Goal: Task Accomplishment & Management: Complete application form

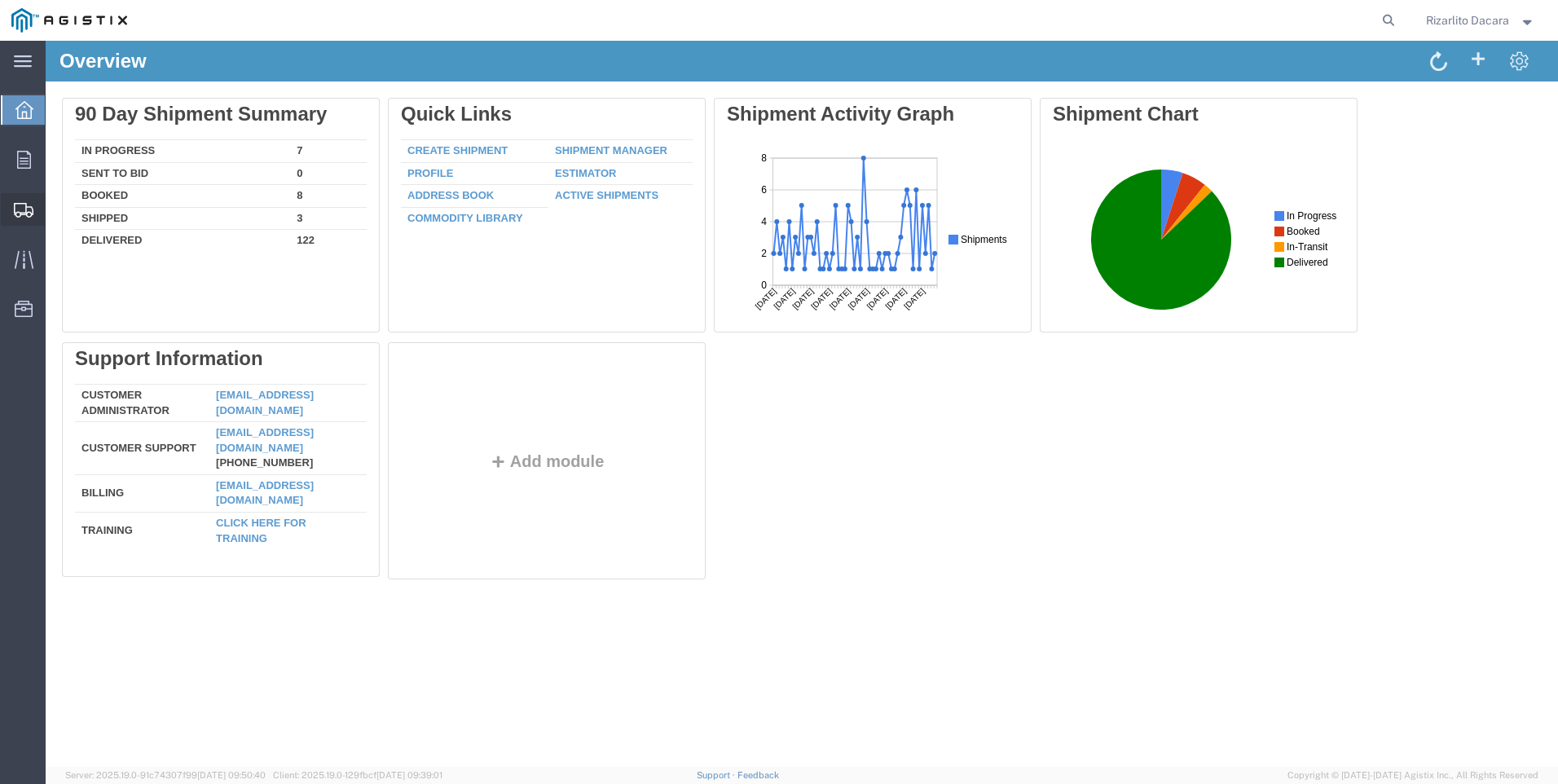
click at [0, 0] on span "Create Shipment" at bounding box center [0, 0] width 0 height 0
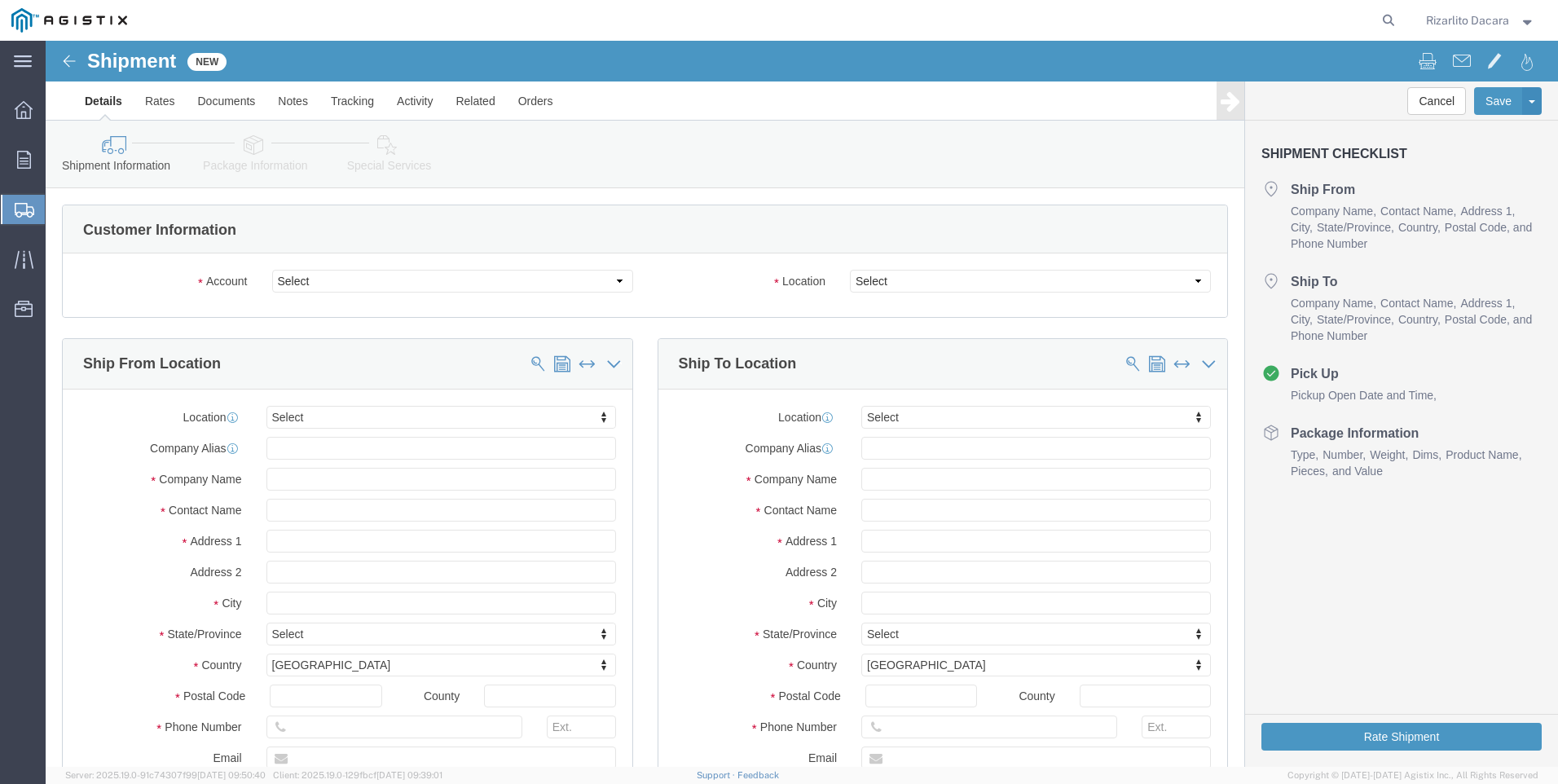
select select
click select "Select MRC Global ([PERSON_NAME] Corp) PG&E"
select select "9596"
click select "Select MRC Global ([PERSON_NAME] Corp) PG&E"
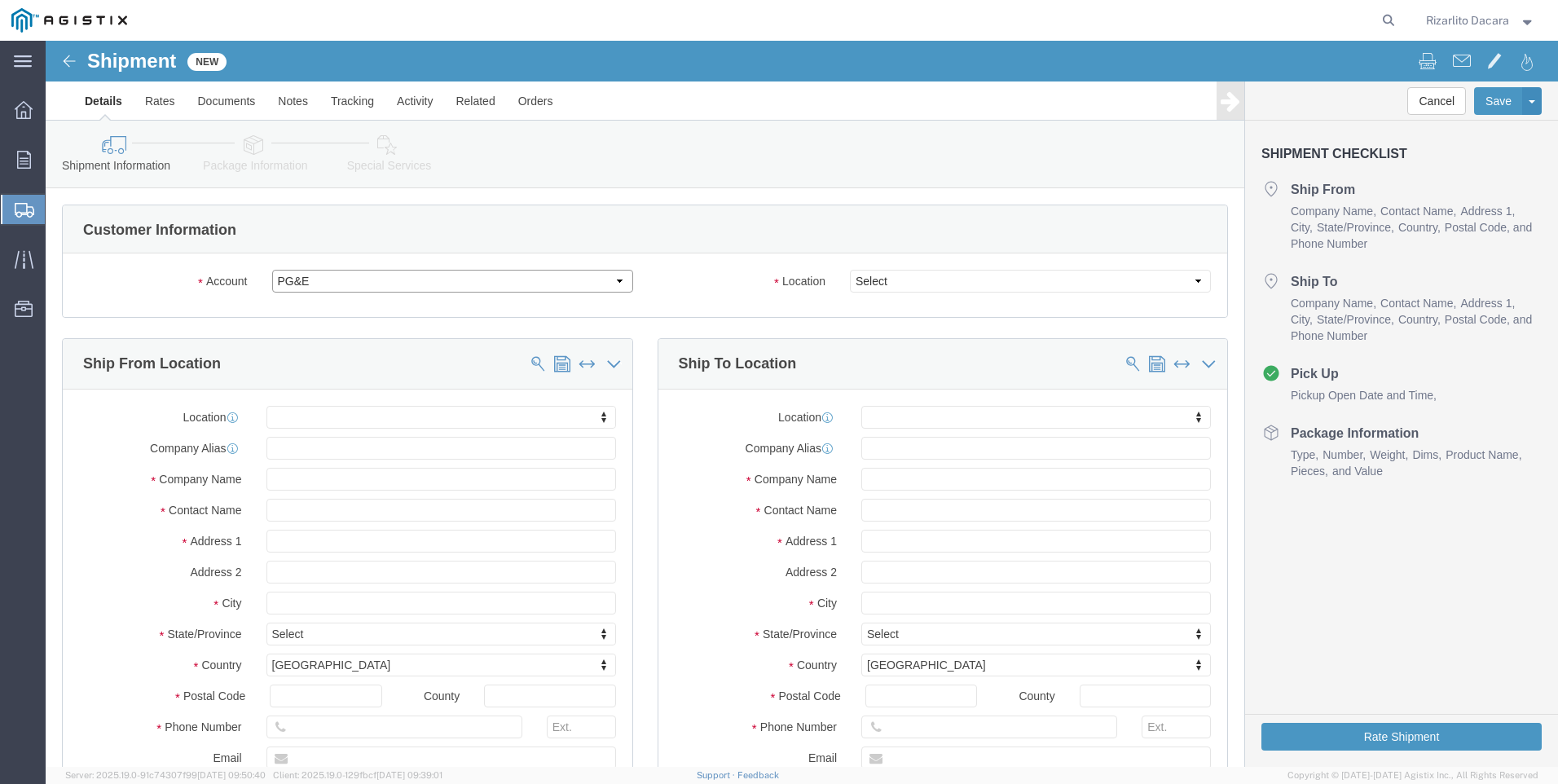
select select "PURCHORD"
select select
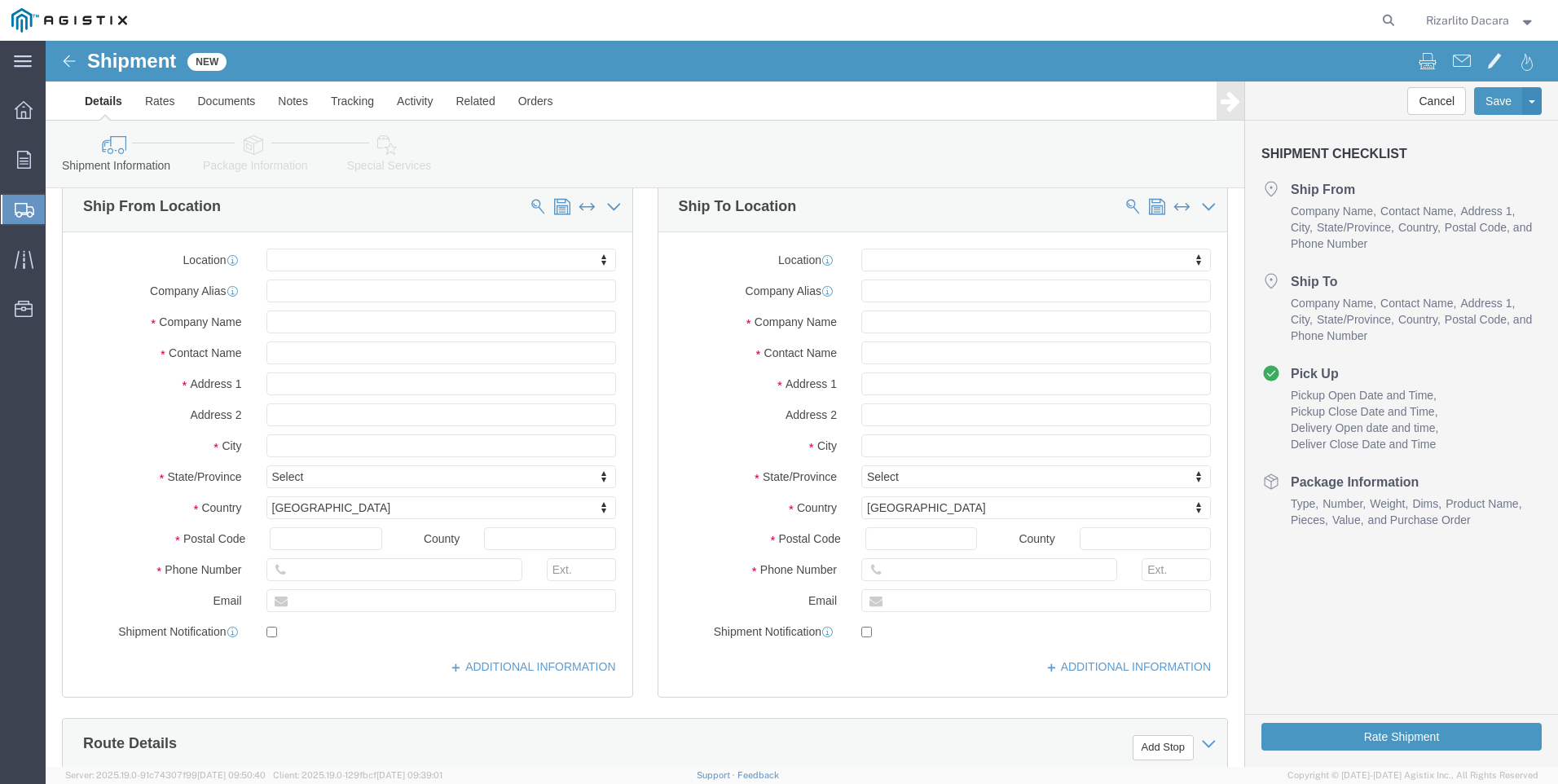
scroll to position [163, 0]
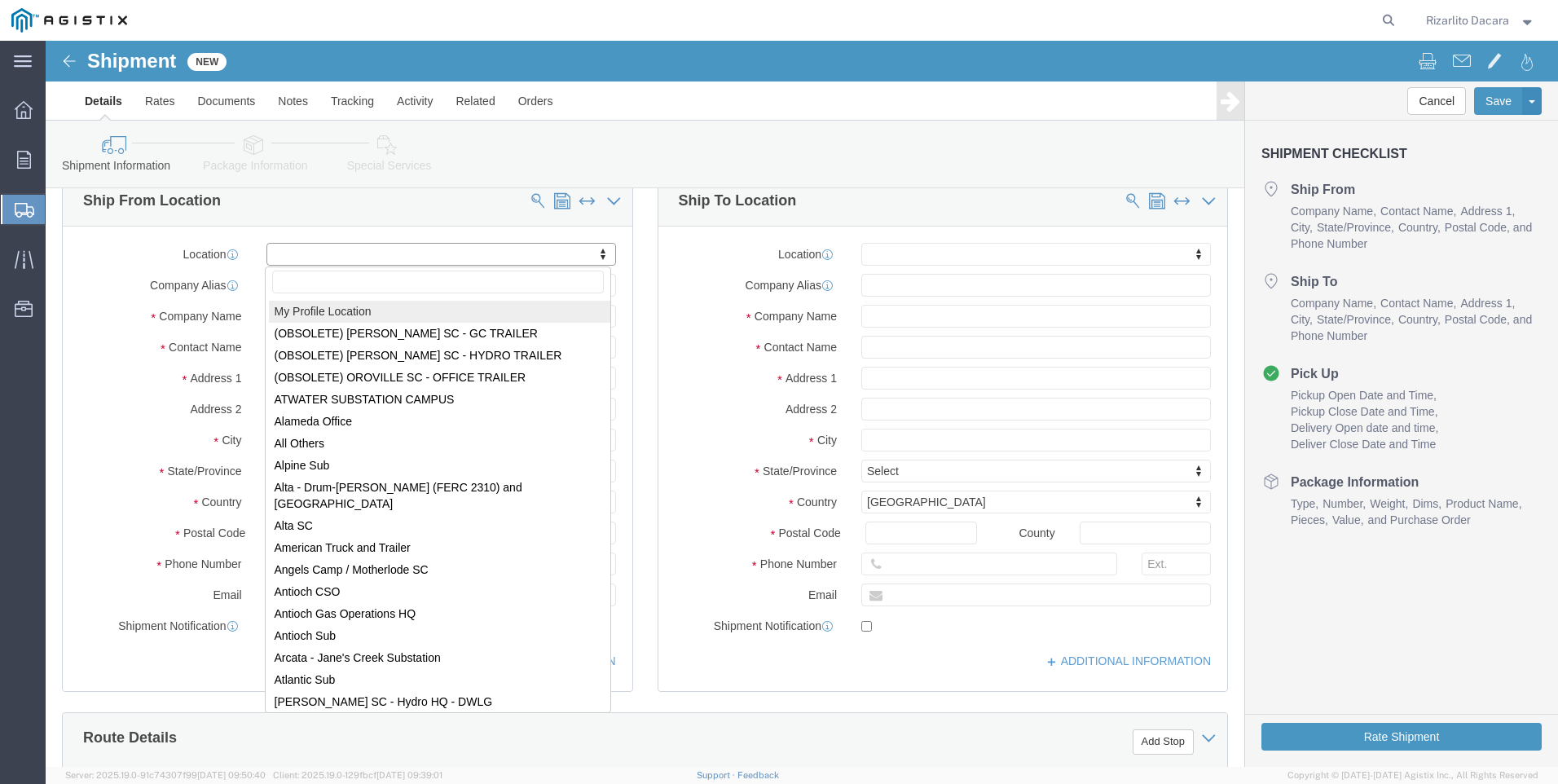
select select "MYPROFILE"
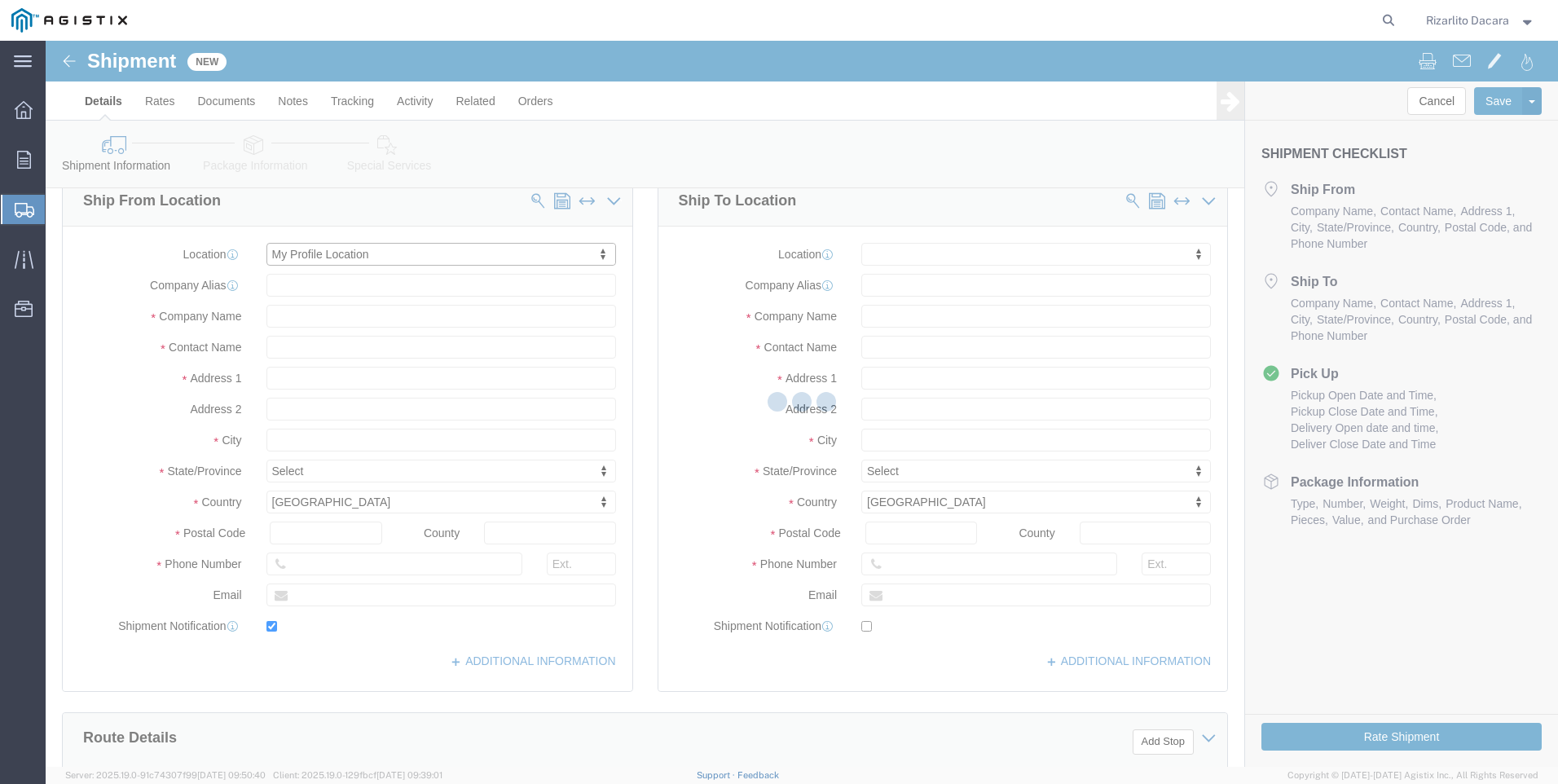
type input "[STREET_ADDRESS][PERSON_NAME]"
type input "93263"
type input "6613916218"
type input "[PERSON_NAME][EMAIL_ADDRESS][DOMAIN_NAME]"
checkbox input "true"
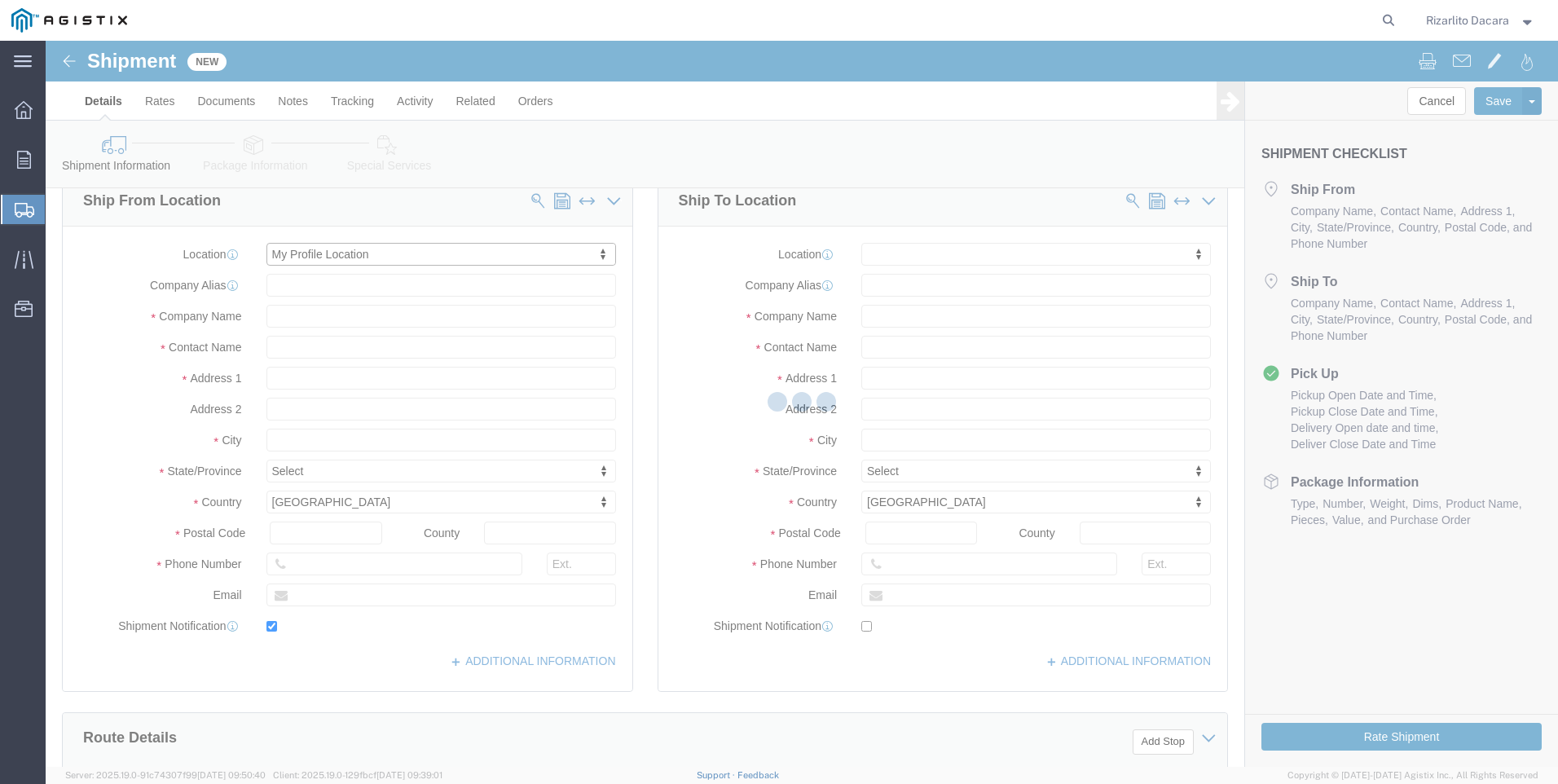
type input "MRC Global ([PERSON_NAME] Corp)"
type input "Rizarlito Dacara"
type input "Shafter"
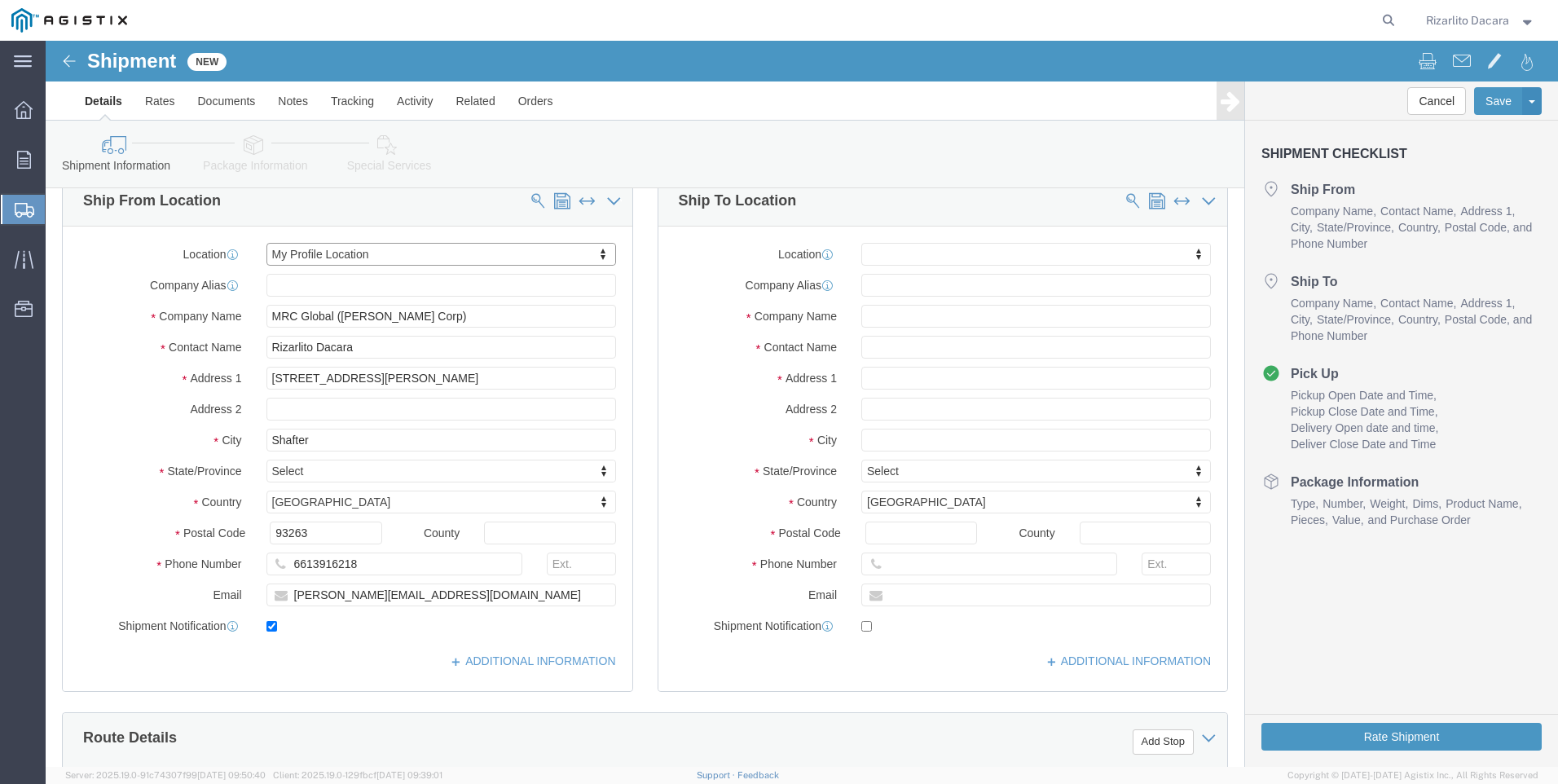
select select "CA"
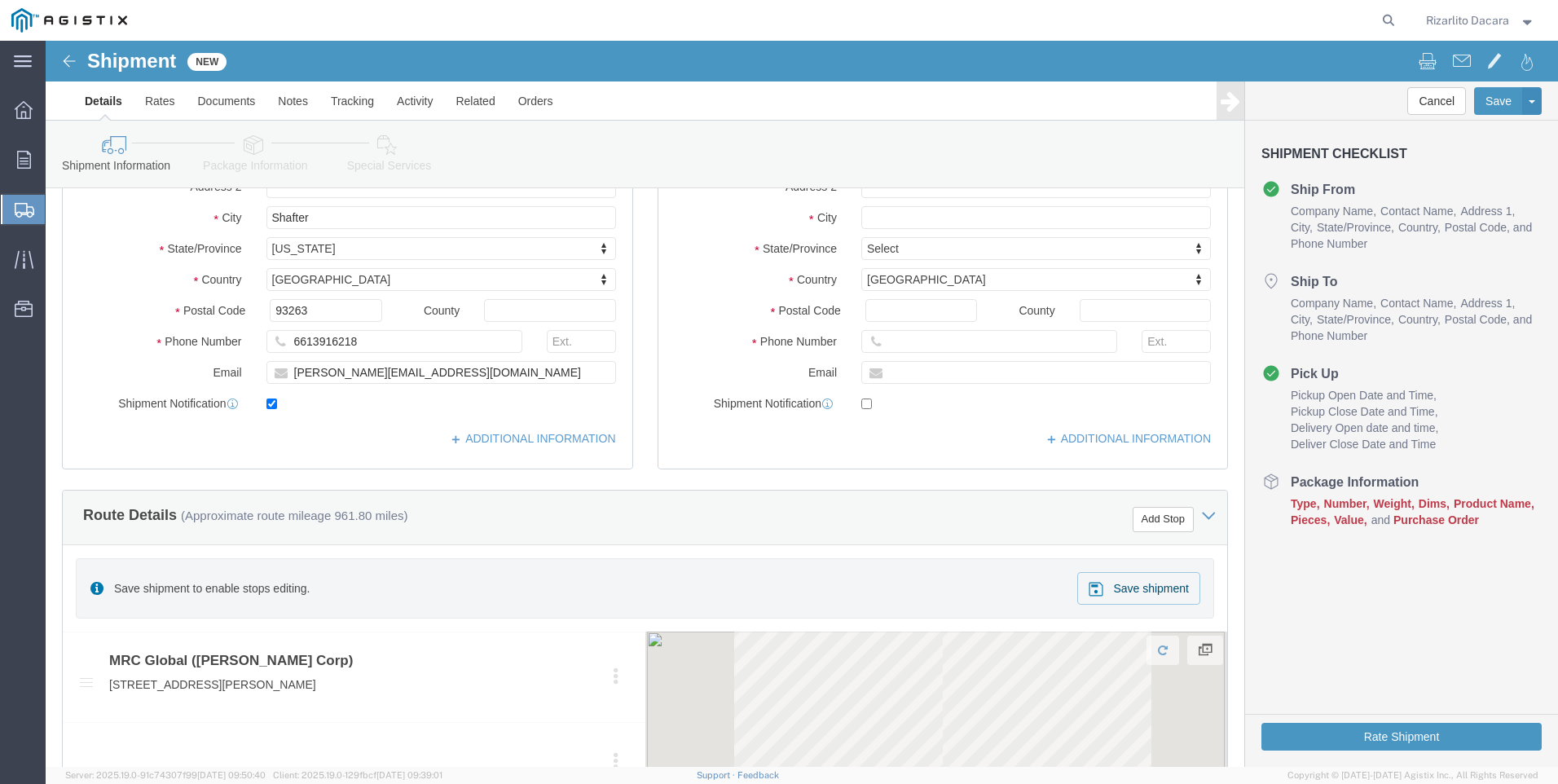
scroll to position [407, 0]
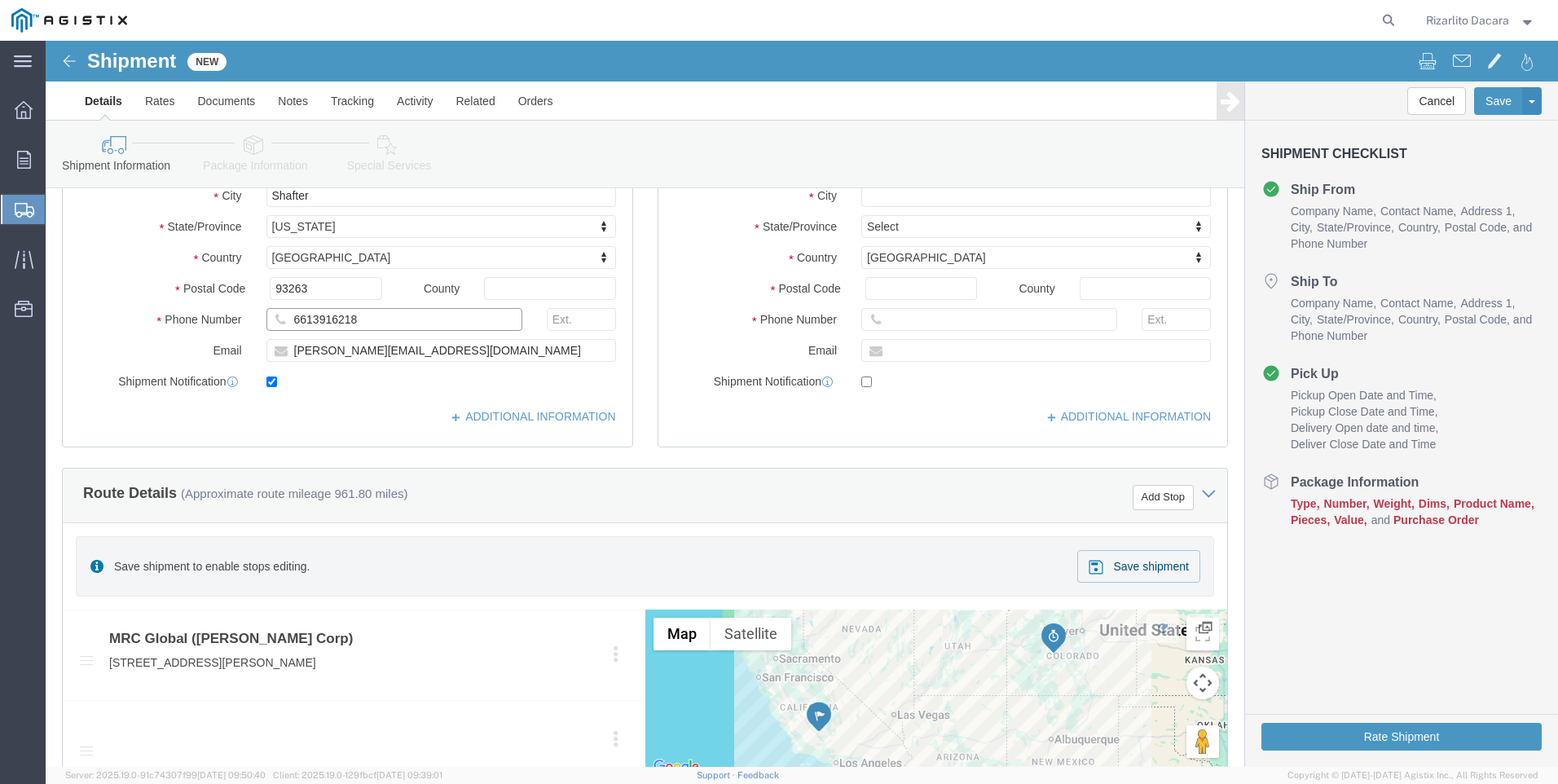
click input "6613916218"
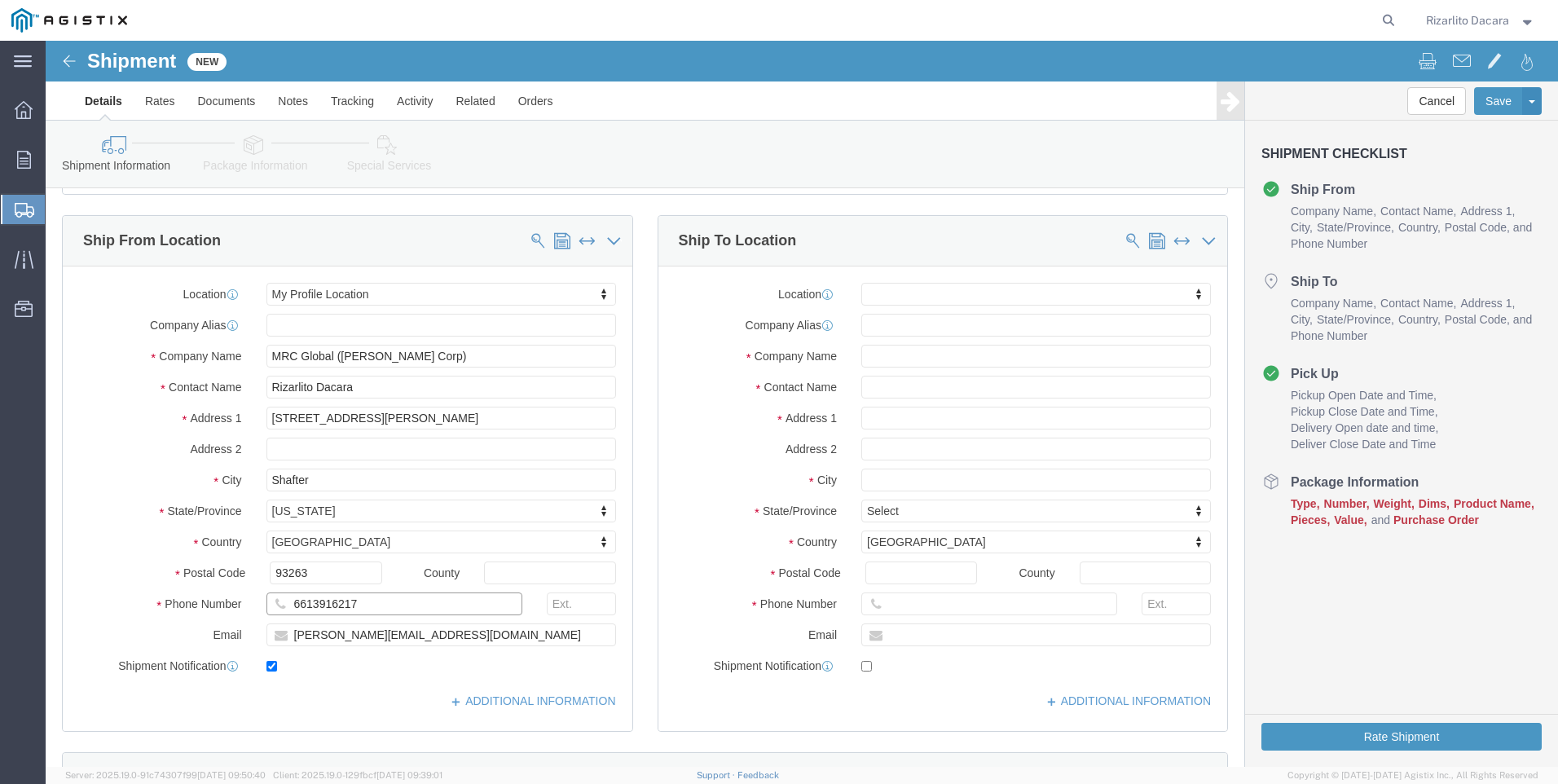
scroll to position [0, 0]
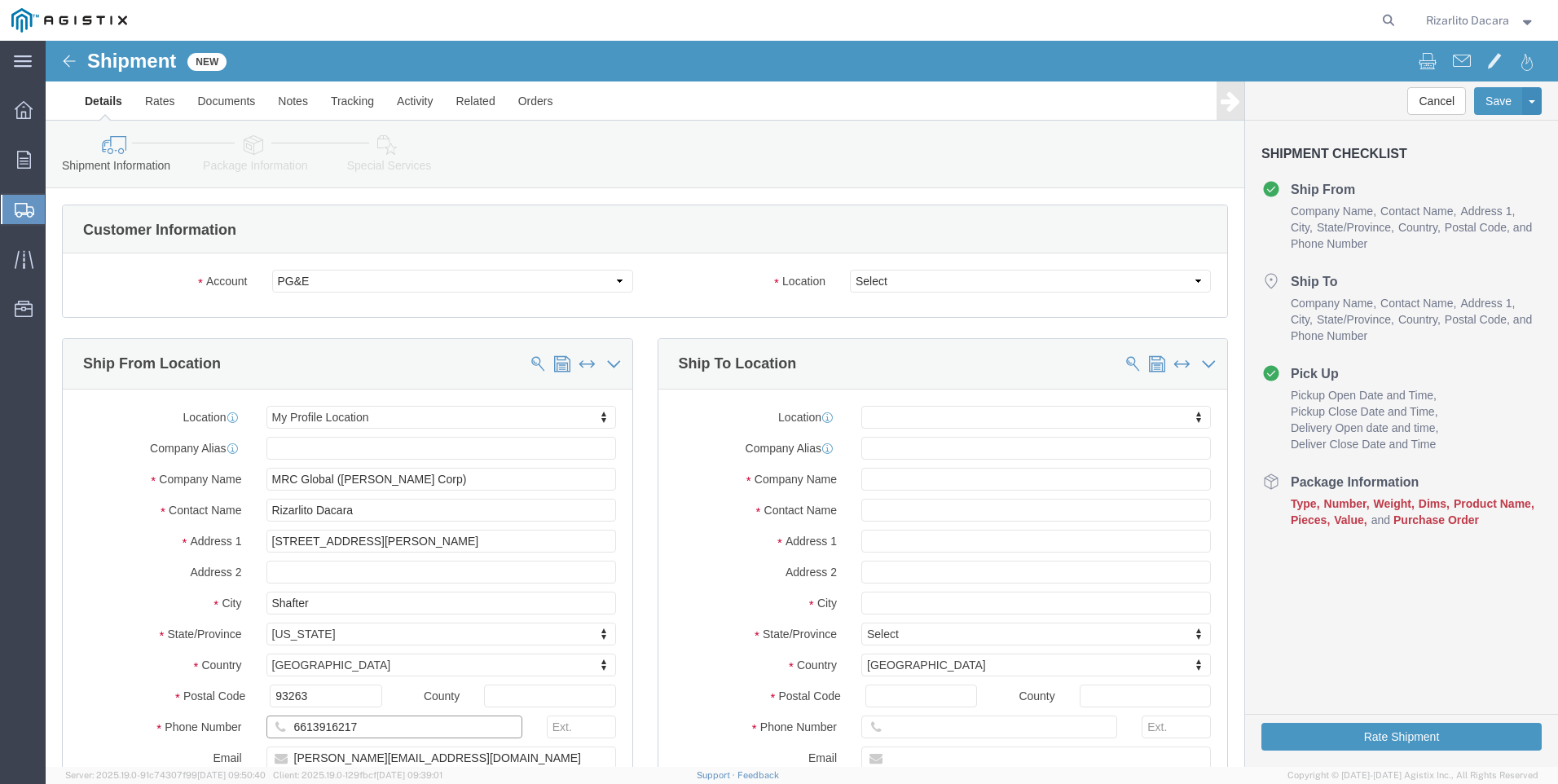
type input "6613916217"
click select "Select All Others [GEOGRAPHIC_DATA] [GEOGRAPHIC_DATA] [GEOGRAPHIC_DATA] [GEOGRA…"
select select "23082"
click select "Select All Others [GEOGRAPHIC_DATA] [GEOGRAPHIC_DATA] [GEOGRAPHIC_DATA] [GEOGRA…"
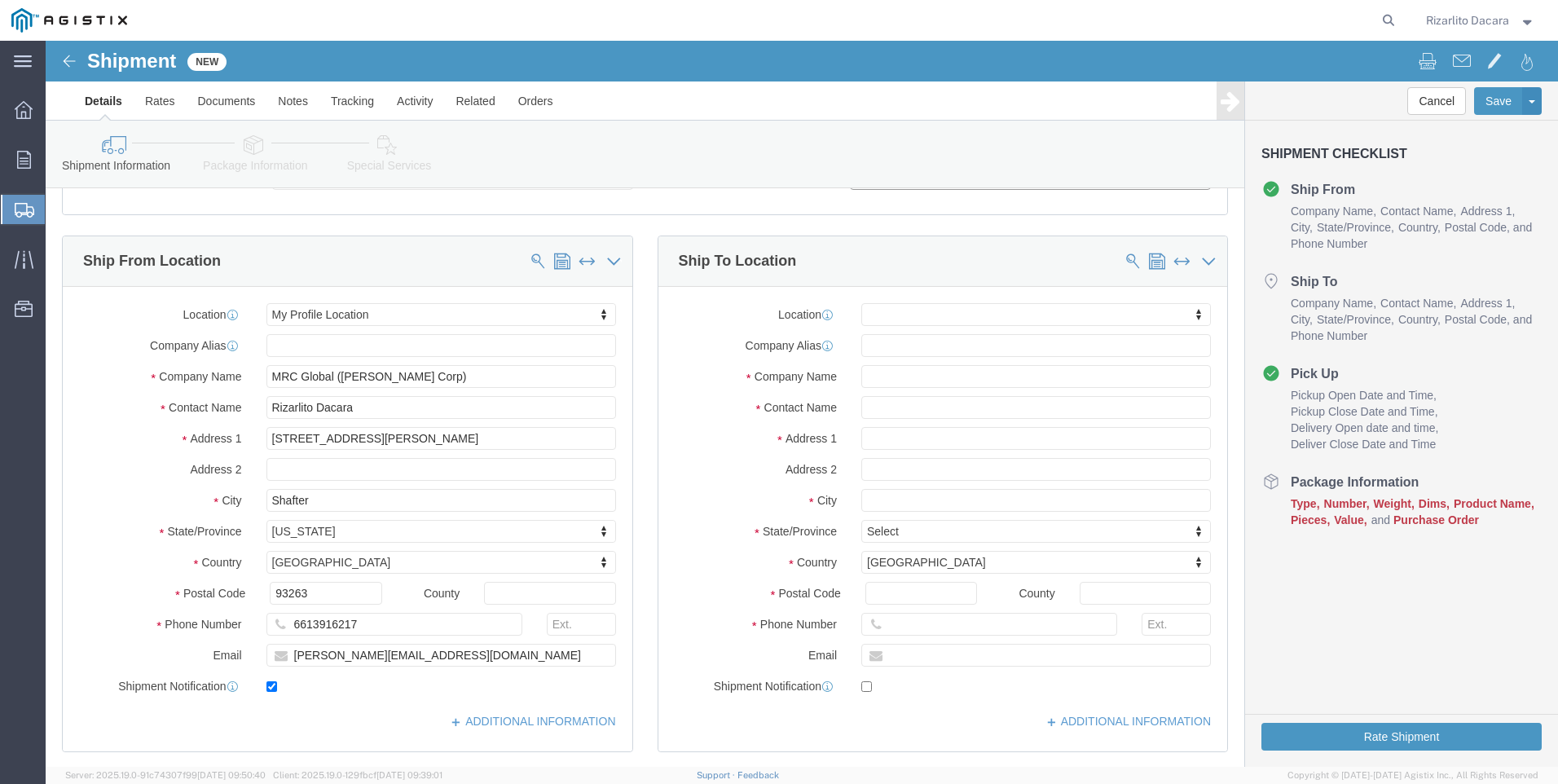
scroll to position [245, 0]
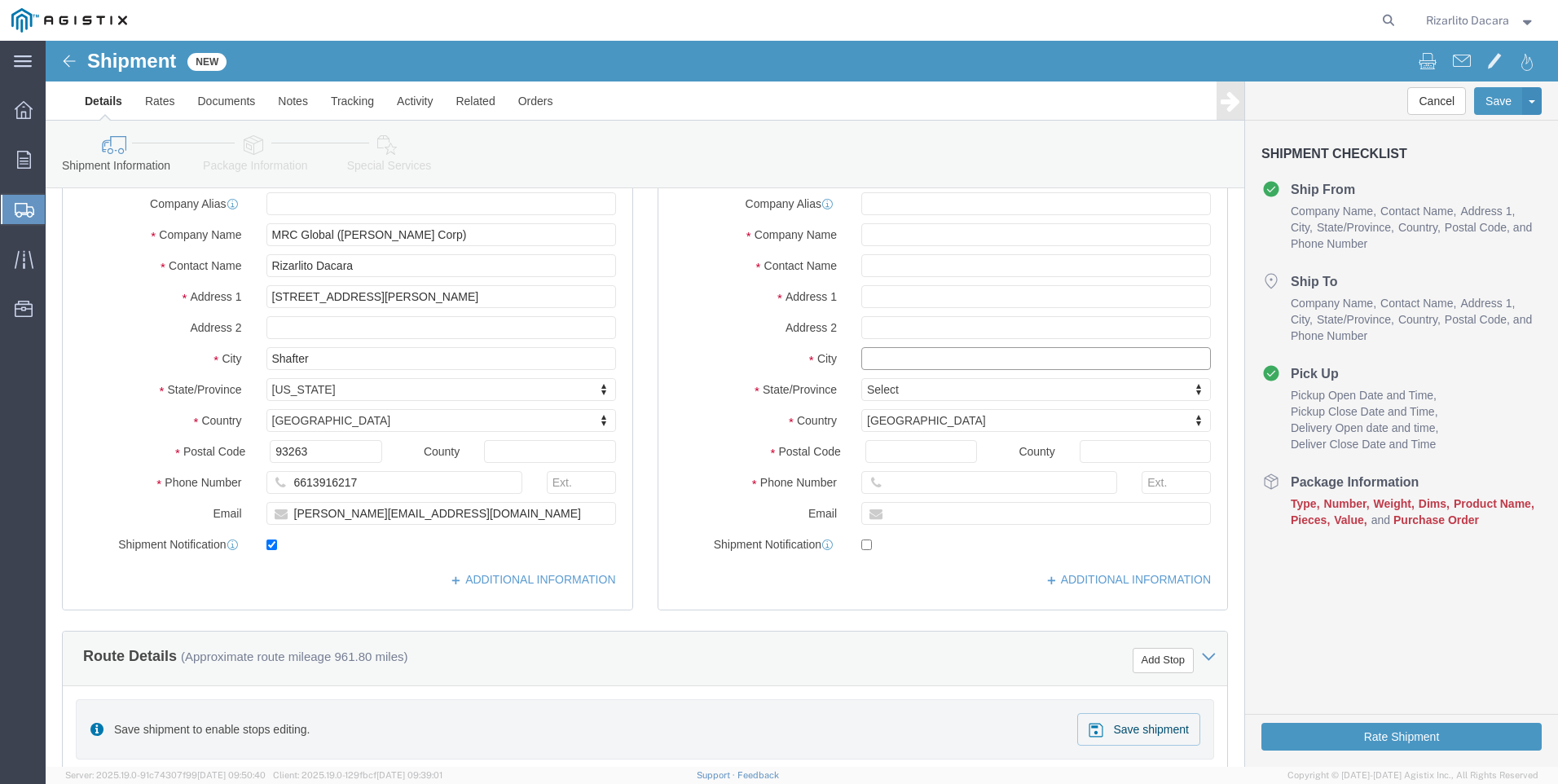
click input "text"
type input "WHEAT"
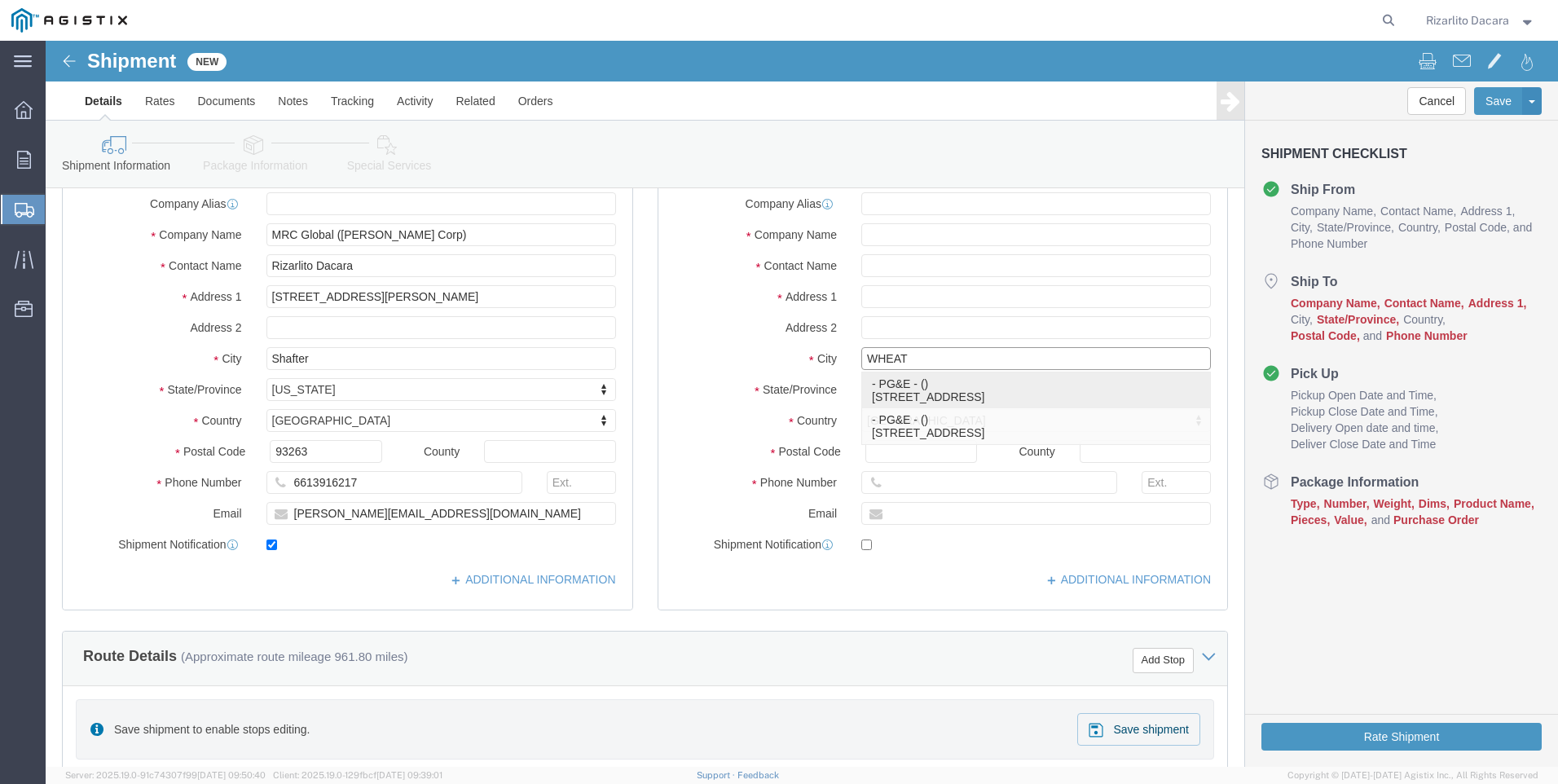
click p "- PG&E - () [STREET_ADDRESS]"
select select
type input "[STREET_ADDRESS]"
type input "95692"
type input "PG&E"
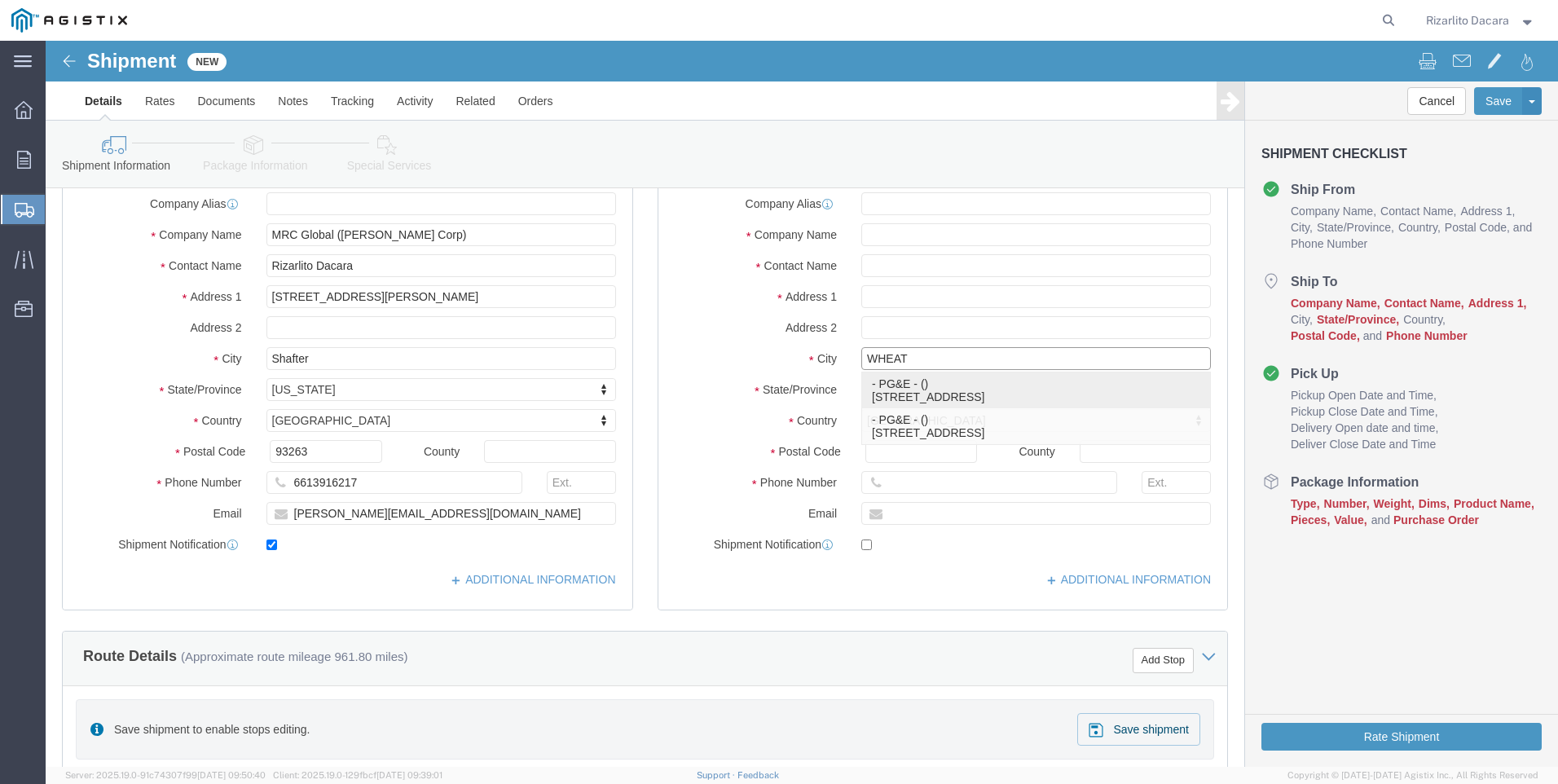
type input "Wheatland"
select select "CA"
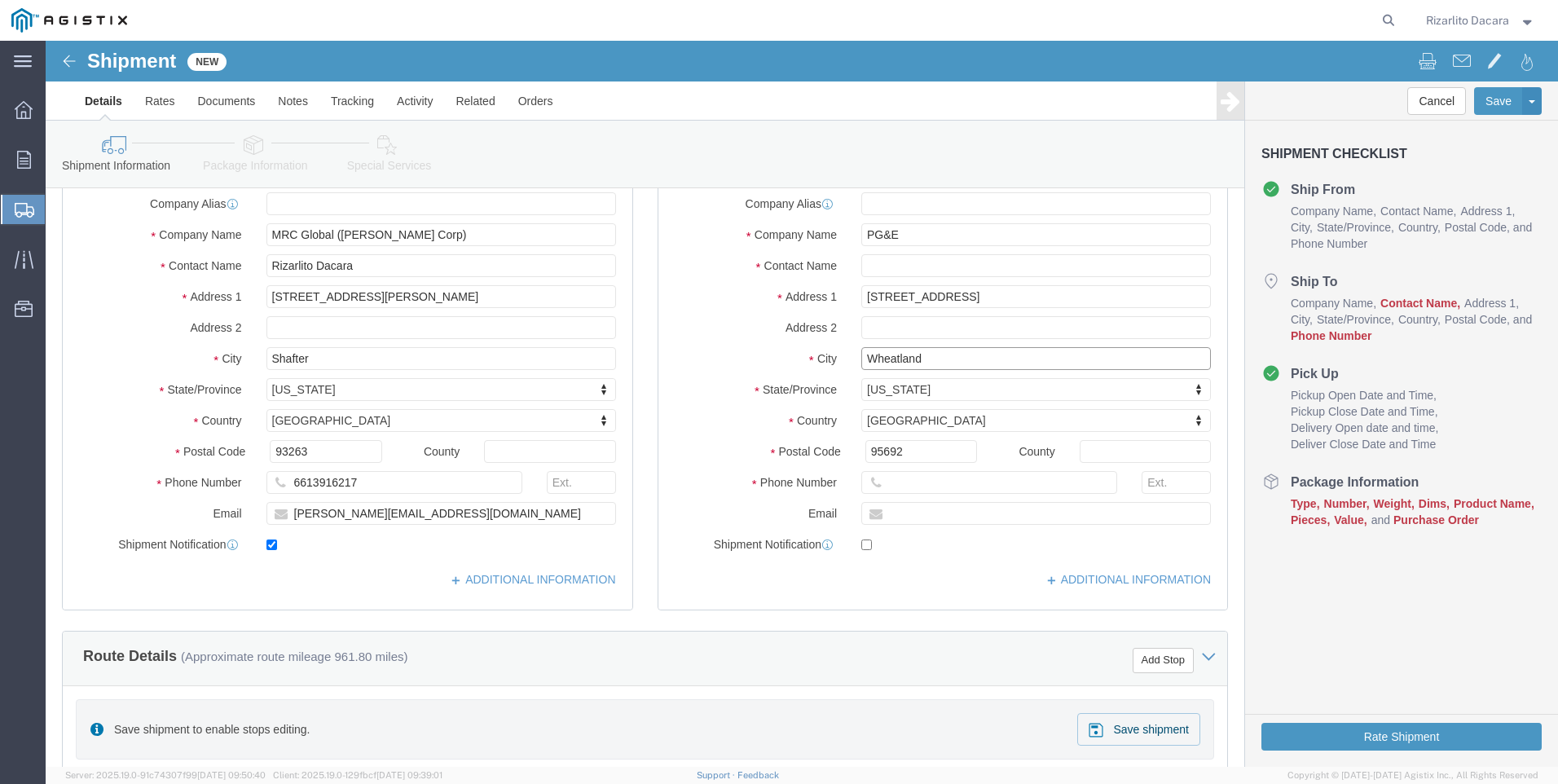
type input "Wheatland"
select select
click input "text"
type input "[PERSON_NAME]"
click input "text"
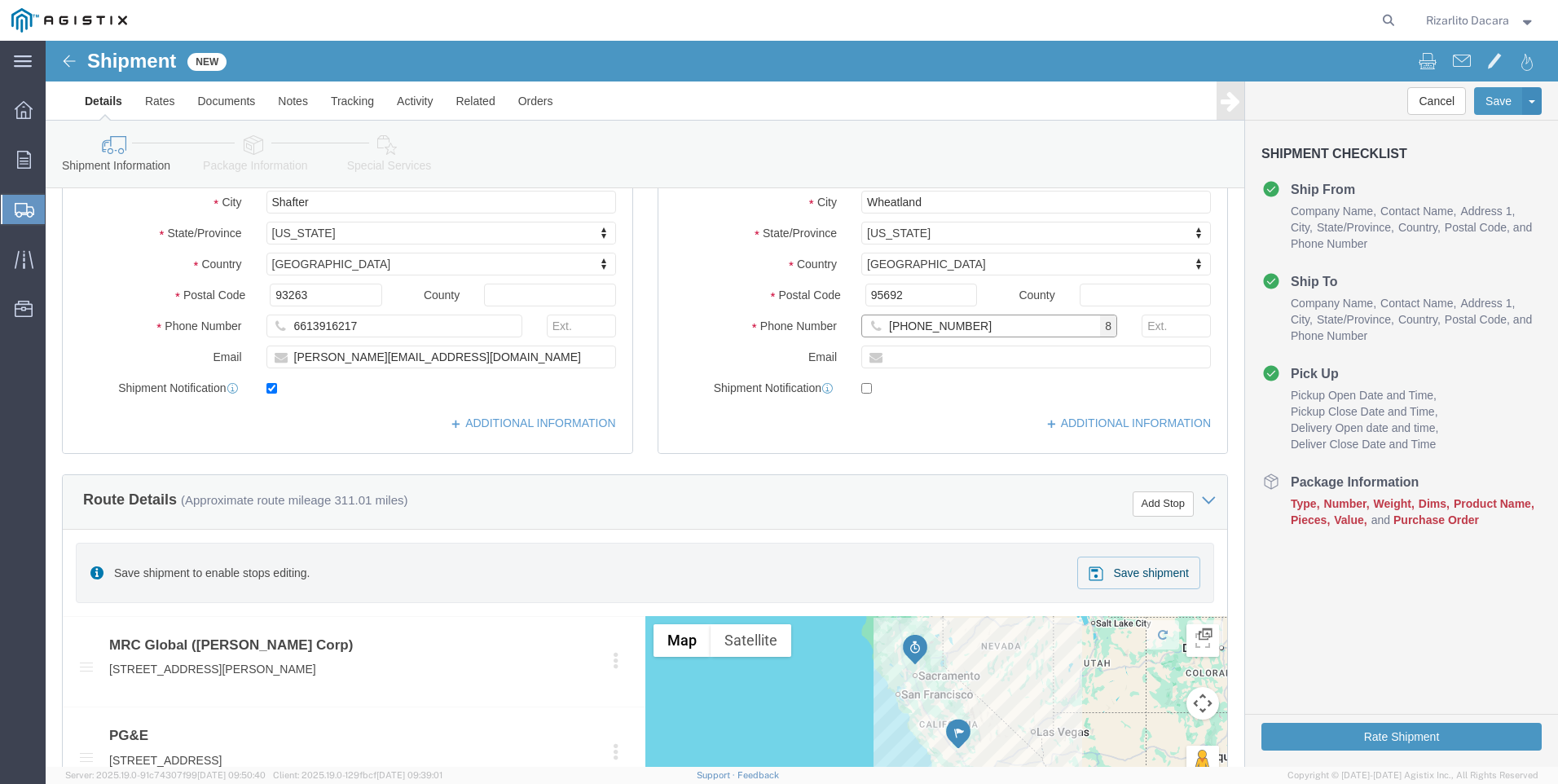
type input "[PHONE_NUMBER]"
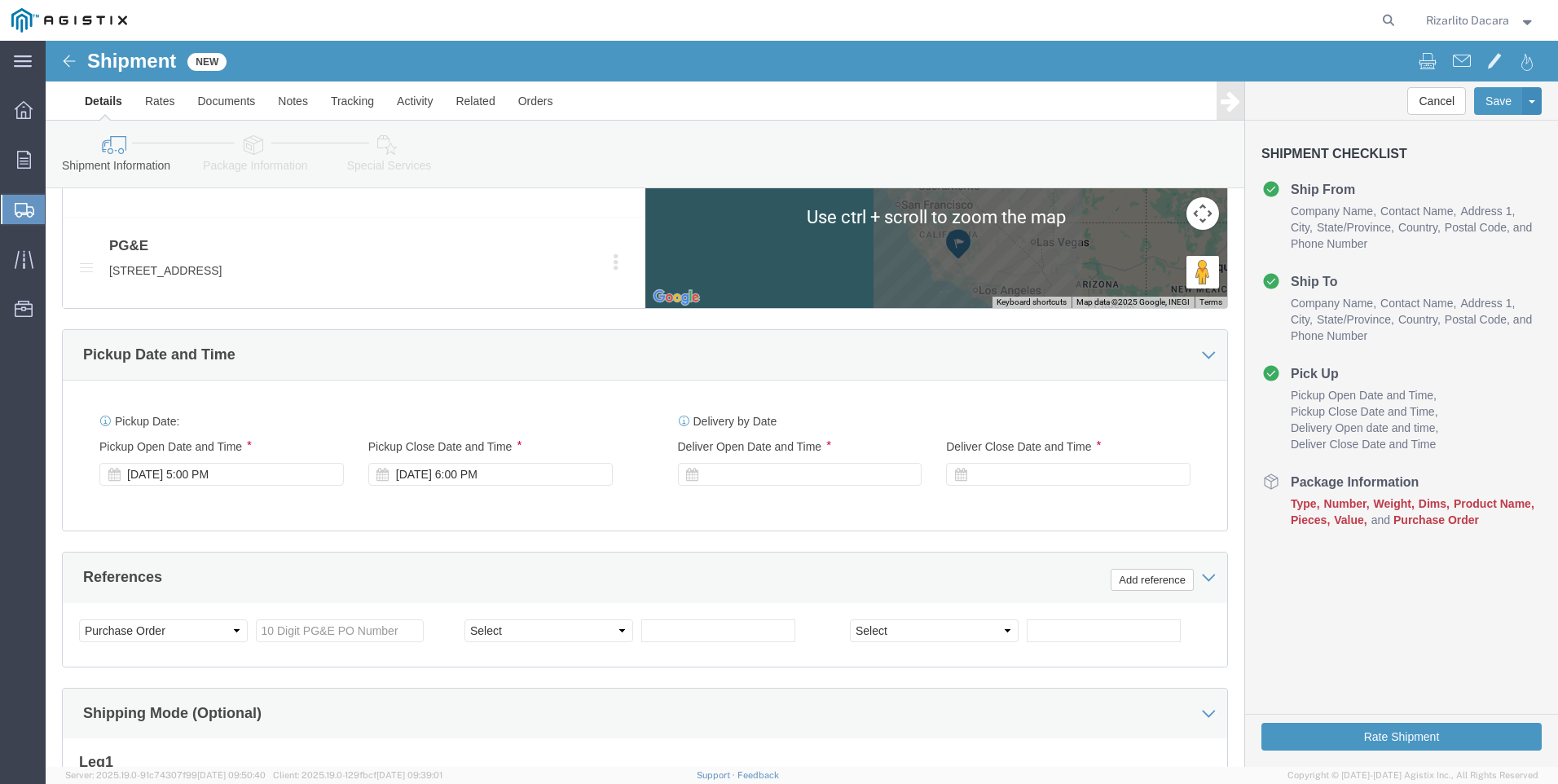
scroll to position [896, 0]
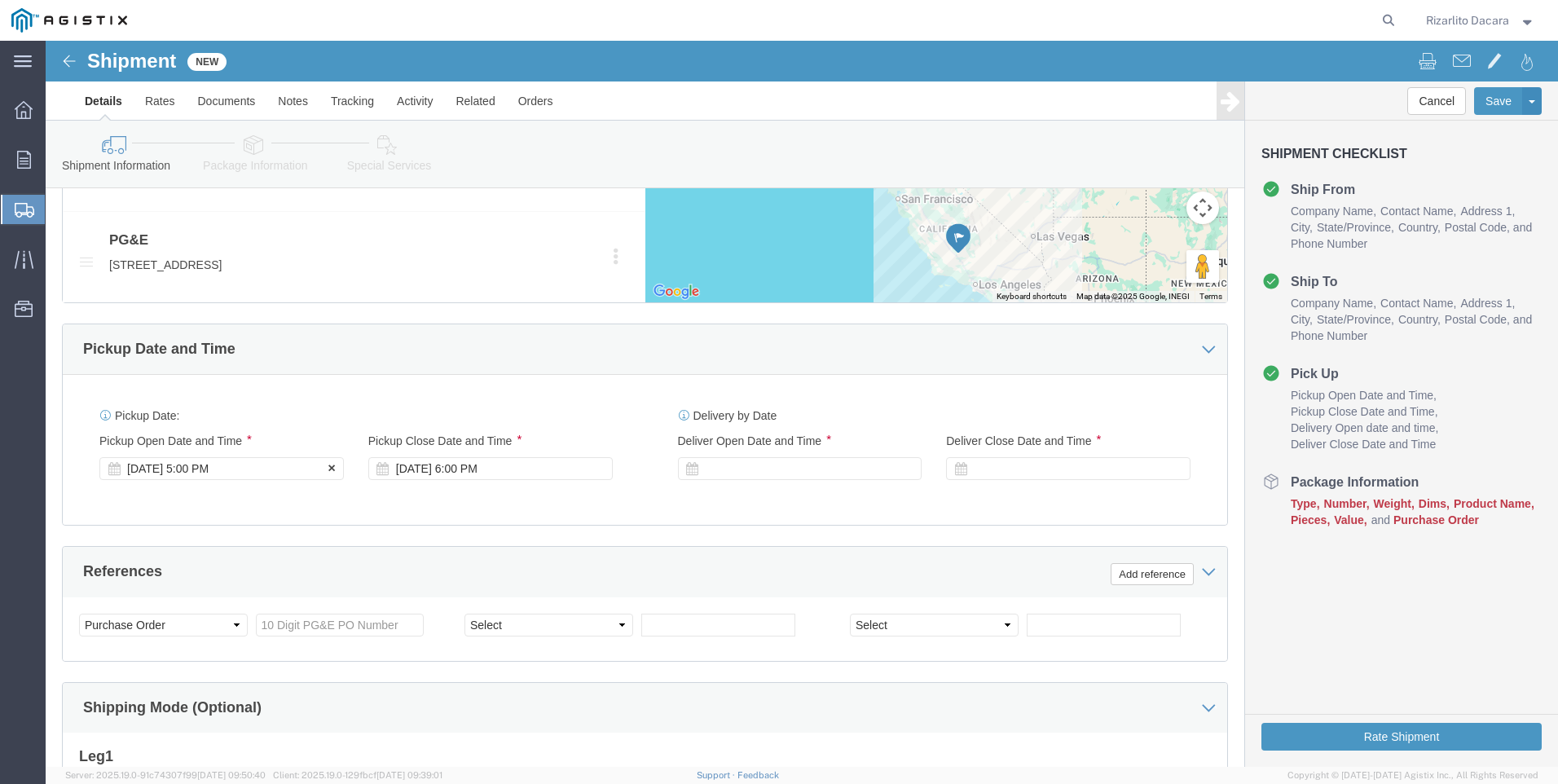
click div "[DATE] 5:00 PM"
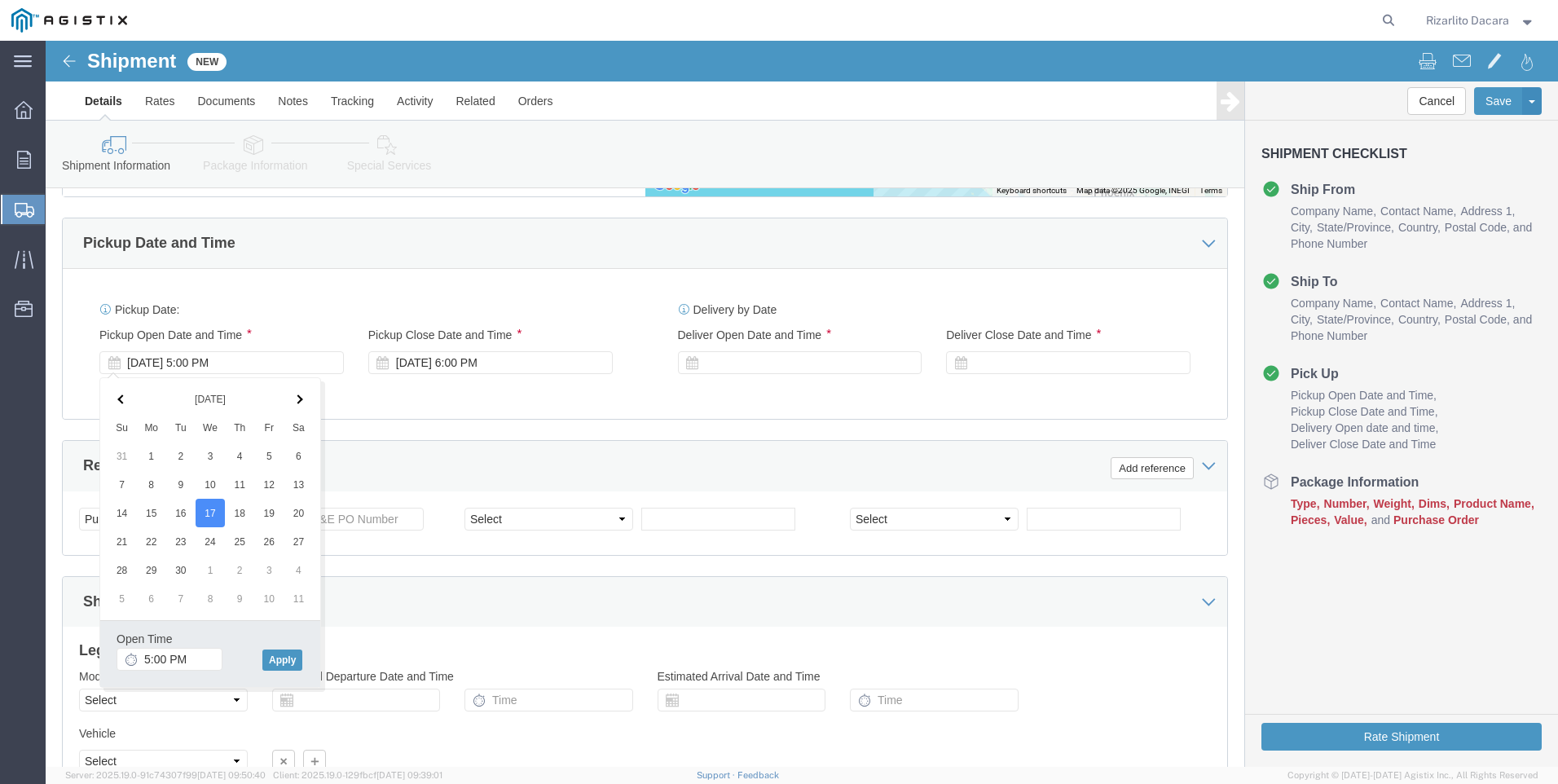
scroll to position [1151, 0]
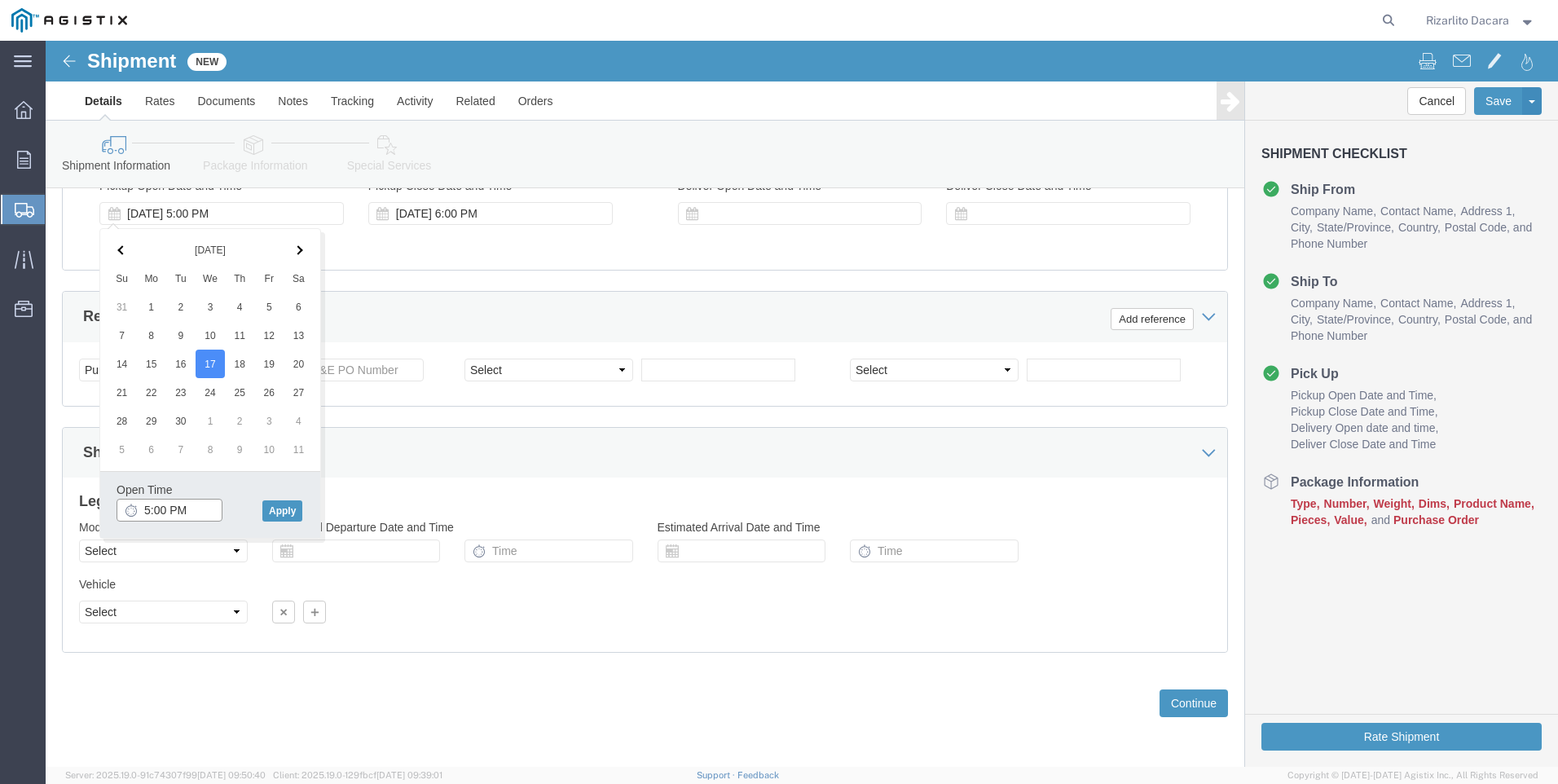
click input "5:00 PM"
type input "7:00 AM"
click button "Apply"
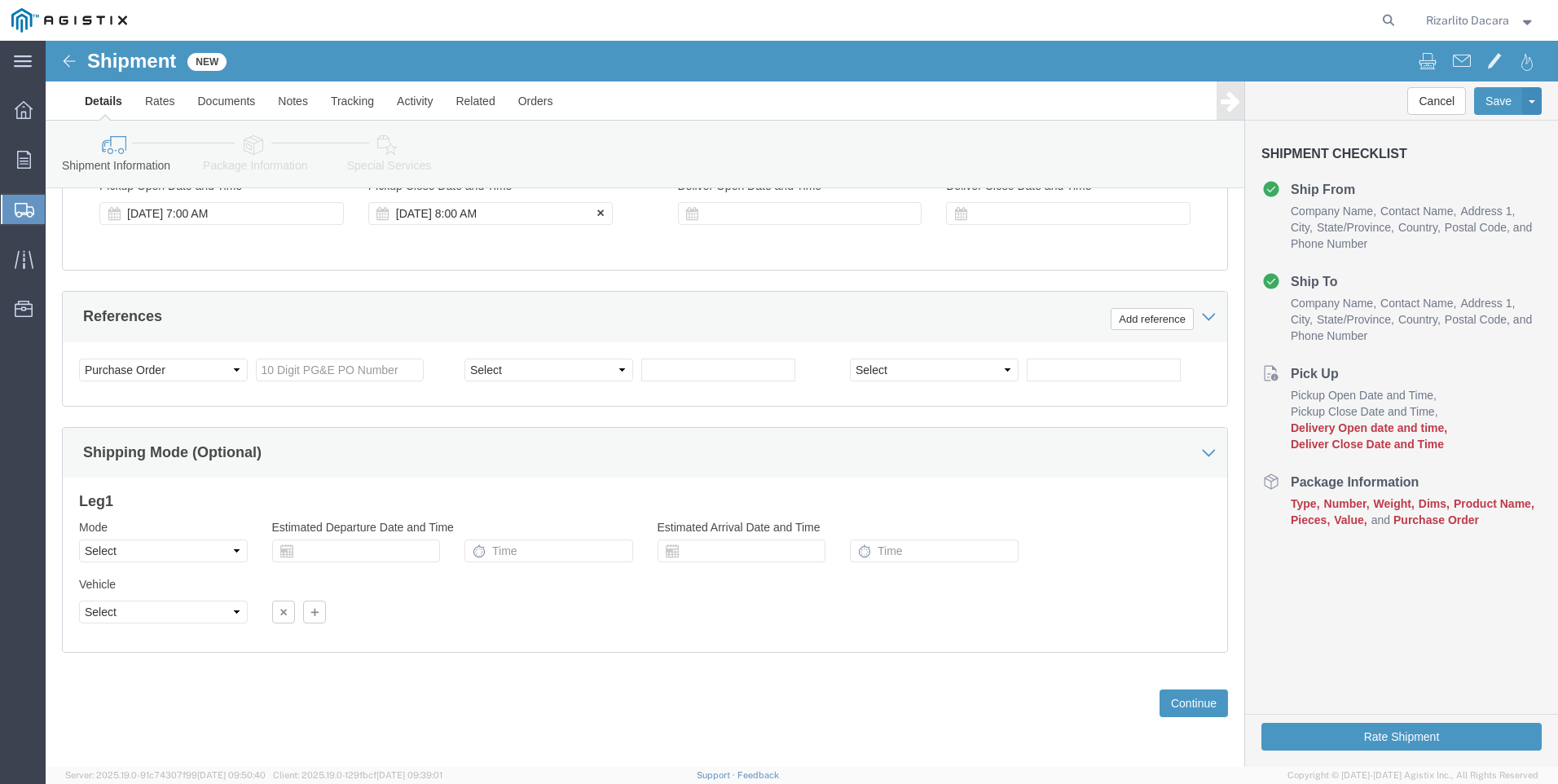
click div "[DATE] 8:00 AM"
type input "10:00 AM"
click button "Apply"
click div
click input "11:00 AM"
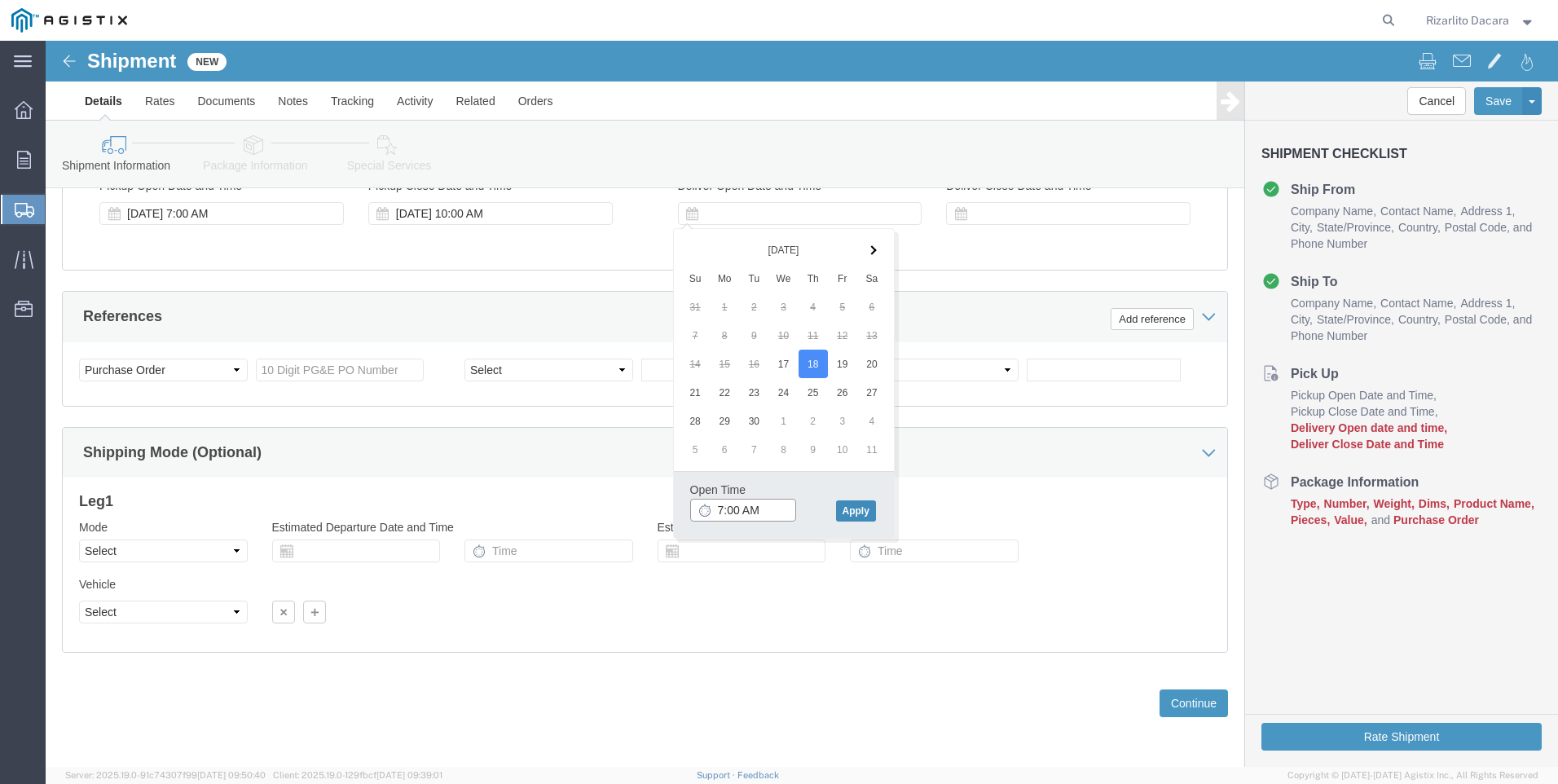
type input "7:00 AM"
click button "Apply"
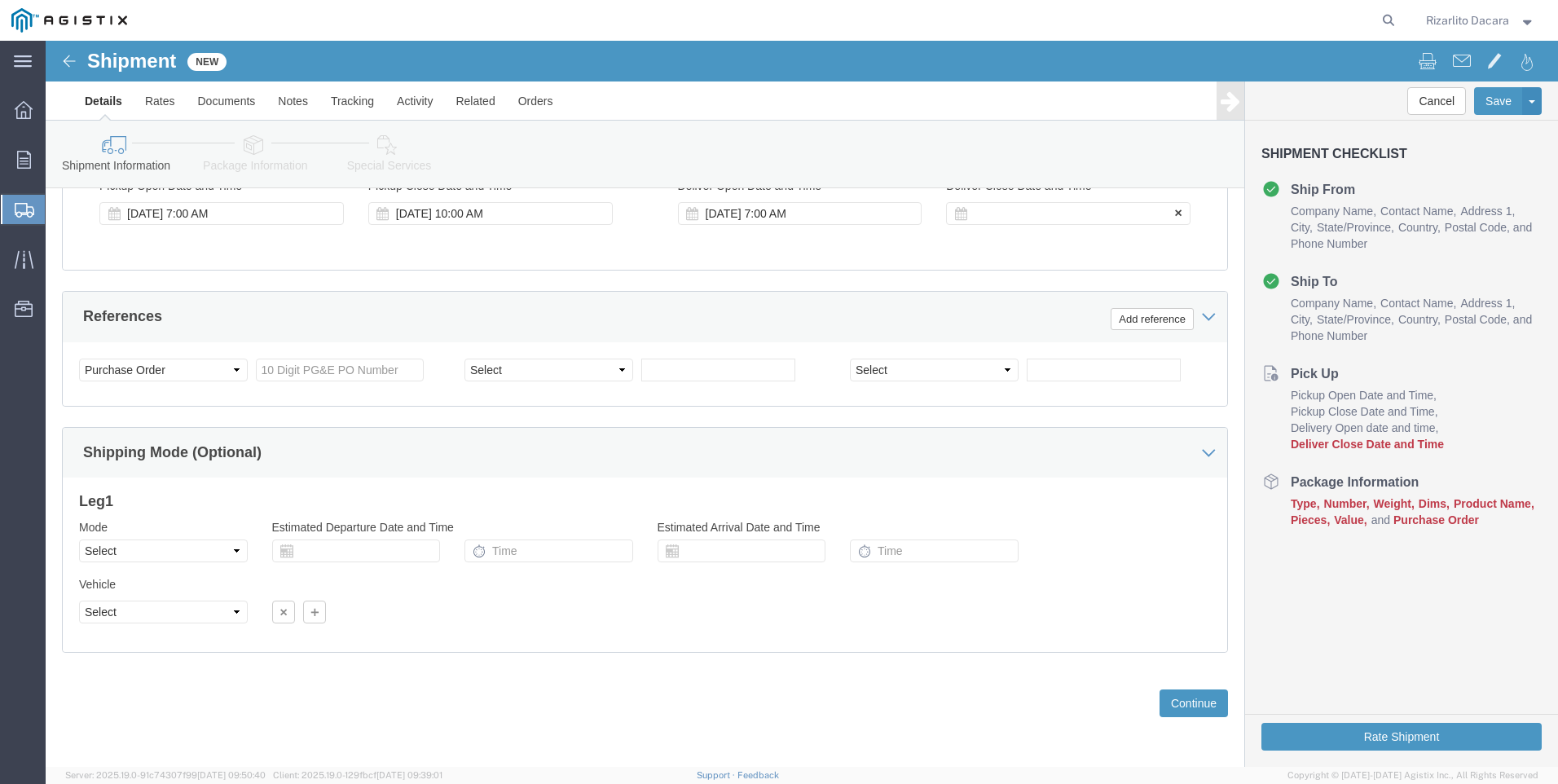
click div
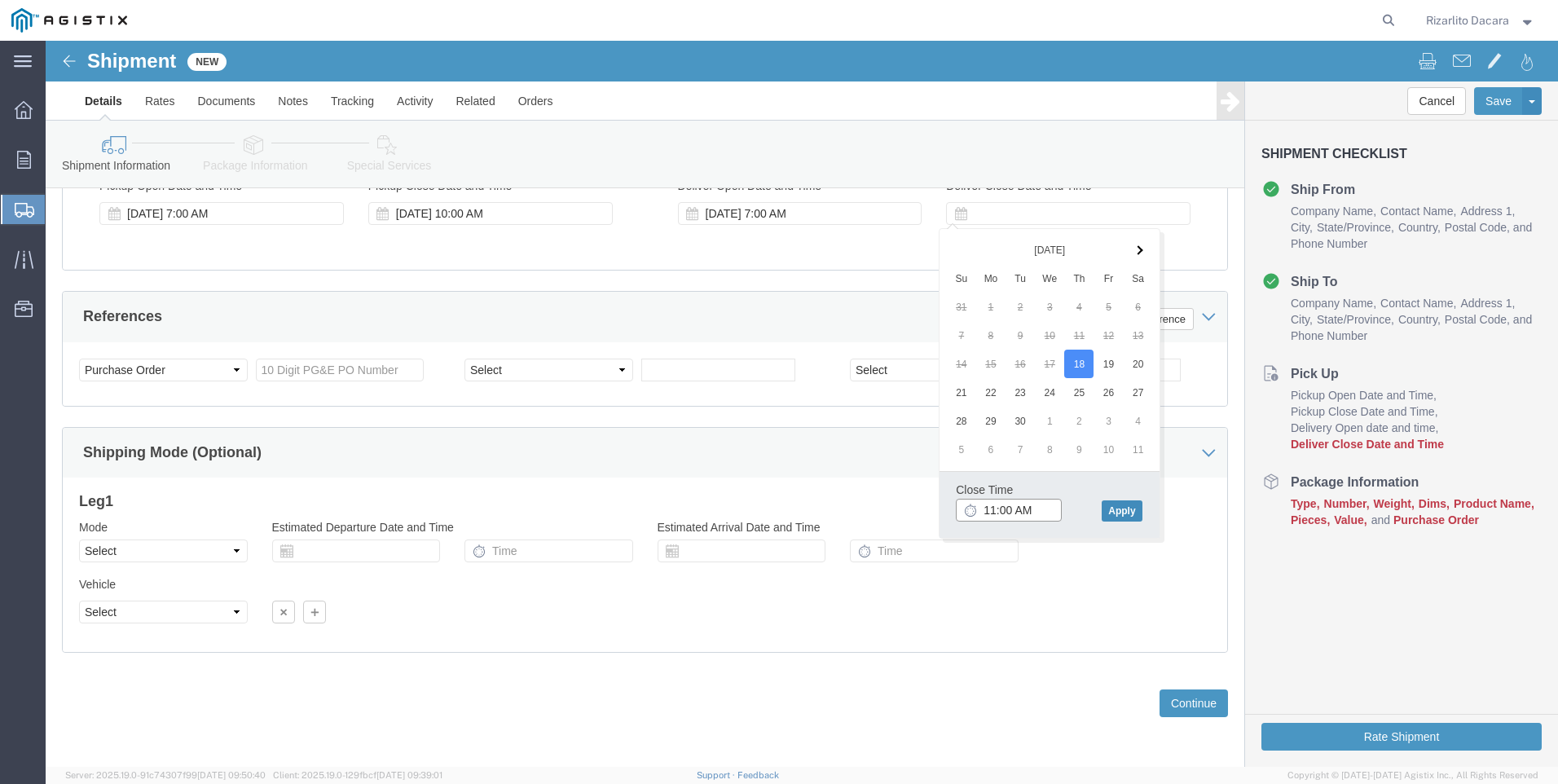
type input "11:00 AM"
click button "Apply"
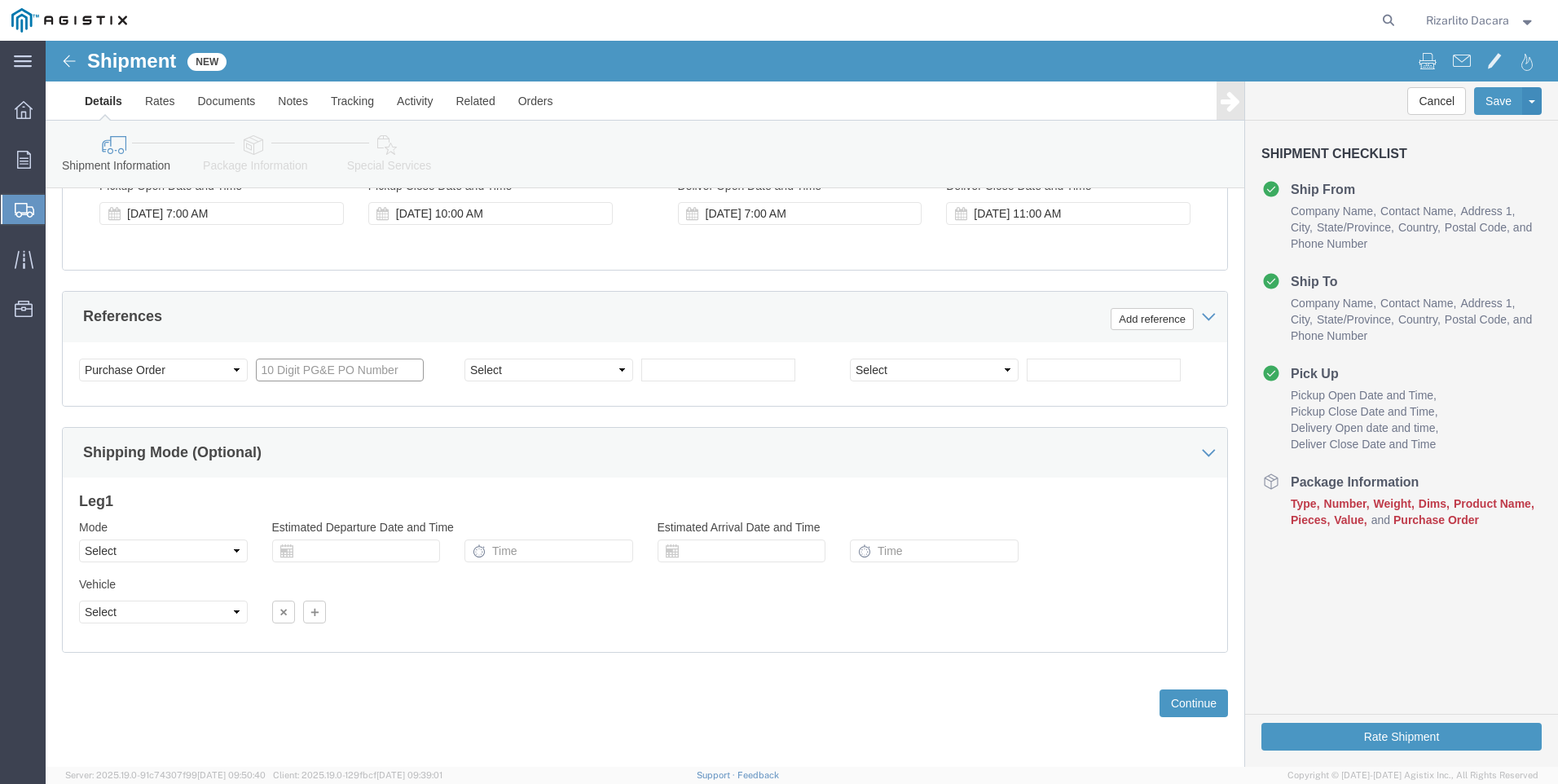
click input "text"
type input "3501407819"
click select "Select Account Type Activity ID Airline Appointment Number ASN Batch Request # …"
select select "SALEORDR"
click select "Select Account Type Activity ID Airline Appointment Number ASN Batch Request # …"
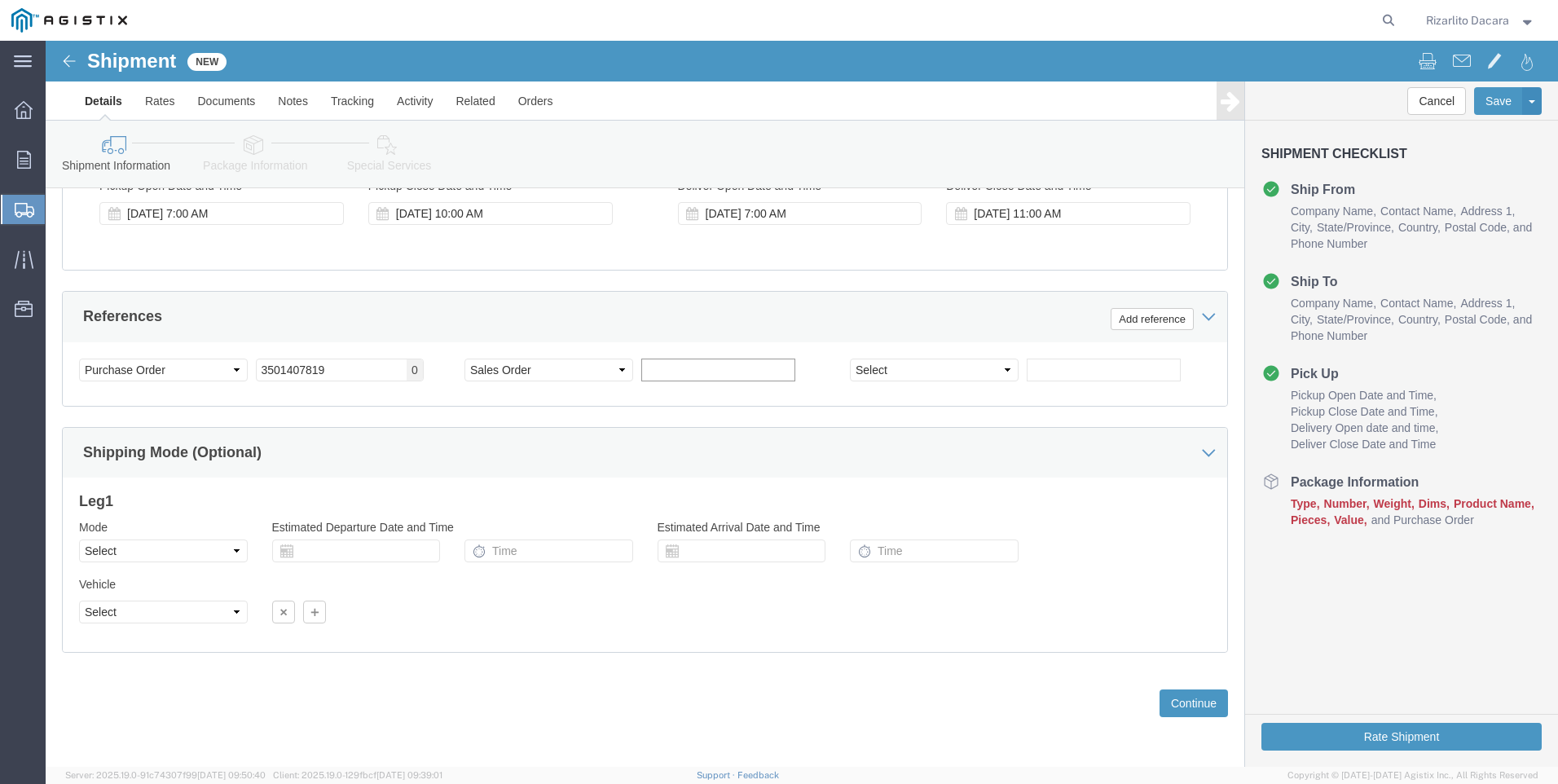
click input "text"
type input "5825981"
click button "Continue"
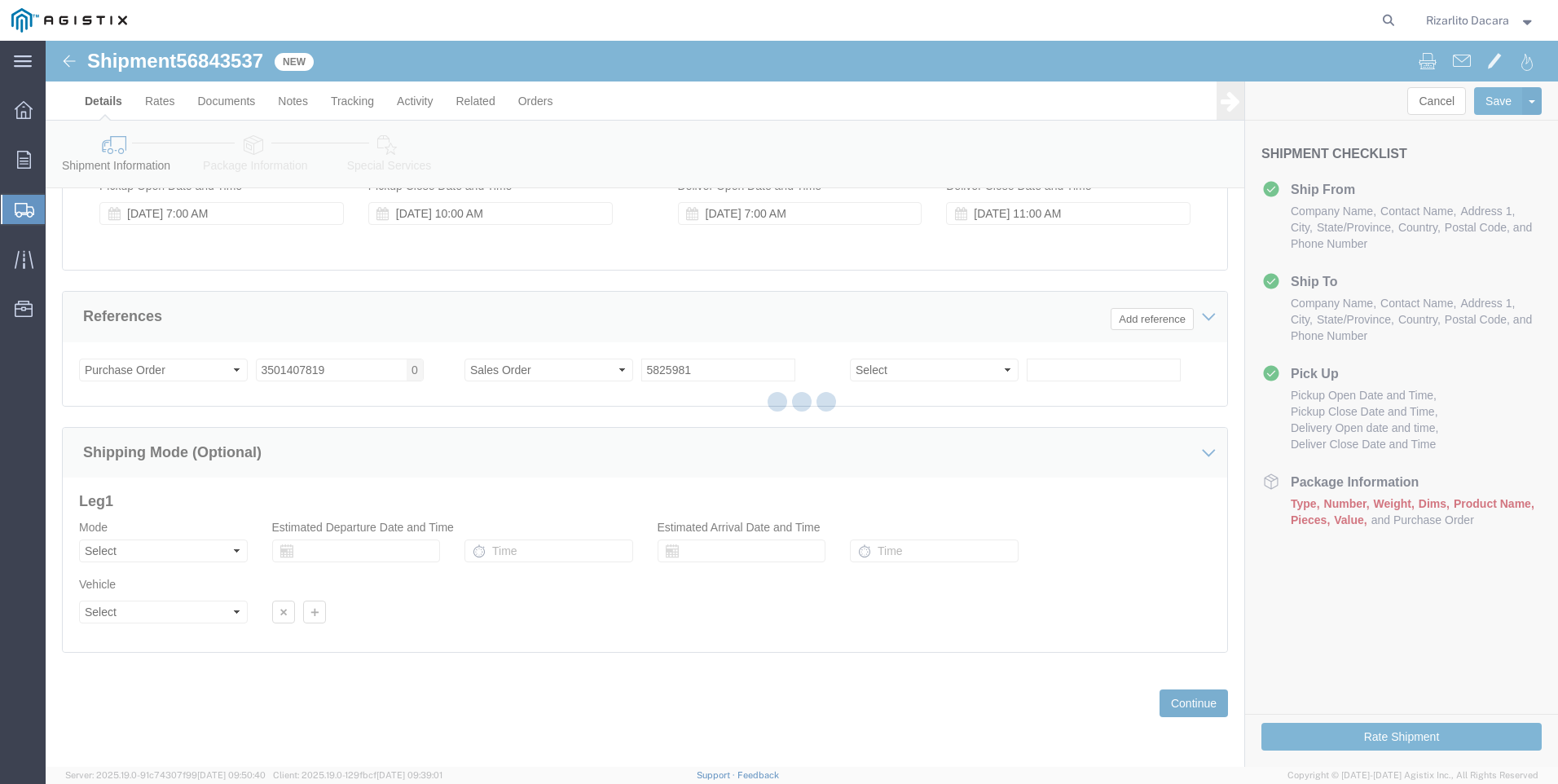
scroll to position [1064, 0]
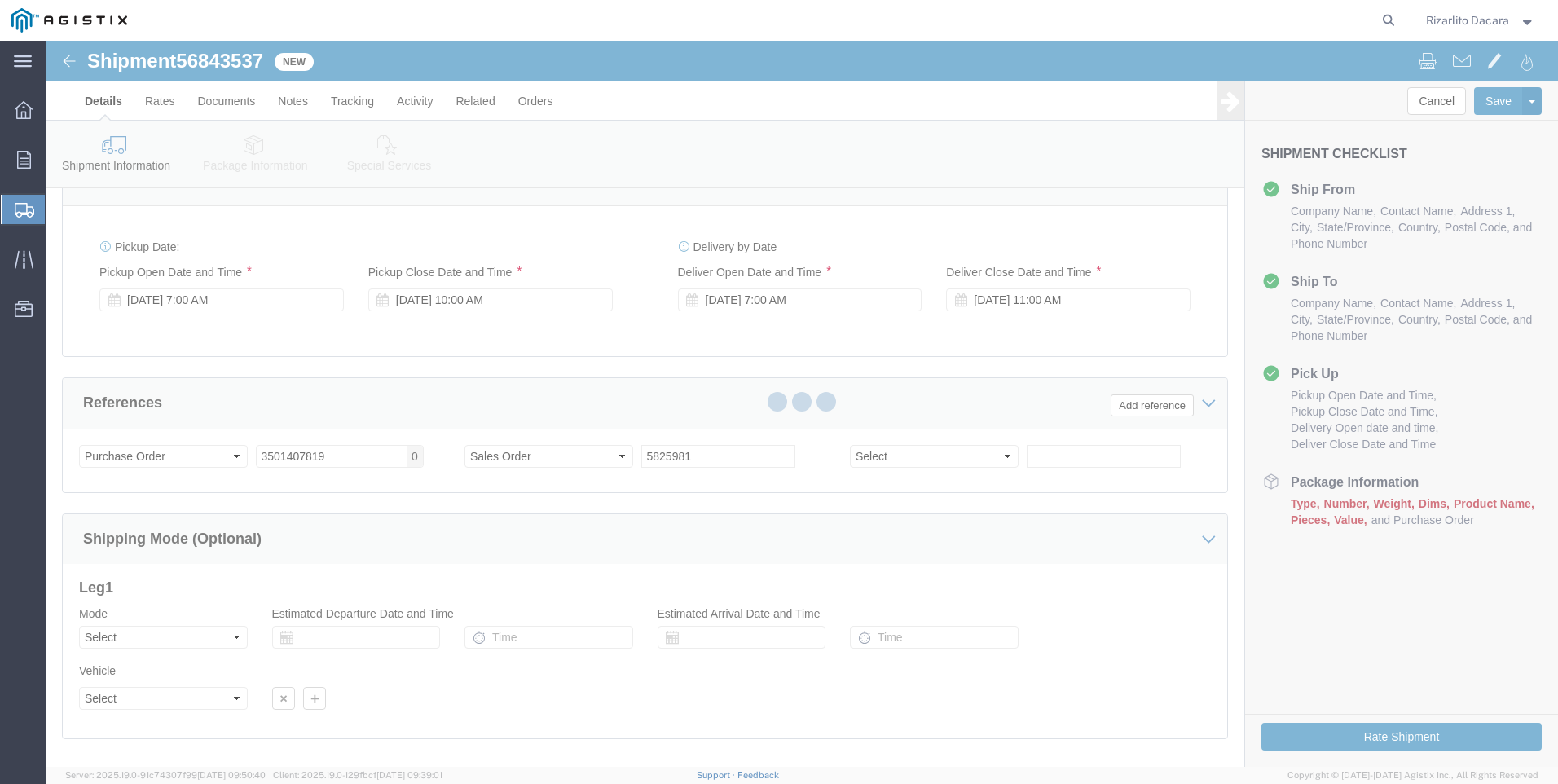
select select "21483"
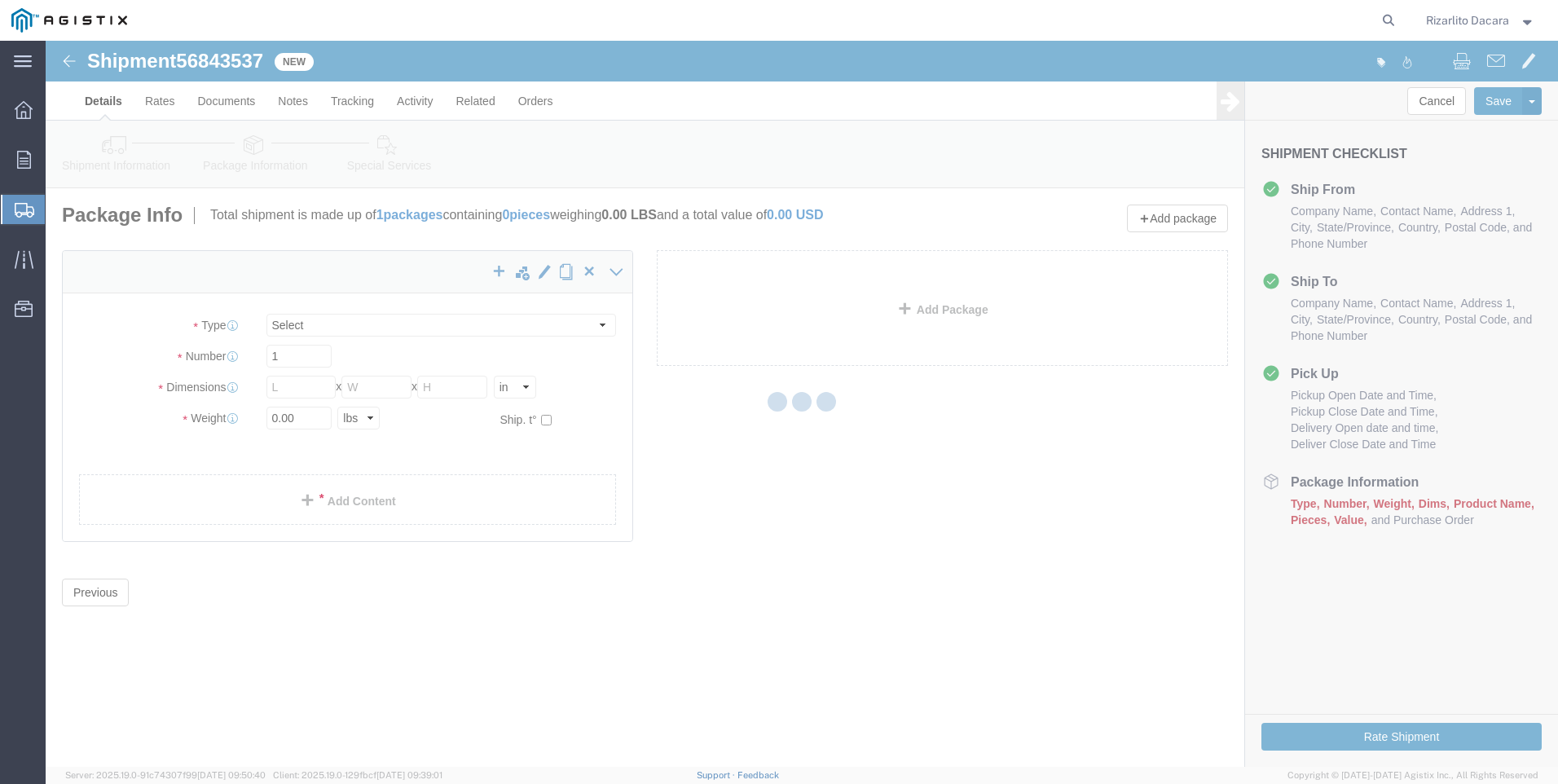
scroll to position [0, 0]
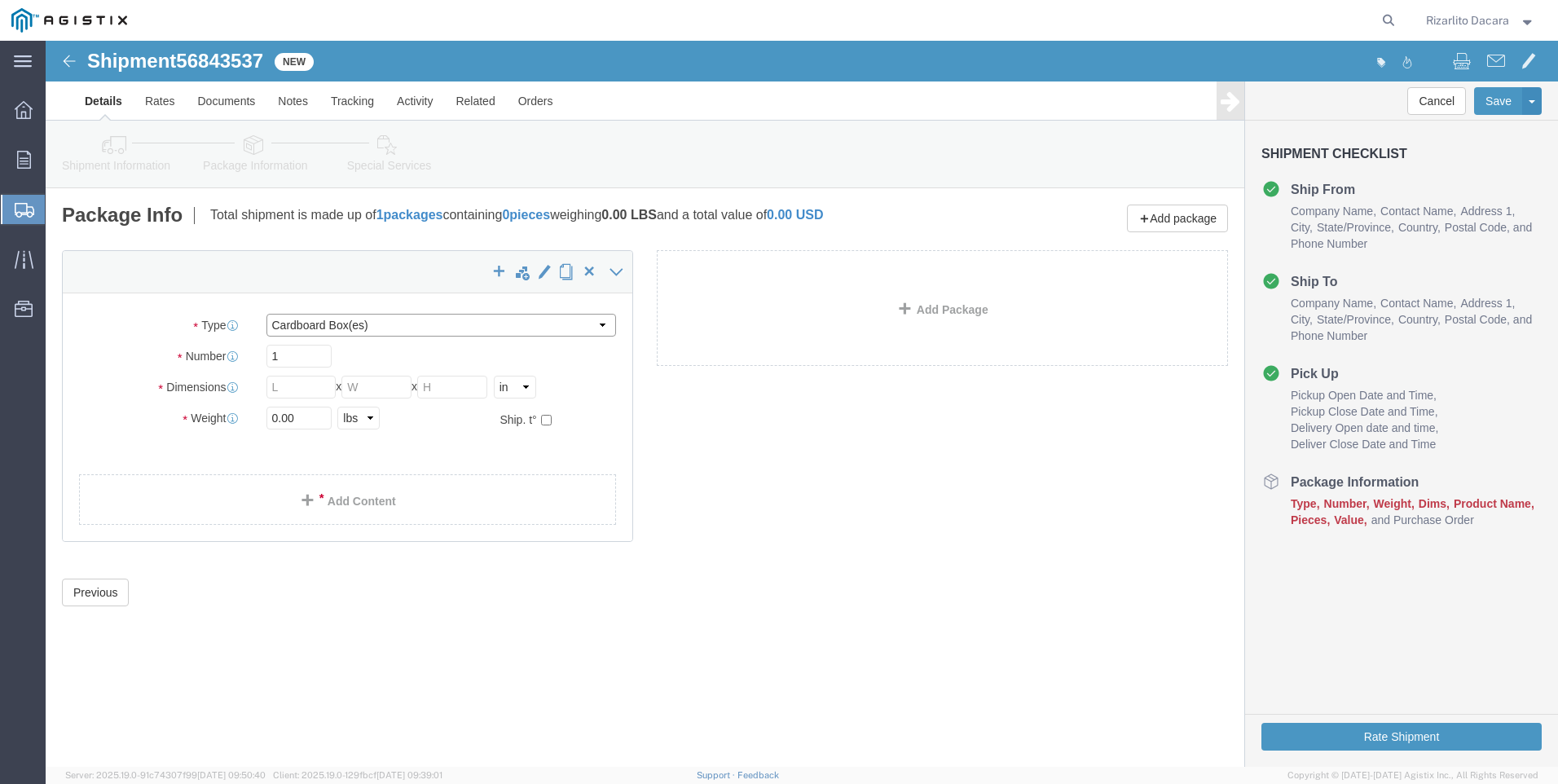
click select "Select Bulk Bundle(s) Cardboard Box(es) Carton(s) Crate(s) Drum(s) (Fiberboard)…"
select select "PONS"
click select "Select Bulk Bundle(s) Cardboard Box(es) Carton(s) Crate(s) Drum(s) (Fiberboard)…"
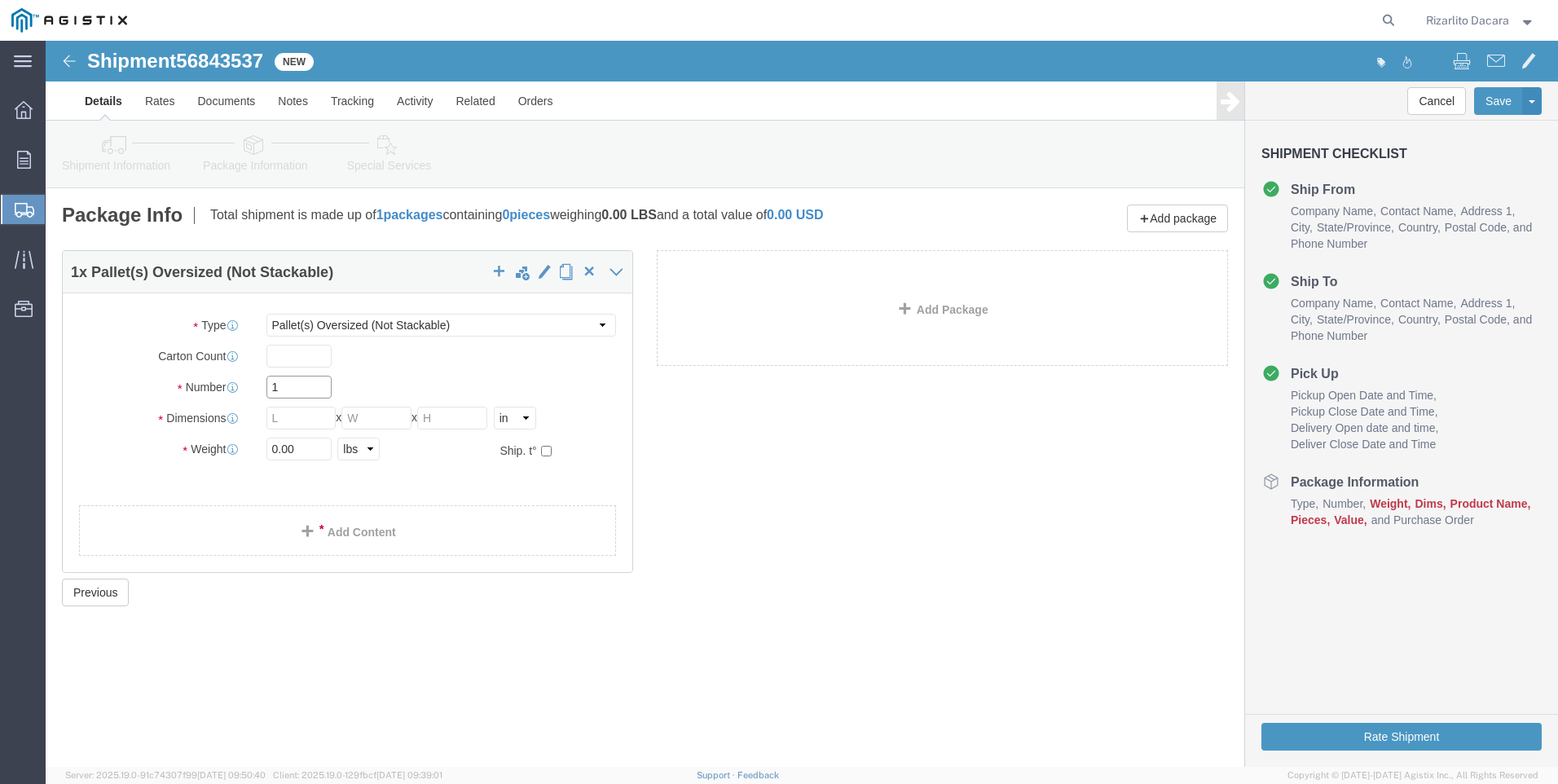
click input "1"
type input "4"
drag, startPoint x: 237, startPoint y: 384, endPoint x: 236, endPoint y: 371, distance: 13.0
click input "text"
type input "78"
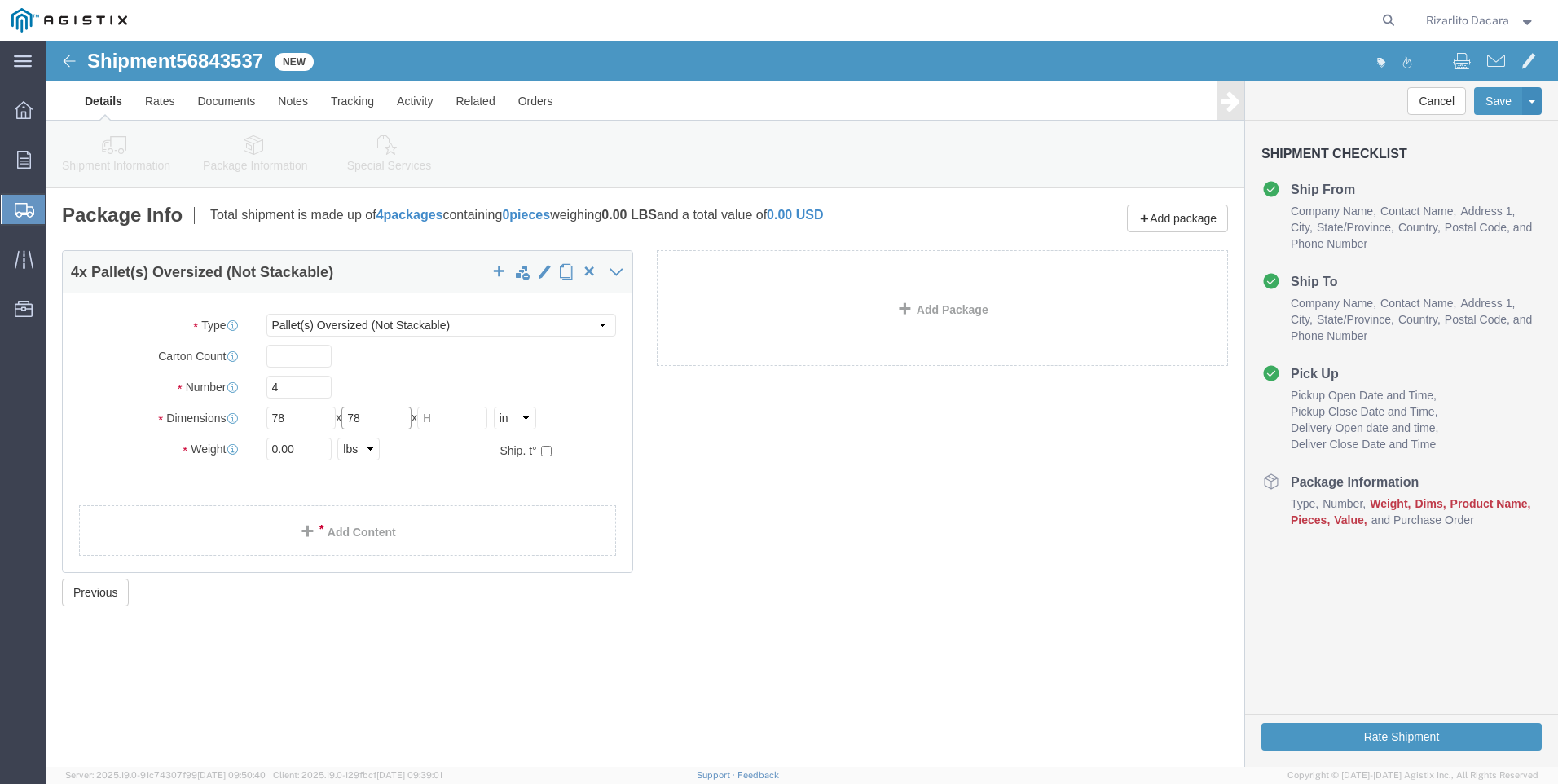
type input "78"
type input "82"
type input "7880"
click span
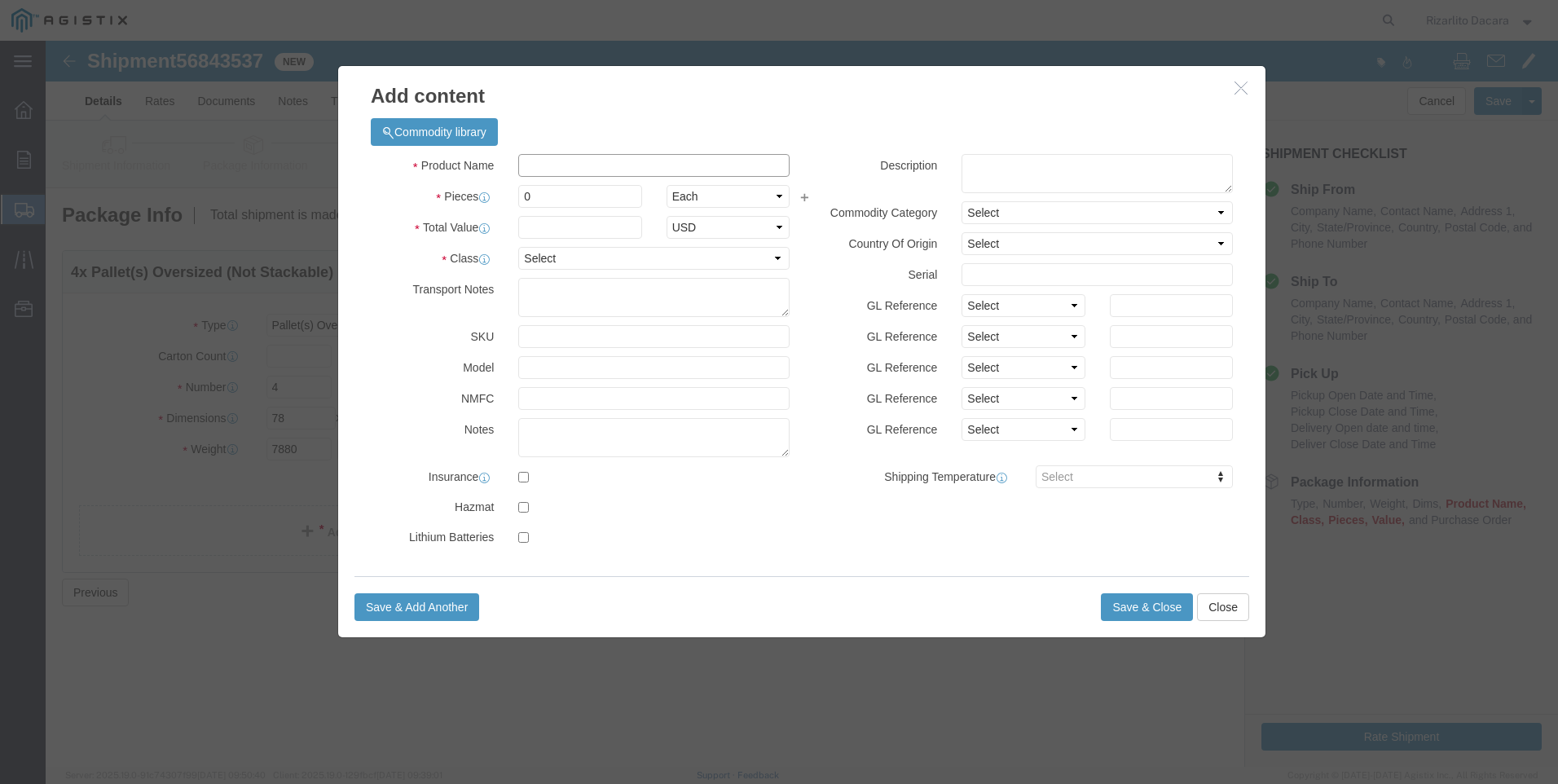
click input "text"
type input "2 yellow gas pipe 1500ft coil"
select select "US"
click input "0"
type input "8"
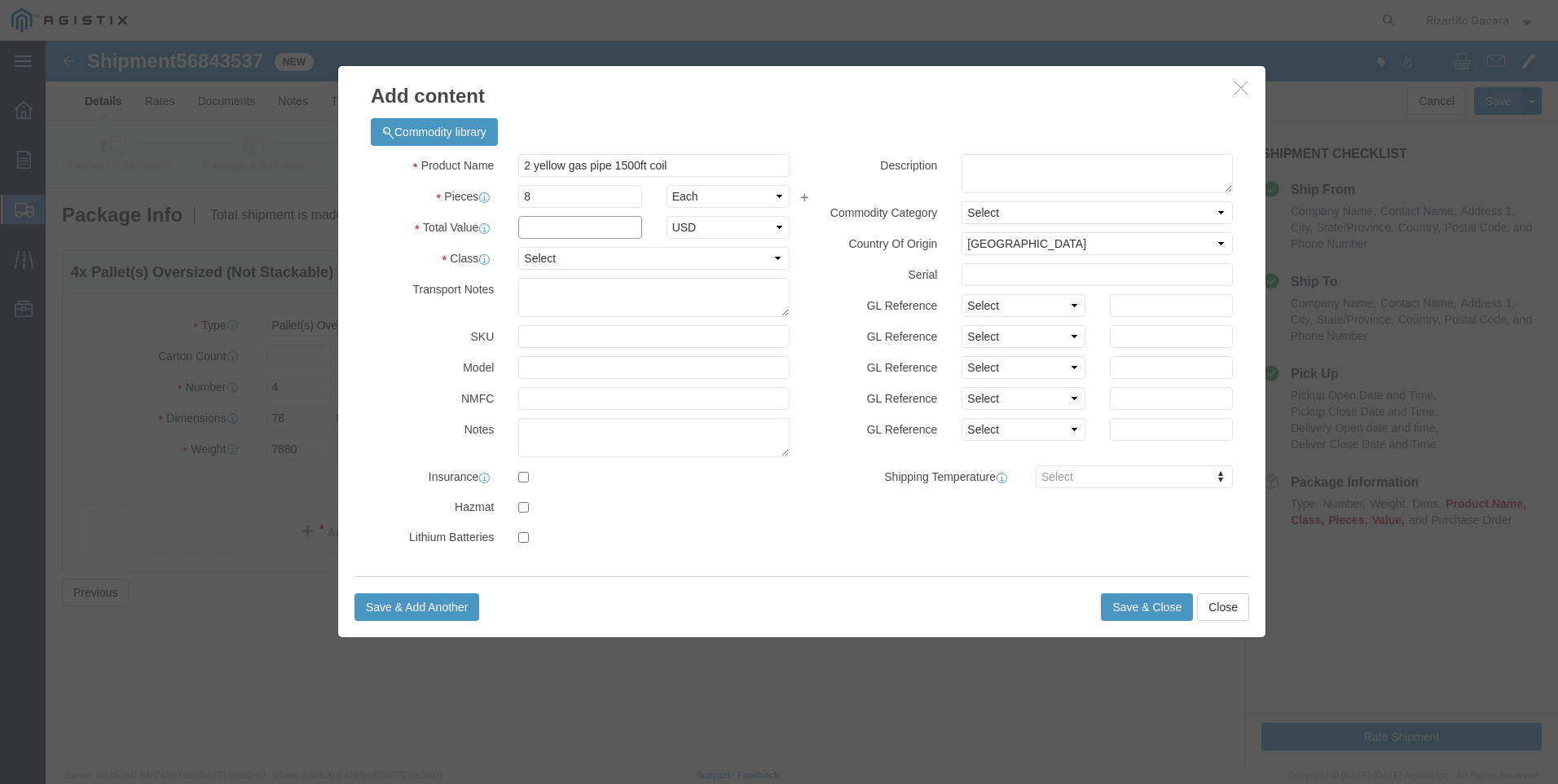
click input "text"
type input "19,080"
click select "Select 50 55 60 65 70 85 92.5 100 125 175 250 300 400"
select select "60"
click select "Select 50 55 60 65 70 85 92.5 100 125 175 250 300 400"
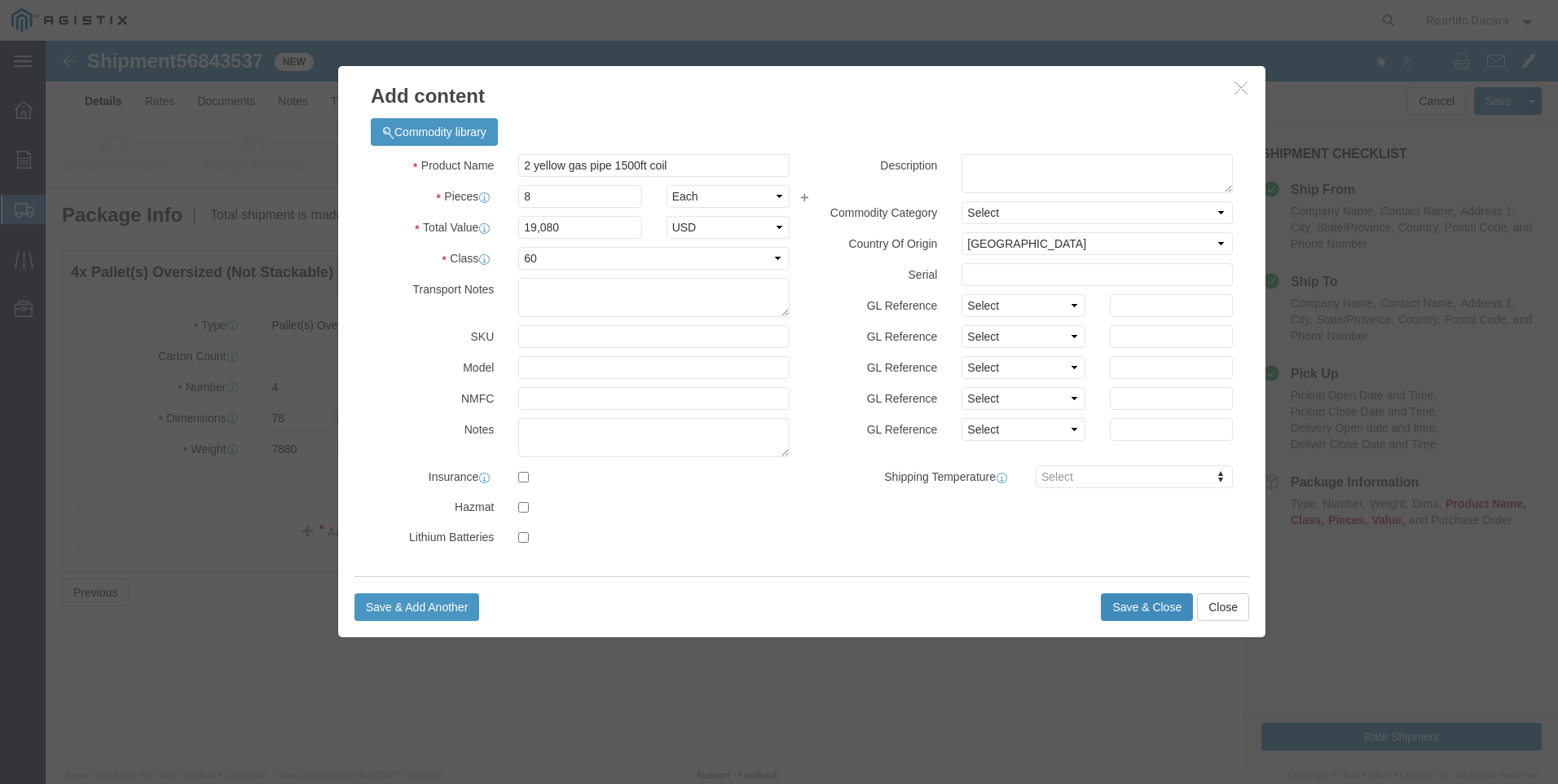
click button "Save & Close"
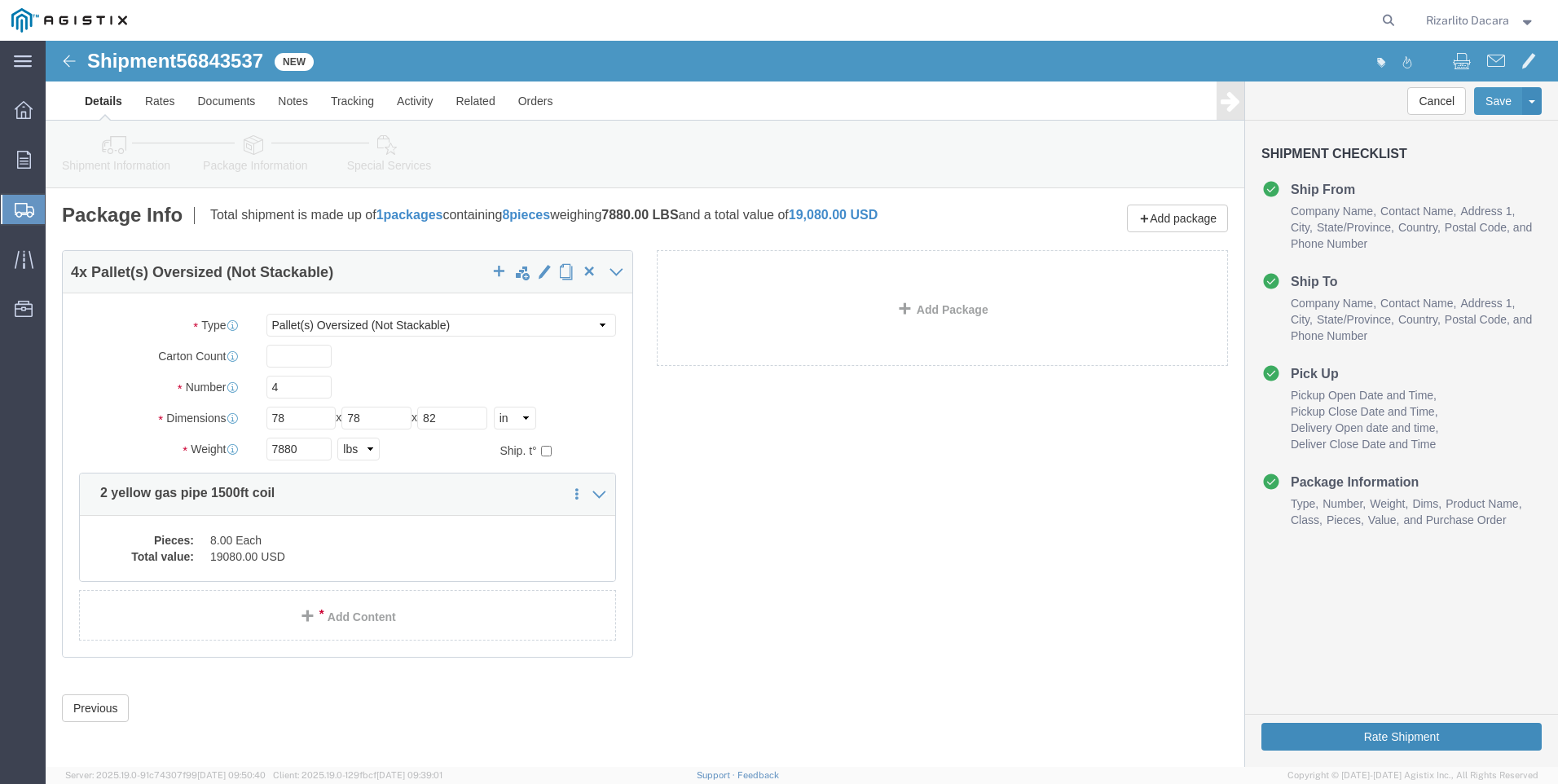
click button "Rate Shipment"
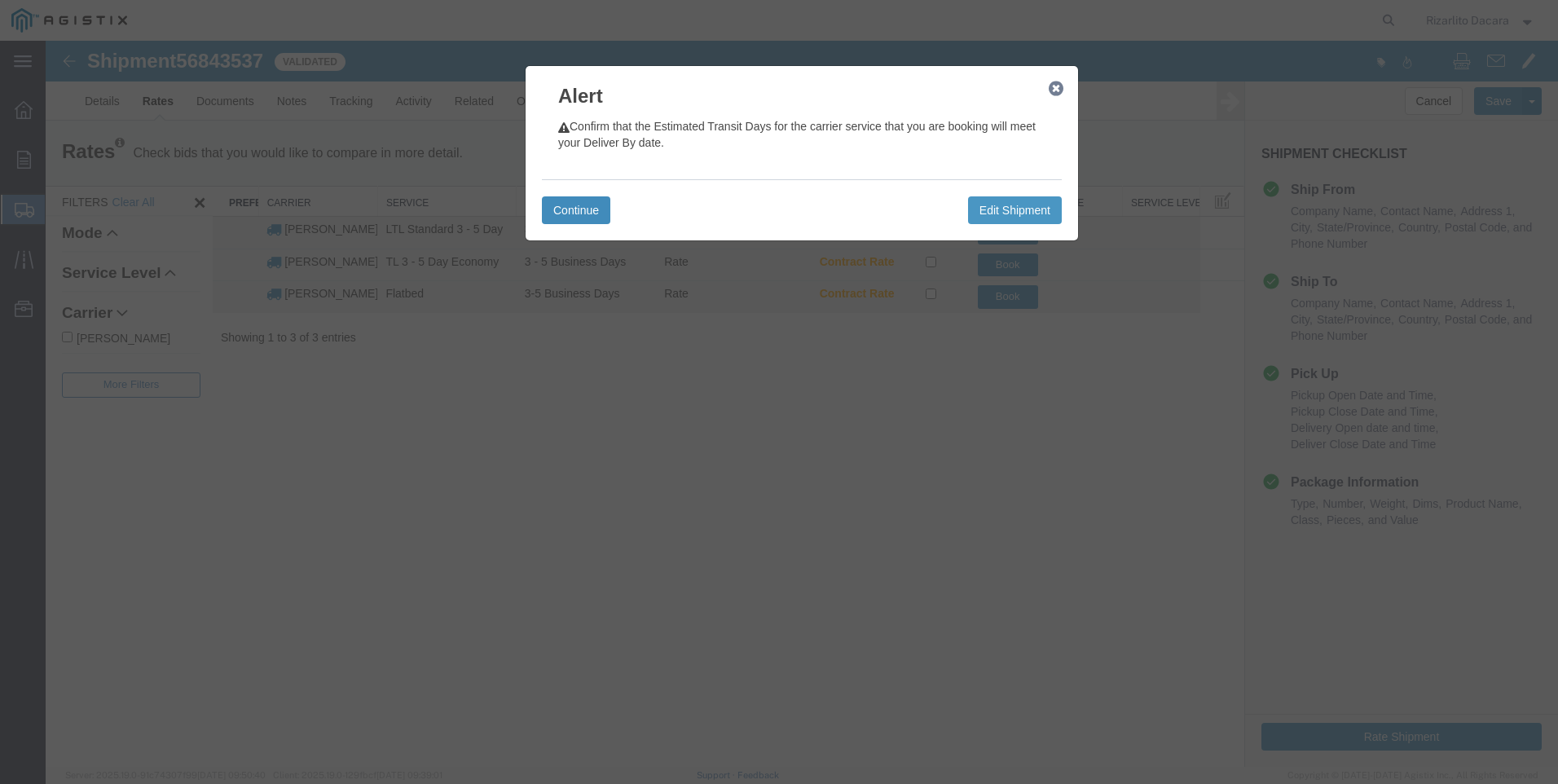
click at [597, 216] on button "Continue" at bounding box center [575, 210] width 69 height 28
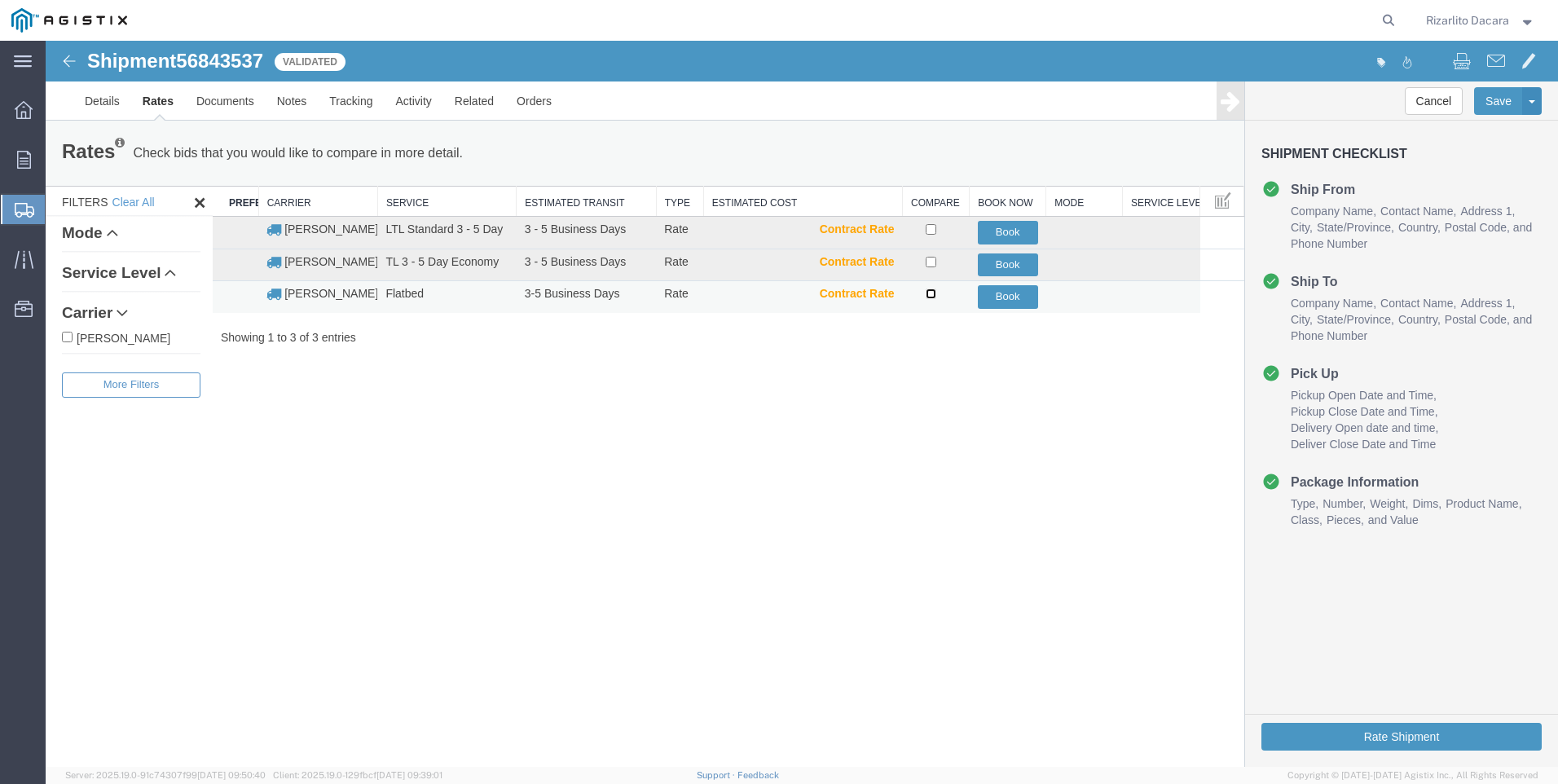
click at [926, 293] on input "checkbox" at bounding box center [930, 293] width 11 height 11
checkbox input "true"
click at [1016, 293] on button "Book" at bounding box center [1008, 297] width 60 height 23
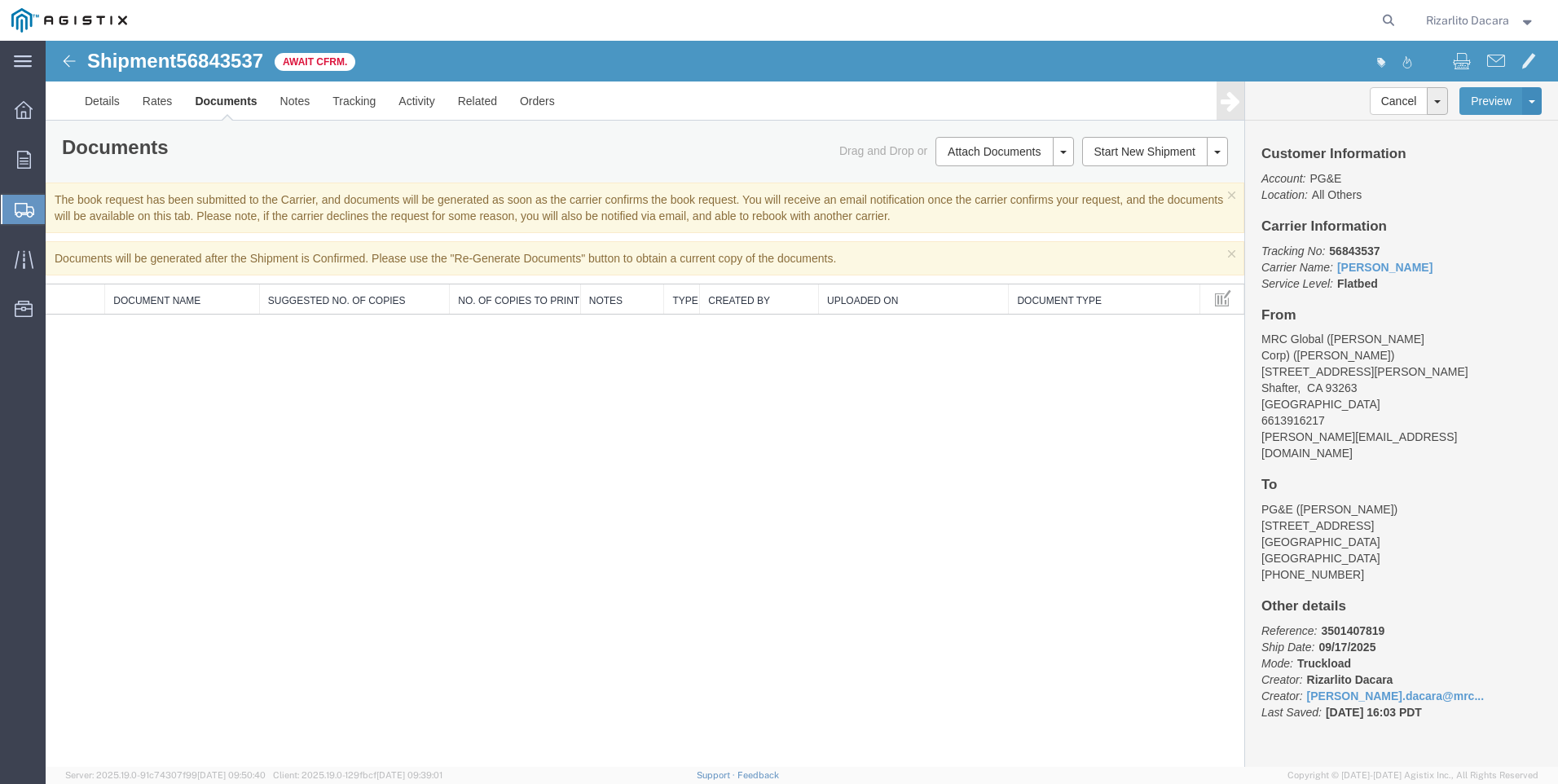
click at [0, 0] on span "Create Shipment" at bounding box center [0, 0] width 0 height 0
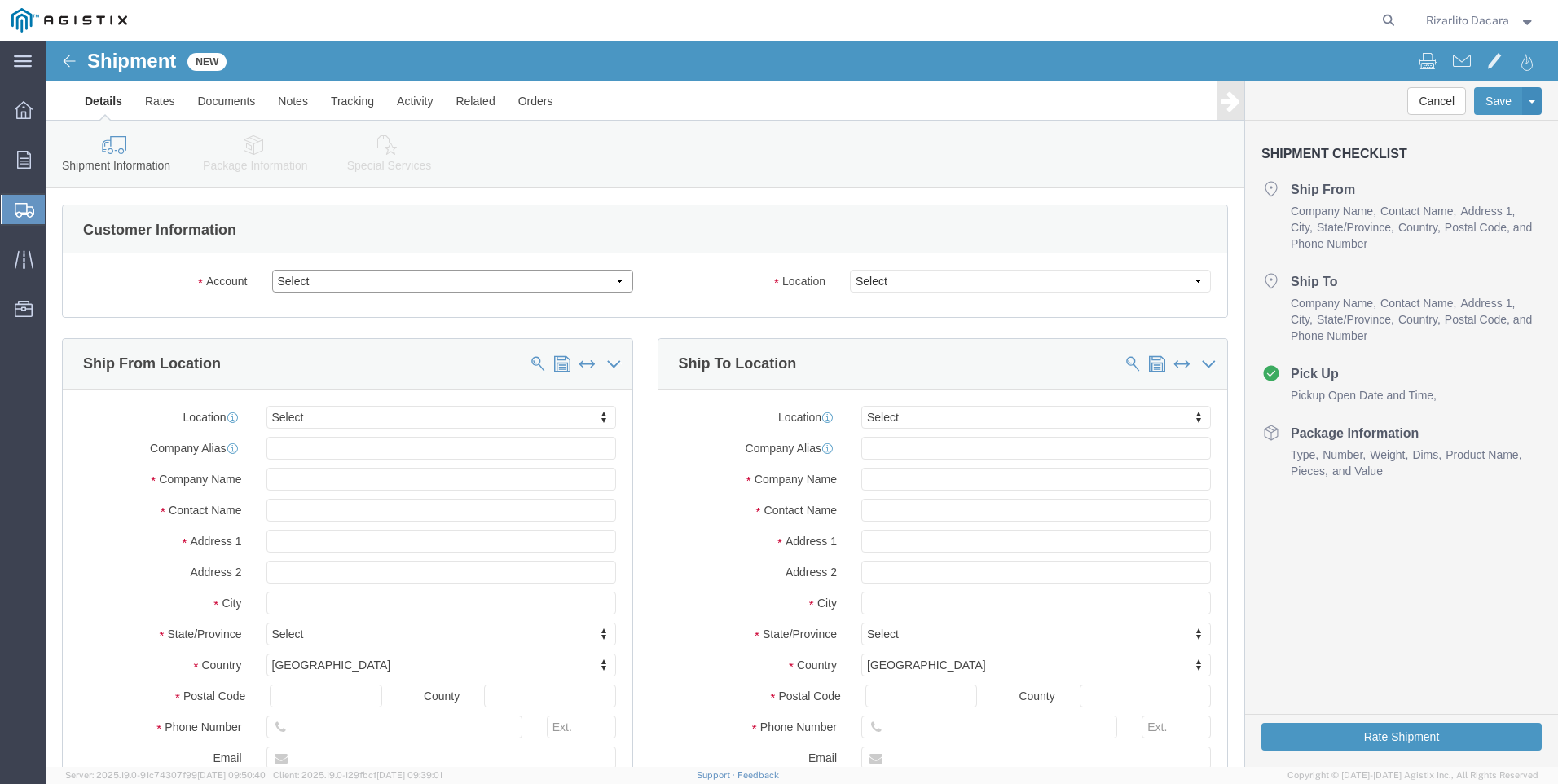
drag, startPoint x: 577, startPoint y: 245, endPoint x: 570, endPoint y: 239, distance: 9.2
click select "Select MRC Global ([PERSON_NAME] Corp) PG&E"
select select "9596"
click select "Select MRC Global ([PERSON_NAME] Corp) PG&E"
select select "PURCHORD"
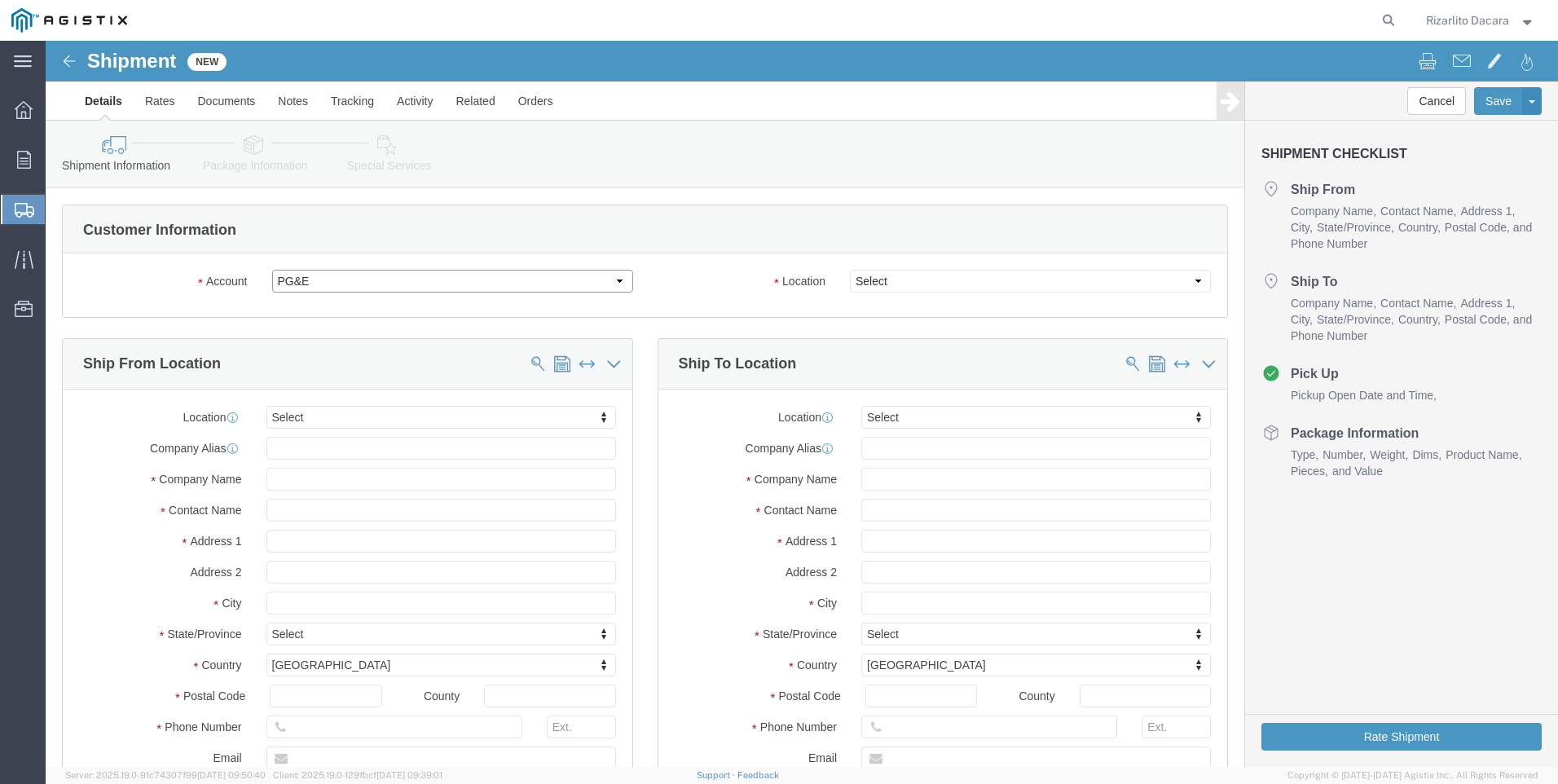
select select
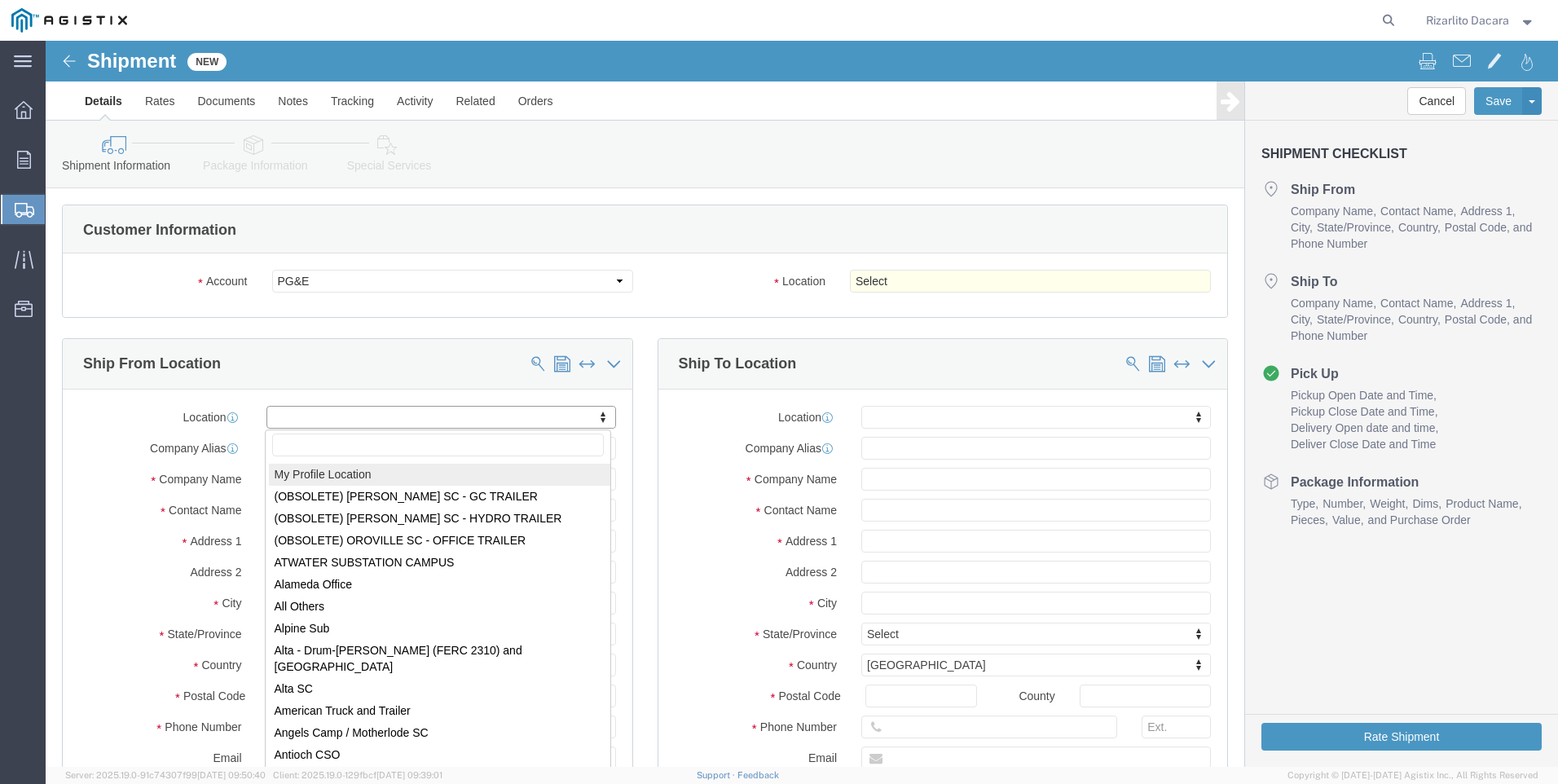
select select "MYPROFILE"
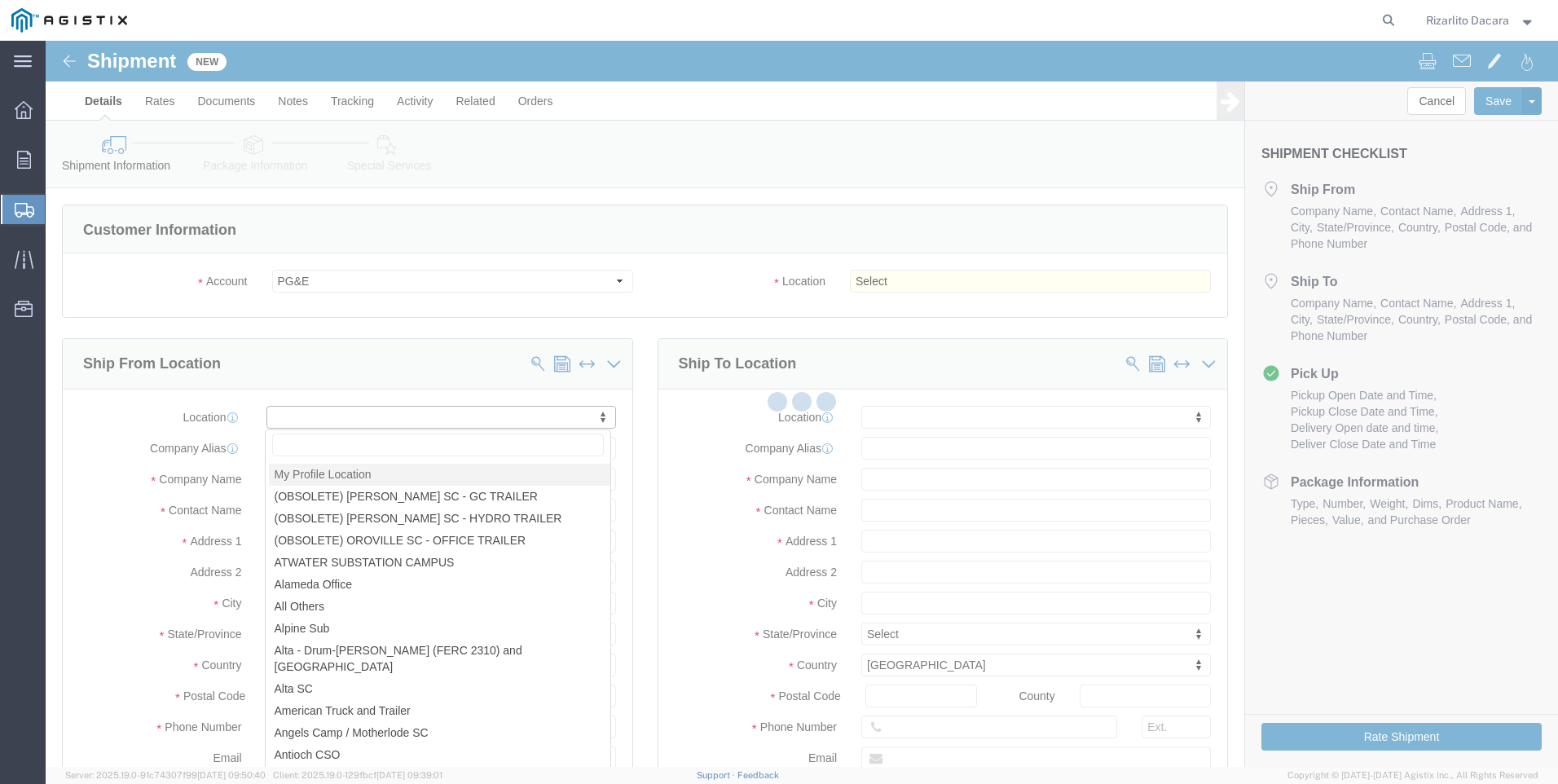
type input "[STREET_ADDRESS][PERSON_NAME]"
type input "93263"
type input "6613916218"
type input "[PERSON_NAME][EMAIL_ADDRESS][DOMAIN_NAME]"
checkbox input "true"
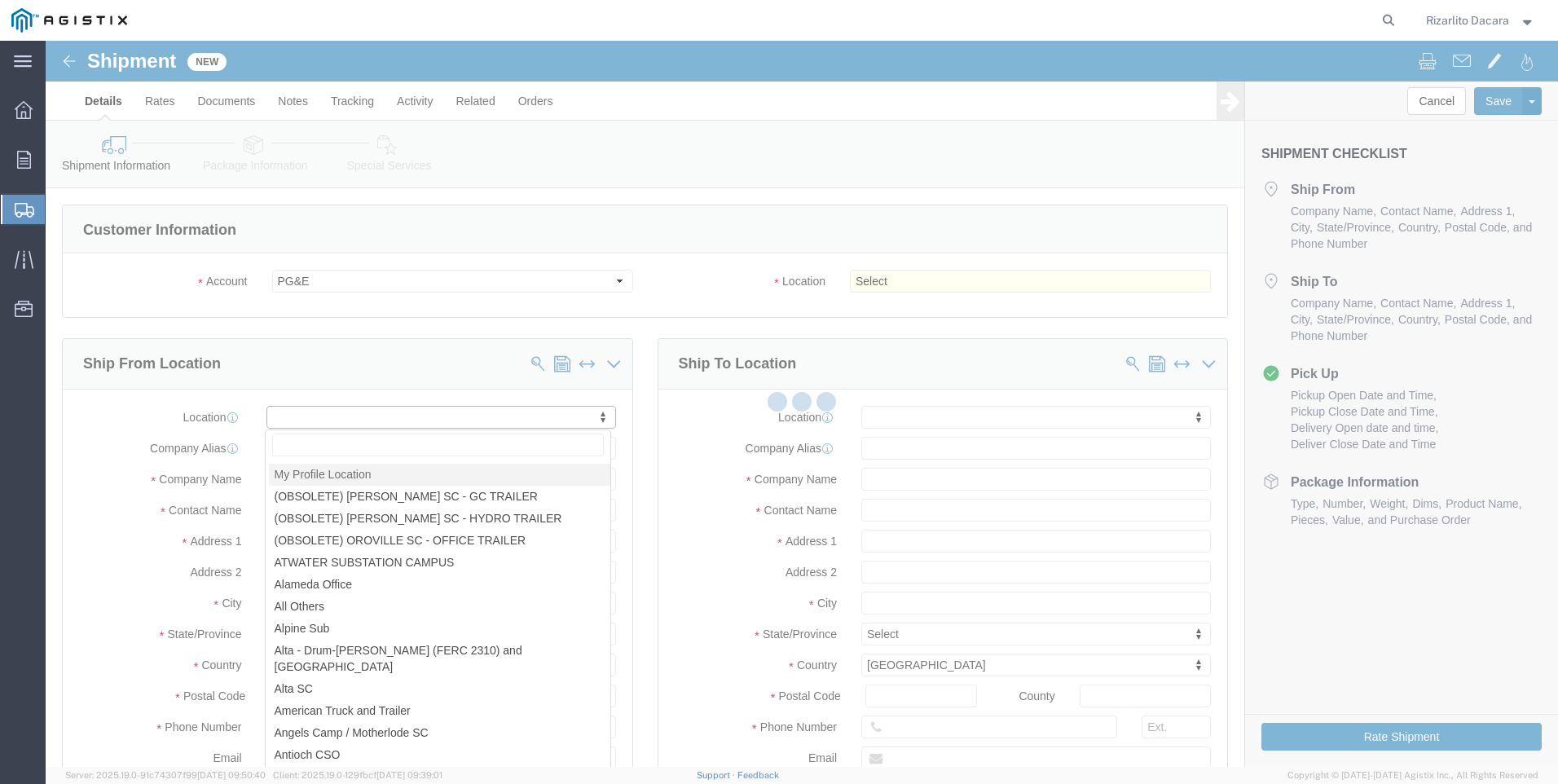
type input "MRC Global ([PERSON_NAME] Corp)"
type input "Rizarlito Dacara"
type input "Shafter"
select select "CA"
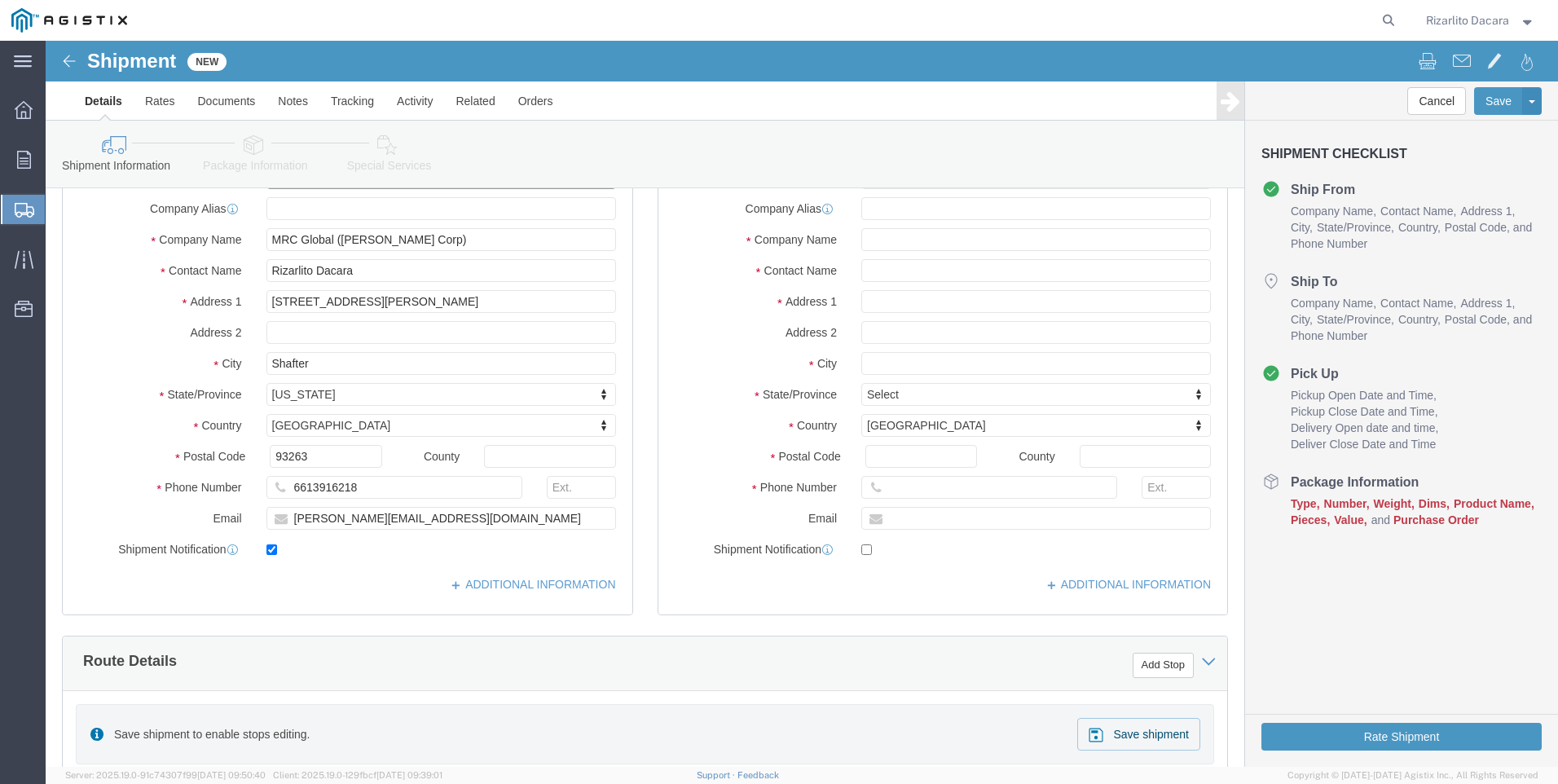
scroll to position [245, 0]
click input "6613916218"
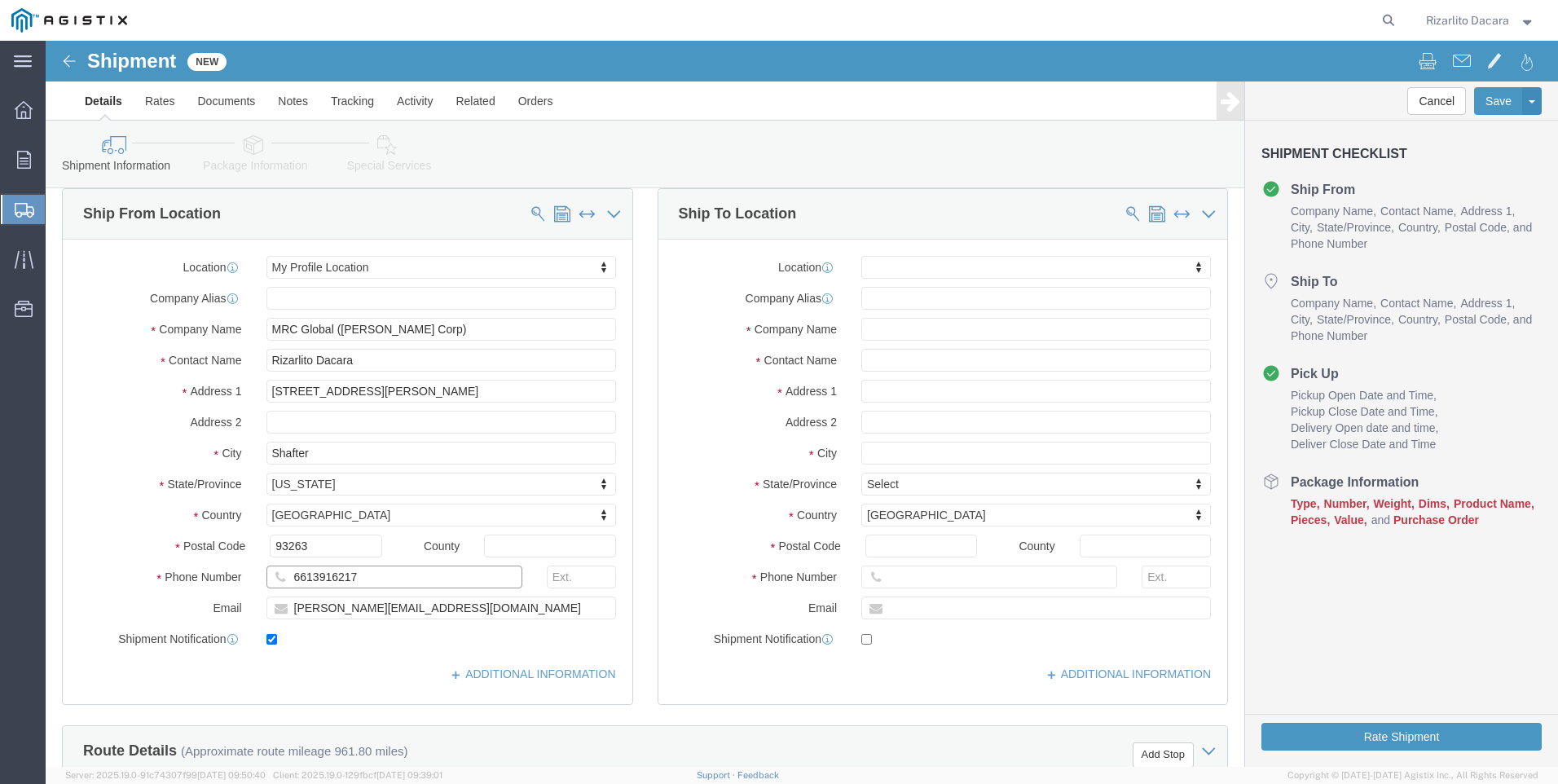
scroll to position [0, 0]
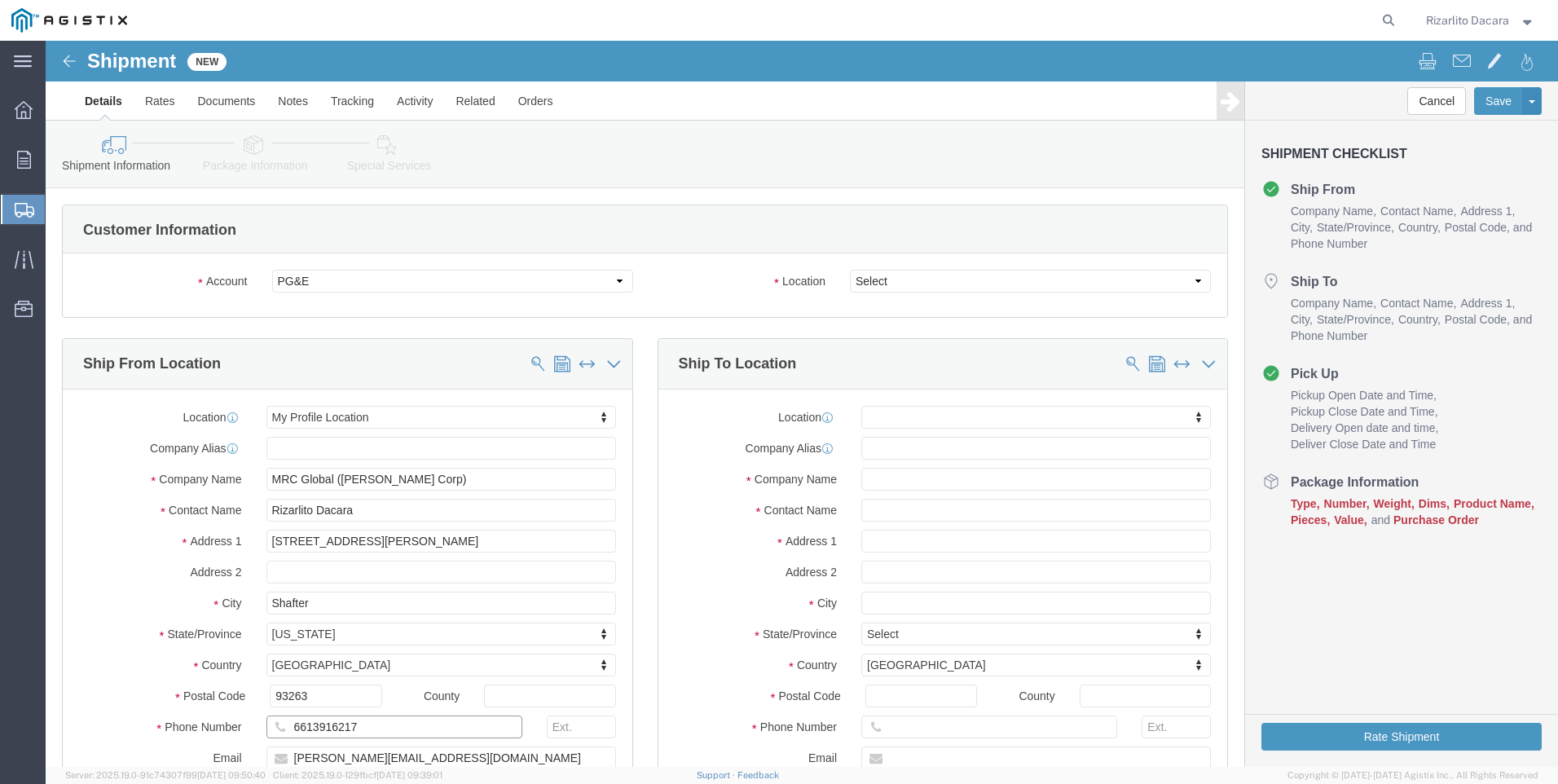
type input "6613916217"
click select "Select All Others [GEOGRAPHIC_DATA] [GEOGRAPHIC_DATA] [GEOGRAPHIC_DATA] [GEOGRA…"
select select "23082"
click select "Select All Others [GEOGRAPHIC_DATA] [GEOGRAPHIC_DATA] [GEOGRAPHIC_DATA] [GEOGRA…"
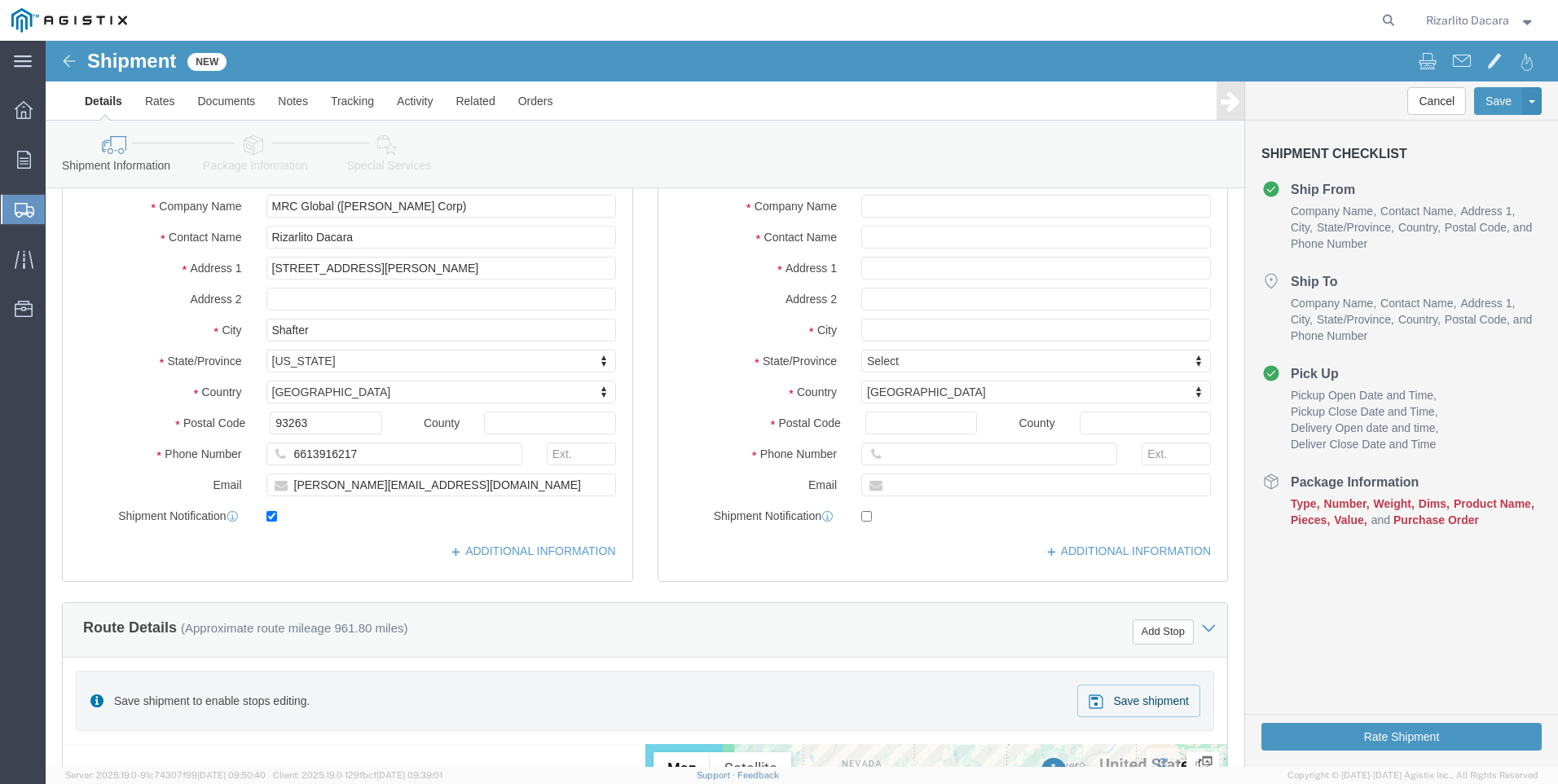
scroll to position [245, 0]
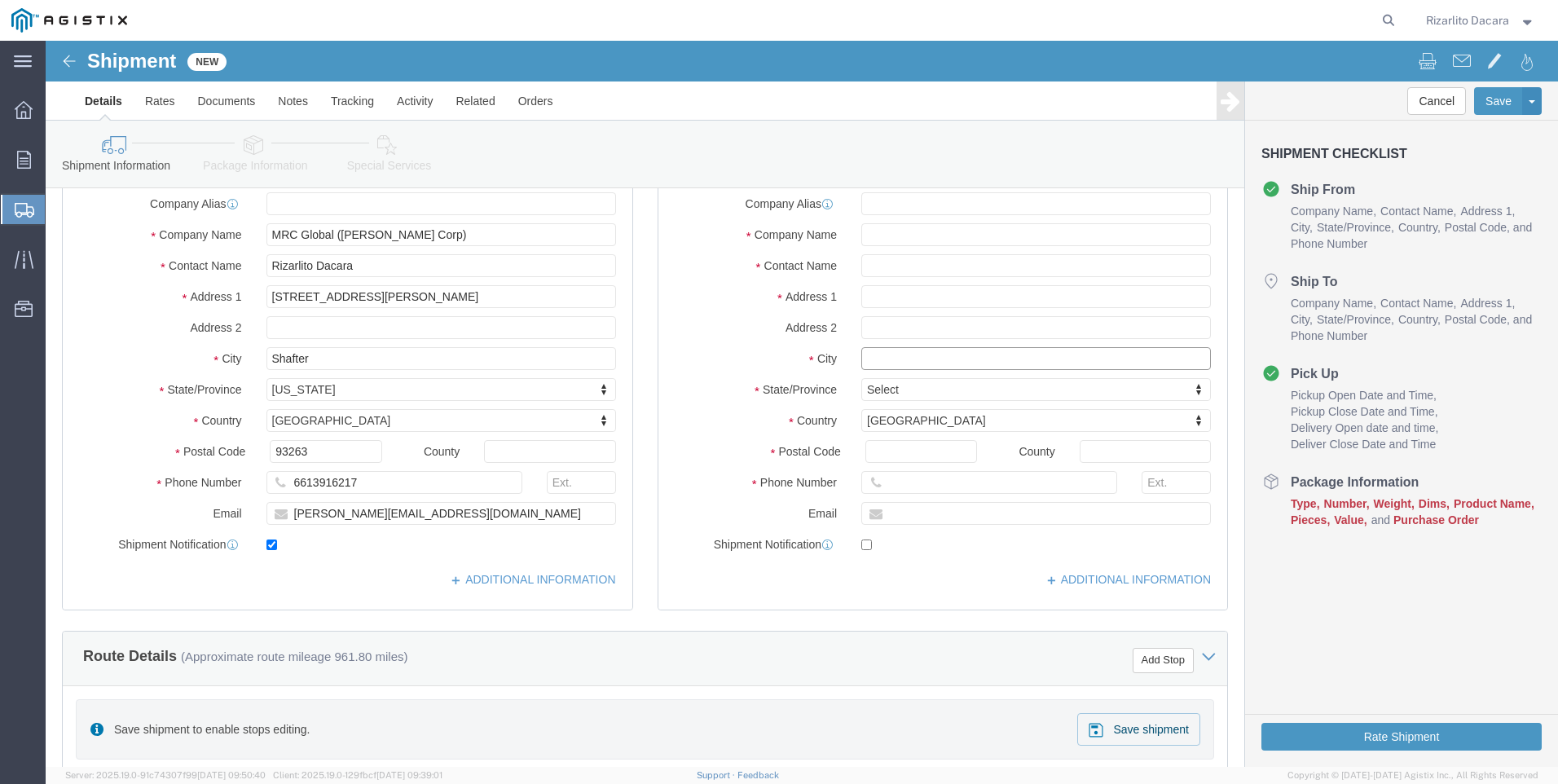
click input "text"
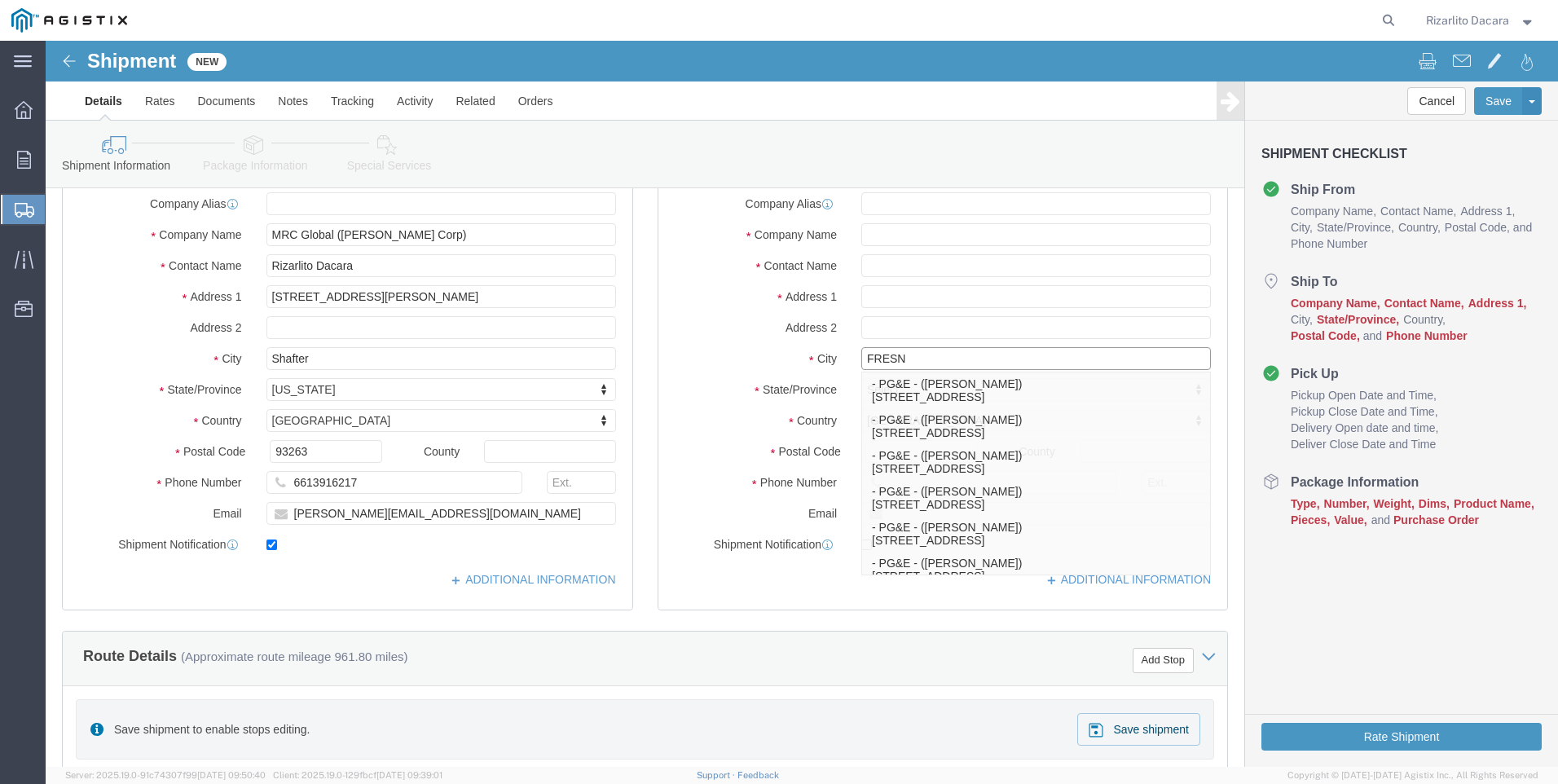
type input "[GEOGRAPHIC_DATA]"
click p "- PG&E - ([PERSON_NAME]) [STREET_ADDRESS]"
select select
type input "2221 S Orange"
type input "93725"
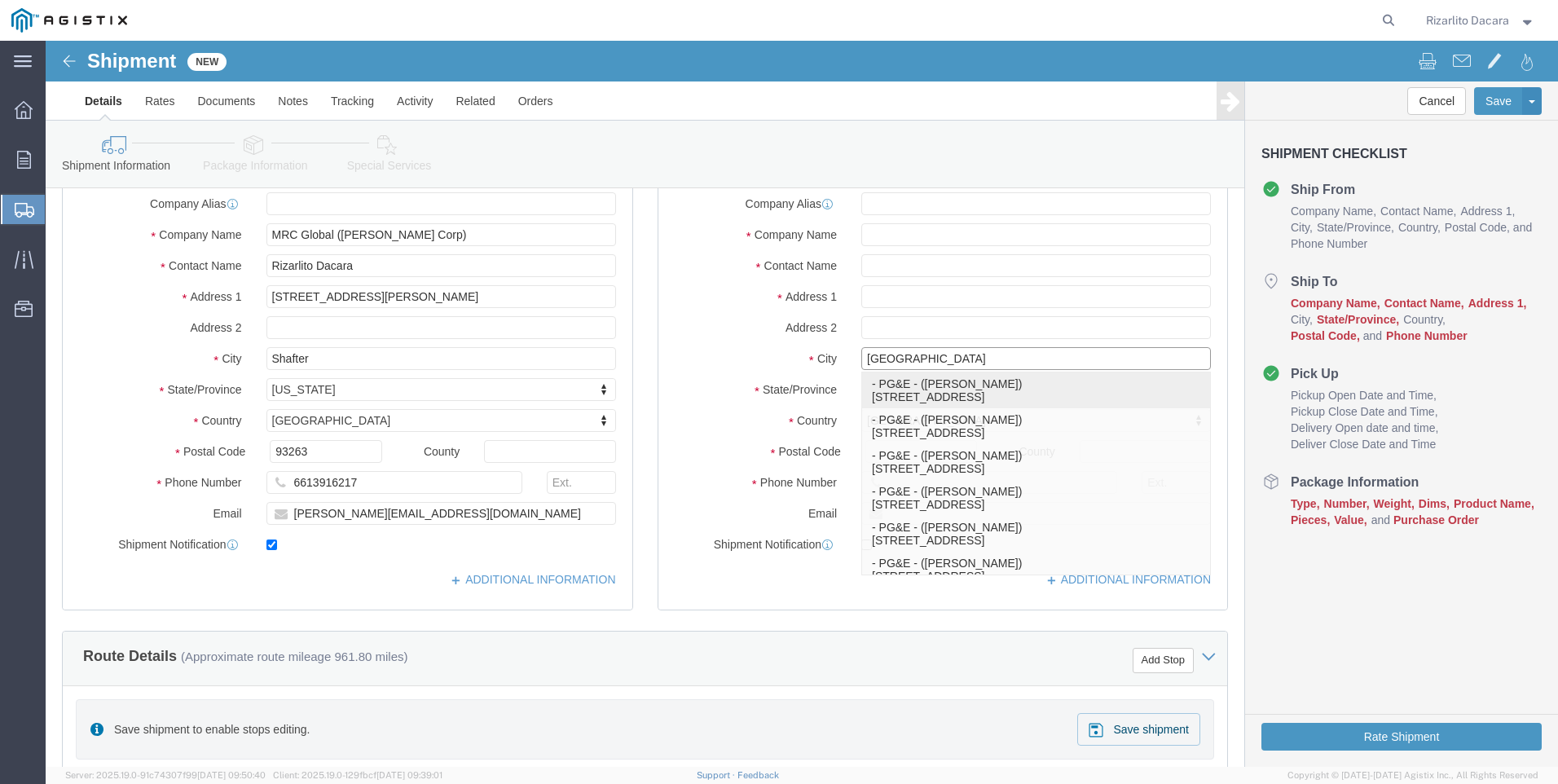
type input "[PHONE_NUMBER]"
type input "PG&E"
type input "[PERSON_NAME]"
type input "[GEOGRAPHIC_DATA]"
select select "CA"
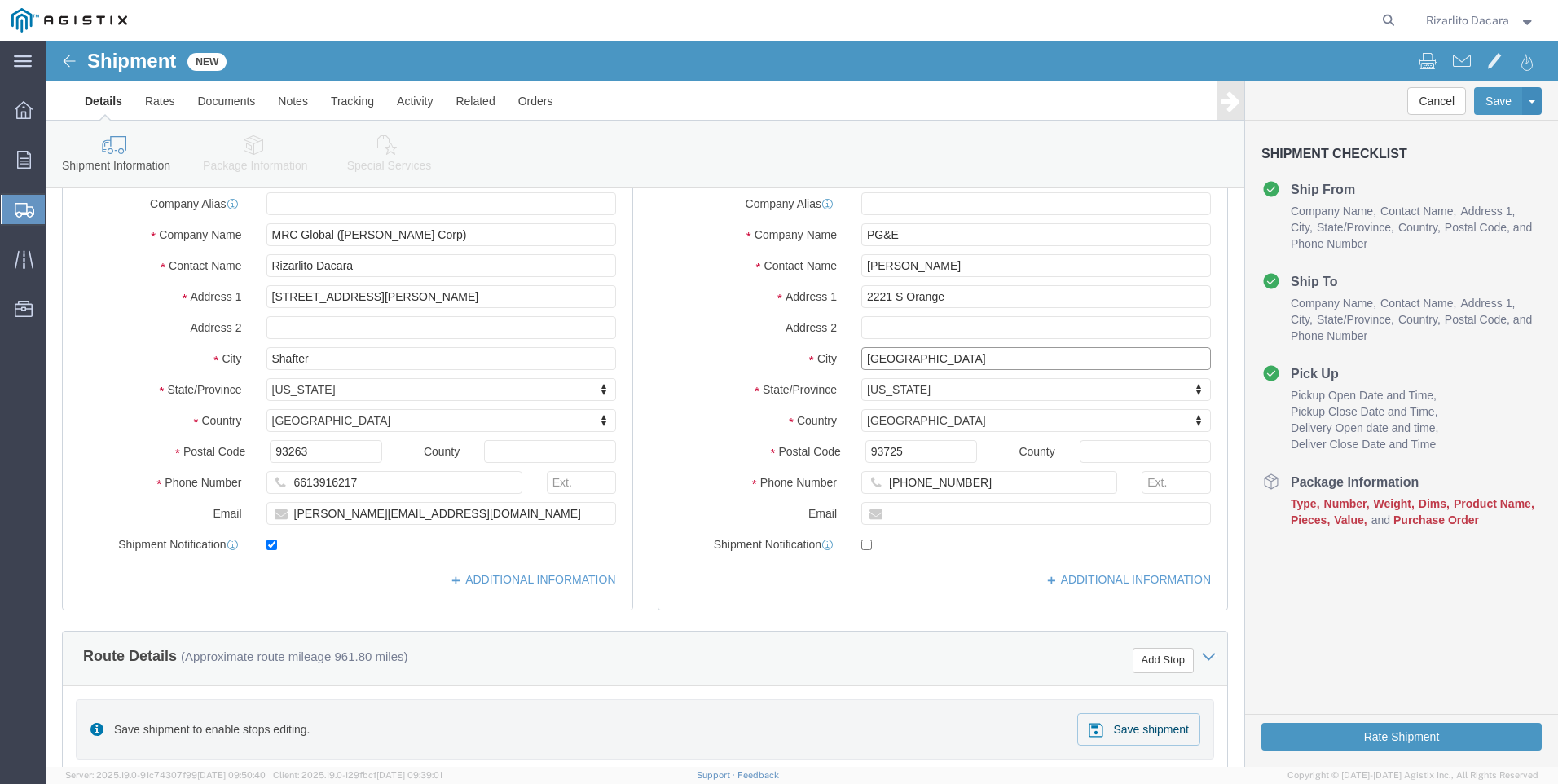
type input "[GEOGRAPHIC_DATA]"
select select
click input "[PERSON_NAME]"
type input "R"
type input "[PERSON_NAME]"
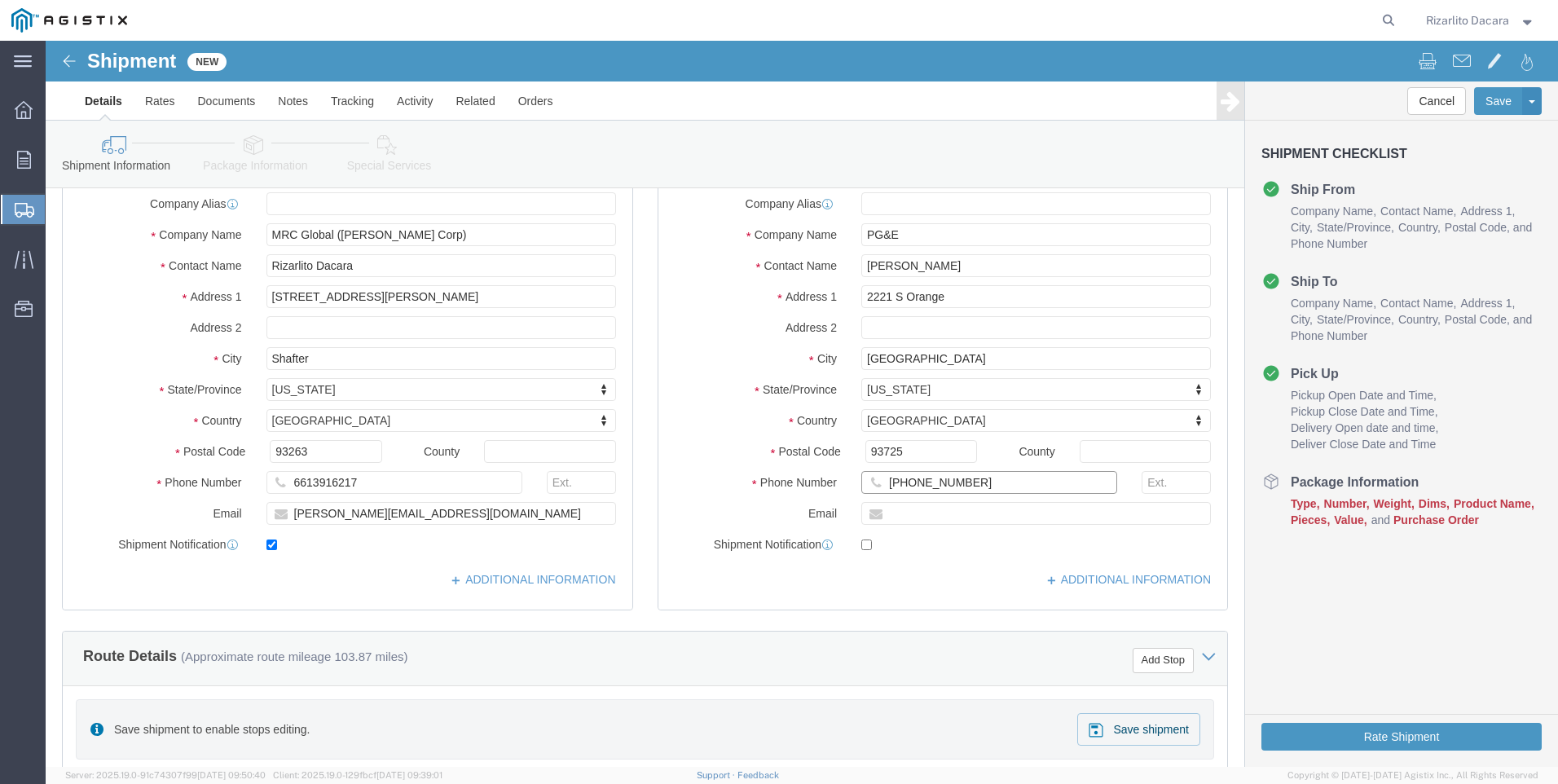
click input "[PHONE_NUMBER]"
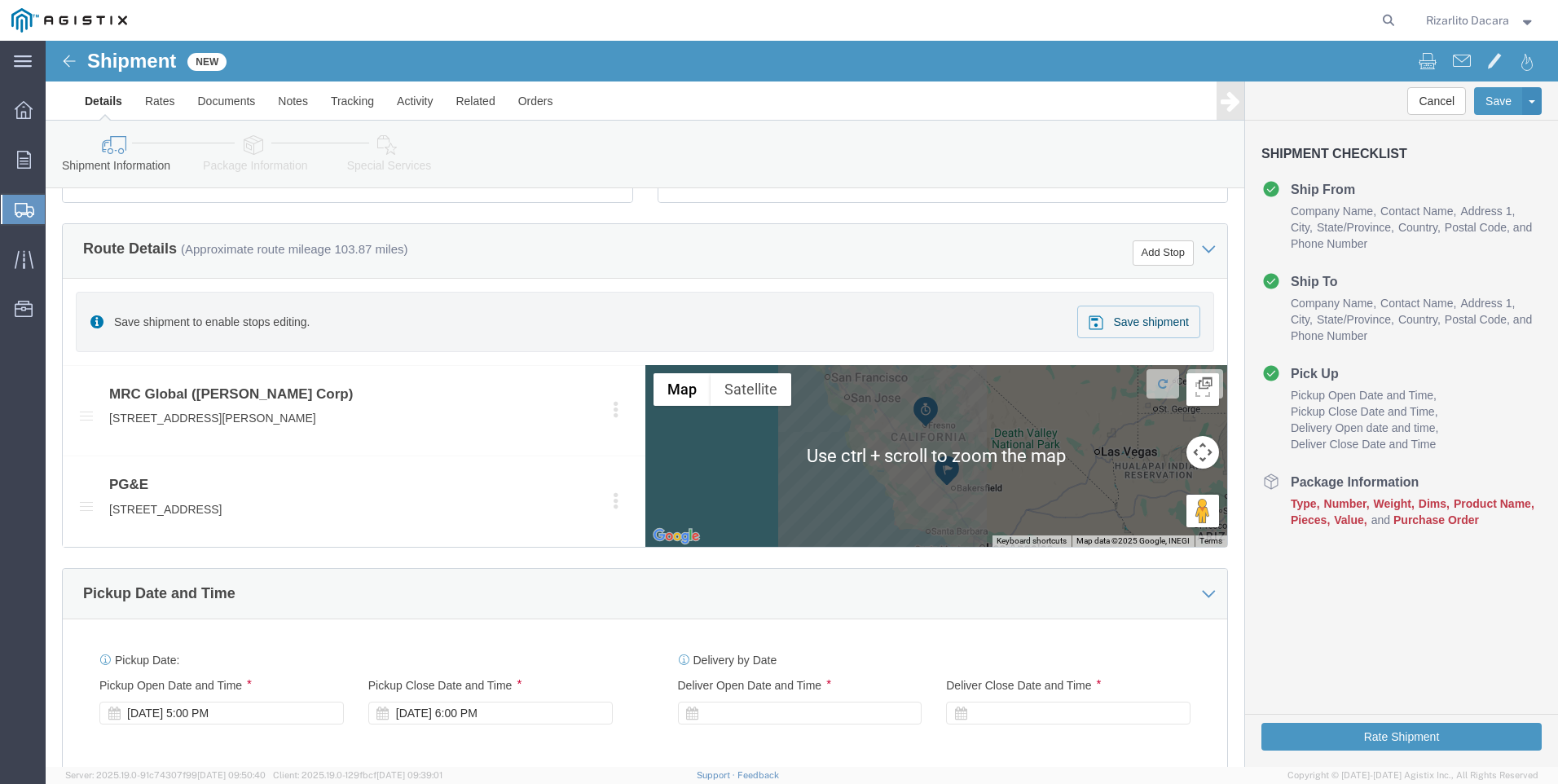
scroll to position [896, 0]
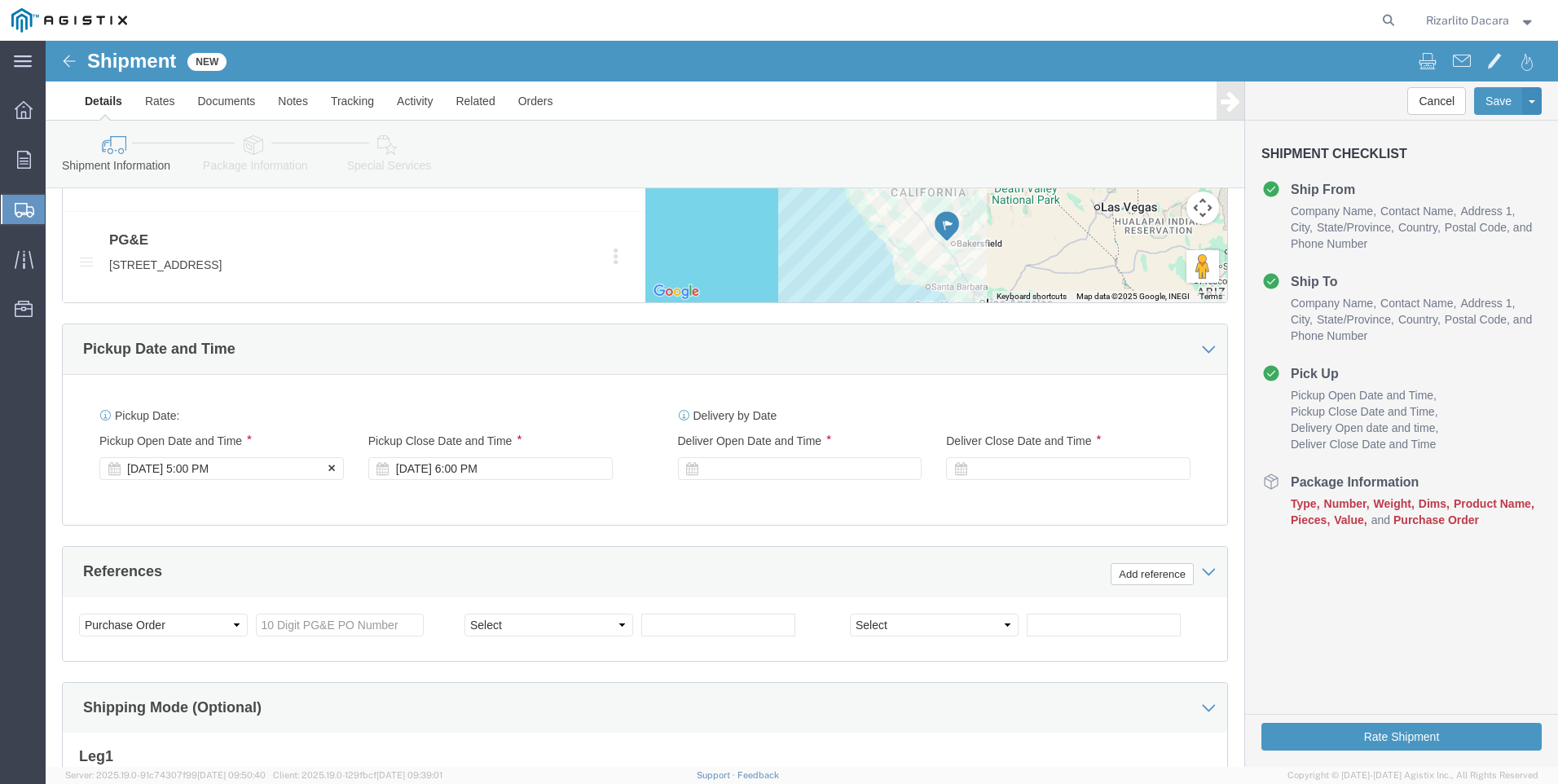
type input "[PHONE_NUMBER]"
click div "[DATE] 5:00 PM"
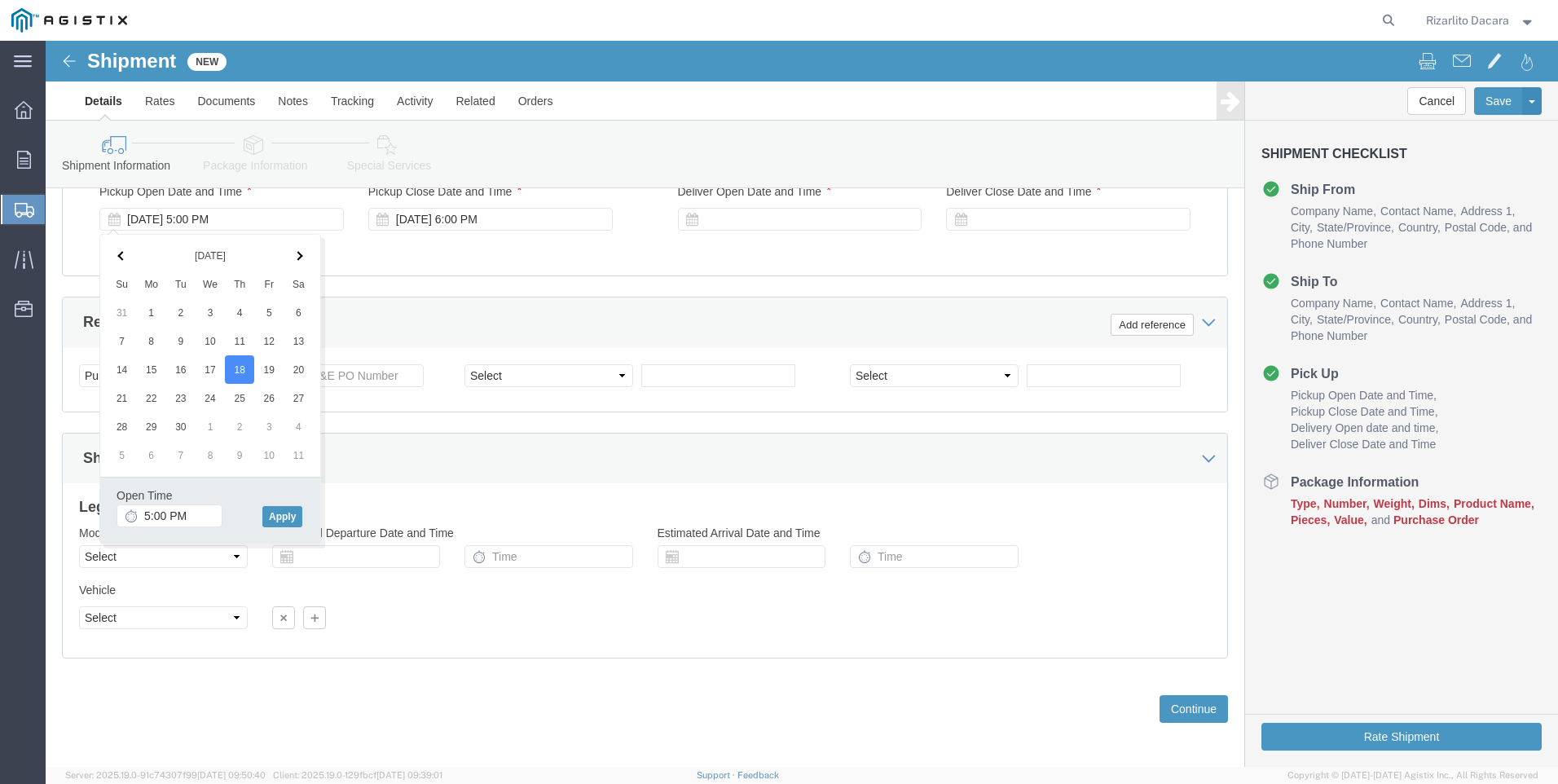
scroll to position [1150, 0]
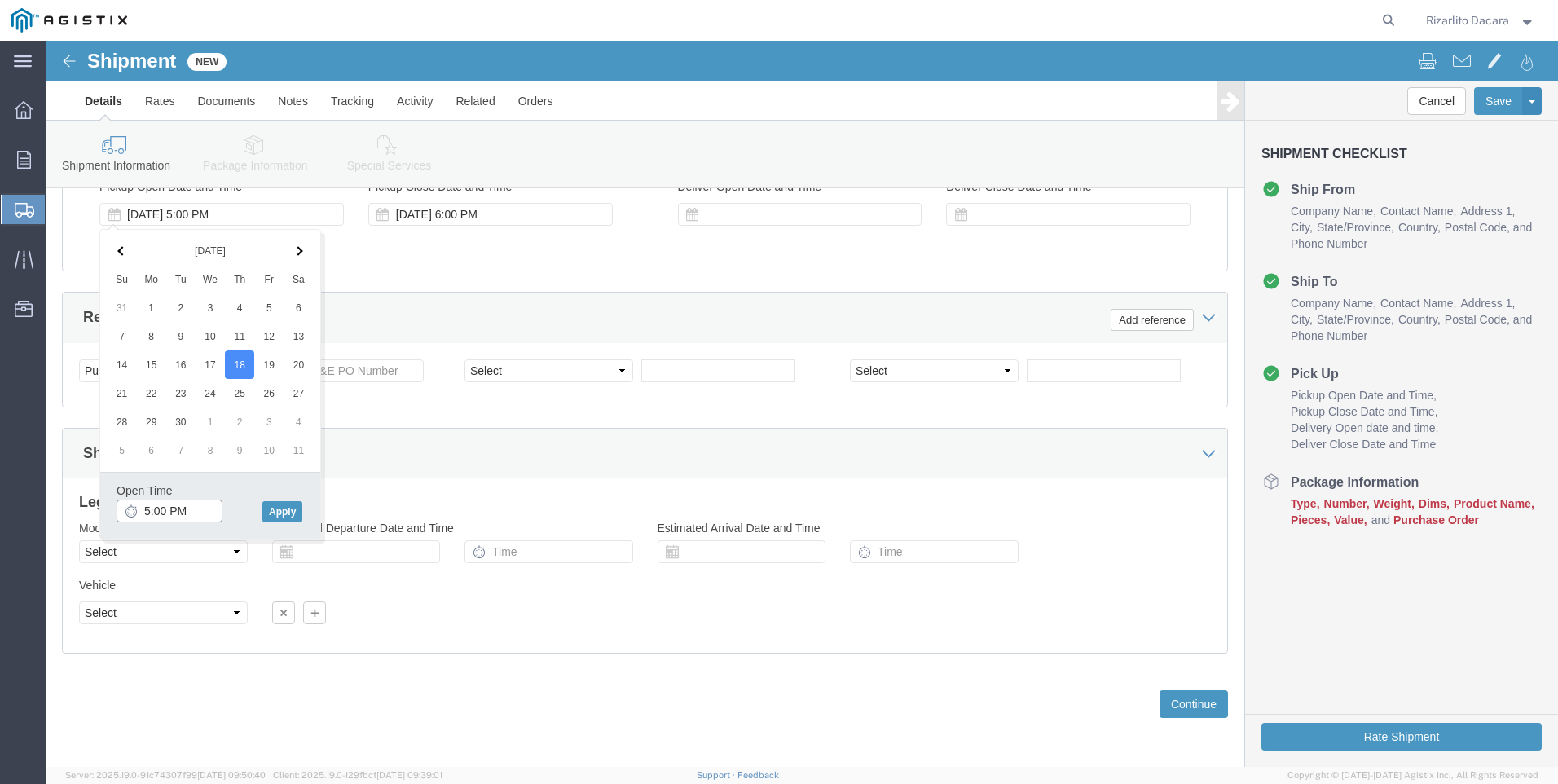
click input "5:00 PM"
type input "7:00 AM"
click button "Apply"
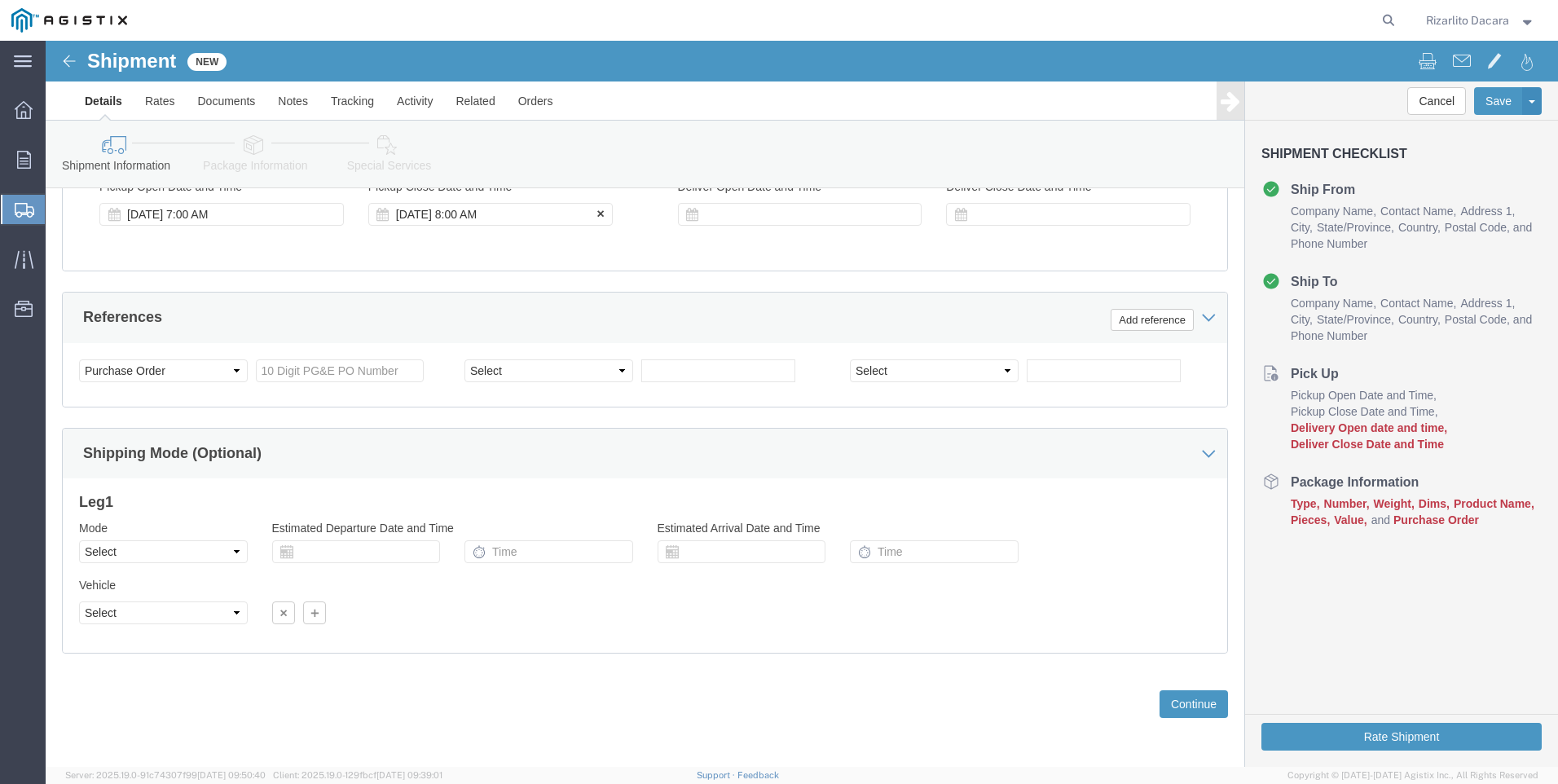
click div "[DATE] 8:00 AM"
type input "10:00 AM"
click button "Apply"
click div
click input "11:00 AM"
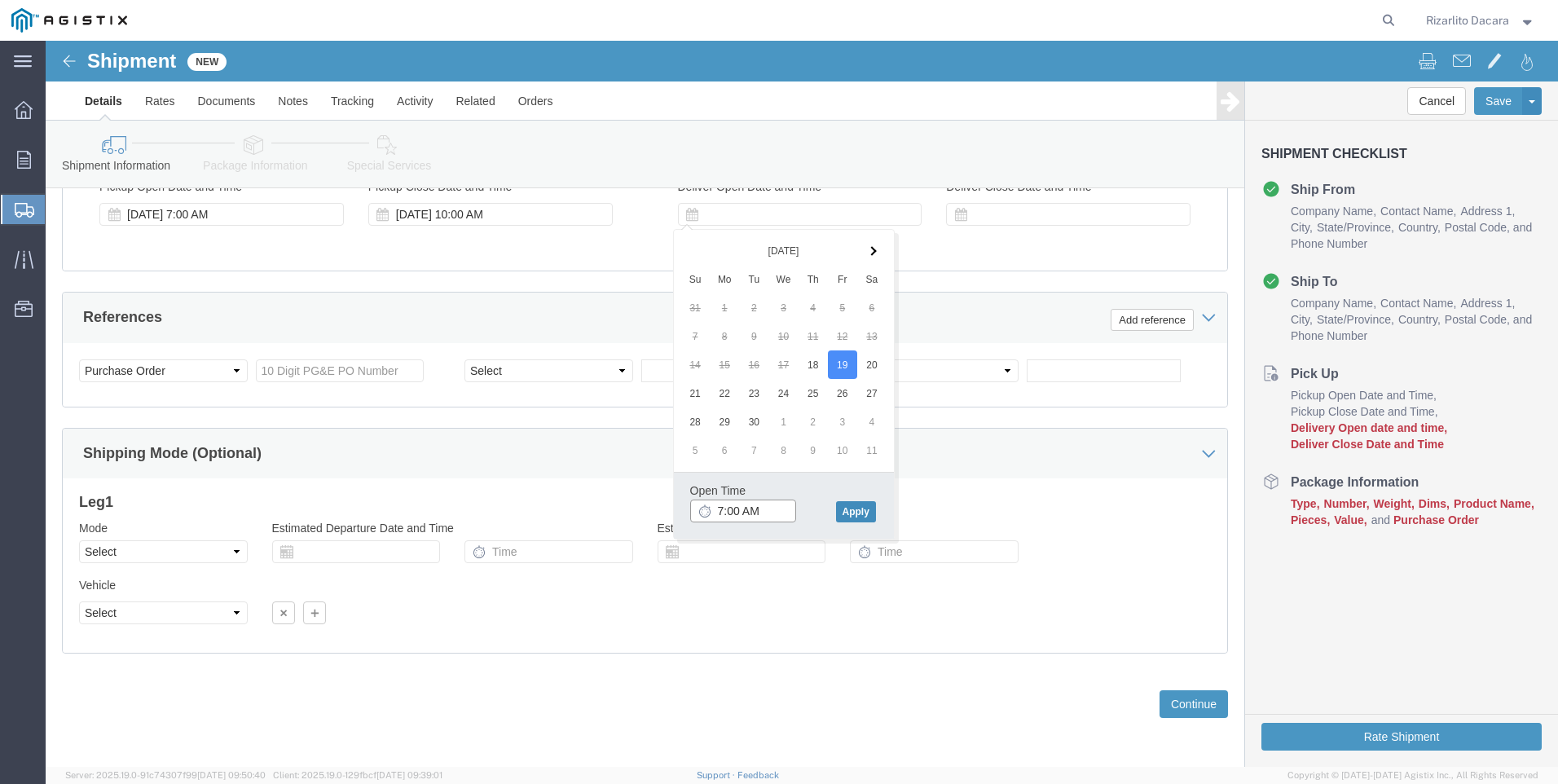
type input "7:00 AM"
click button "Apply"
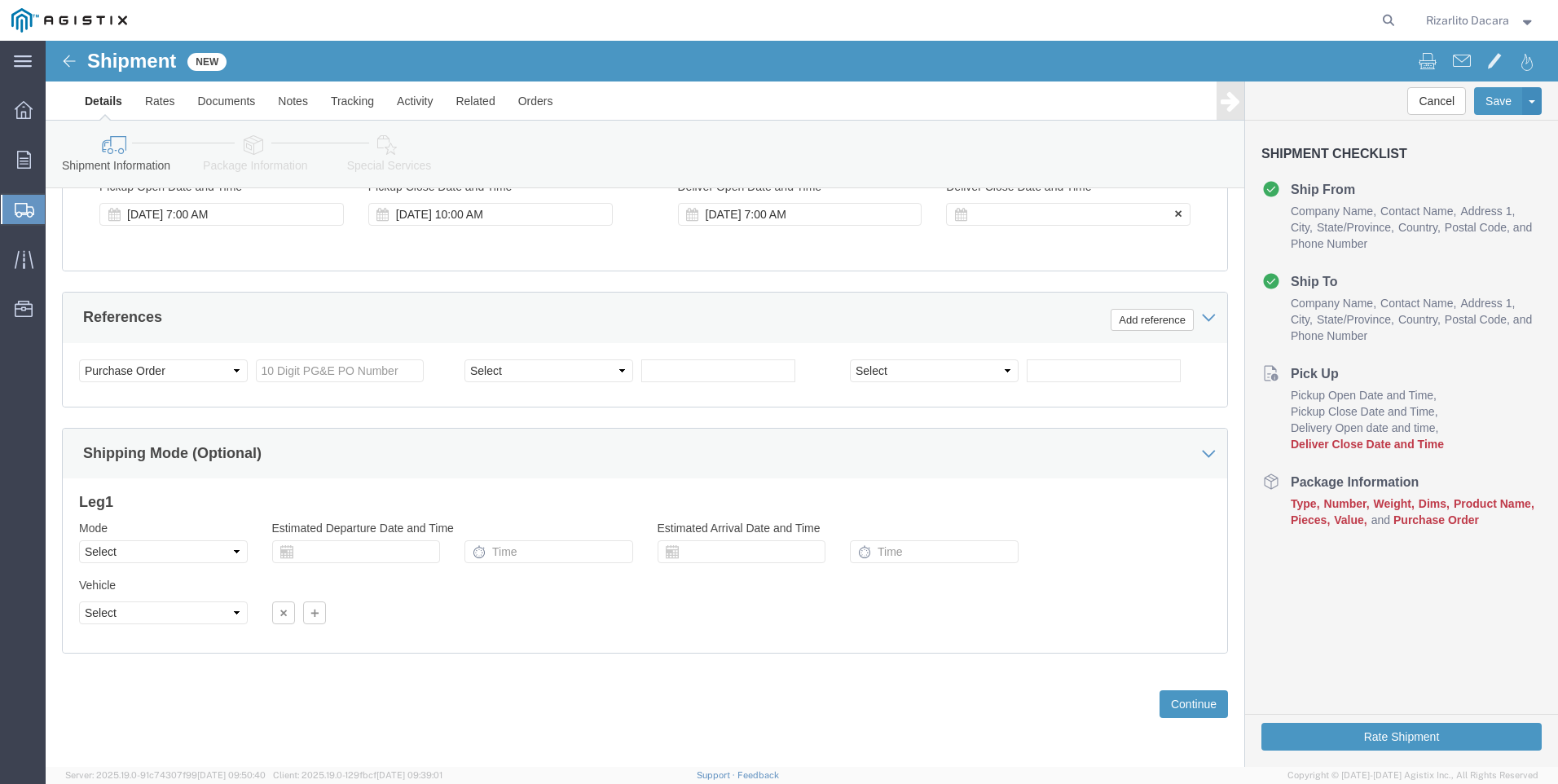
click div
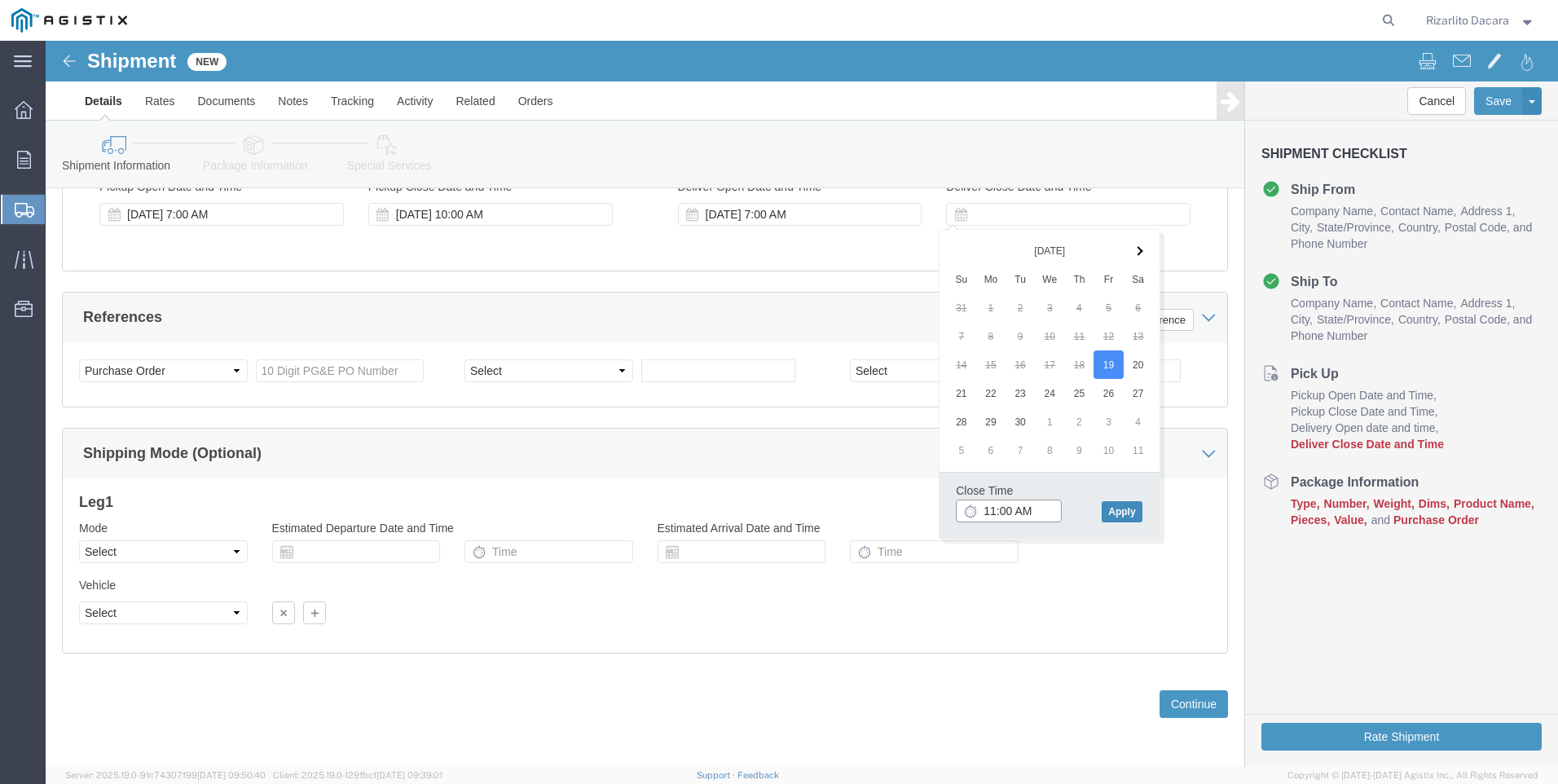
type input "11:00 AM"
click button "Apply"
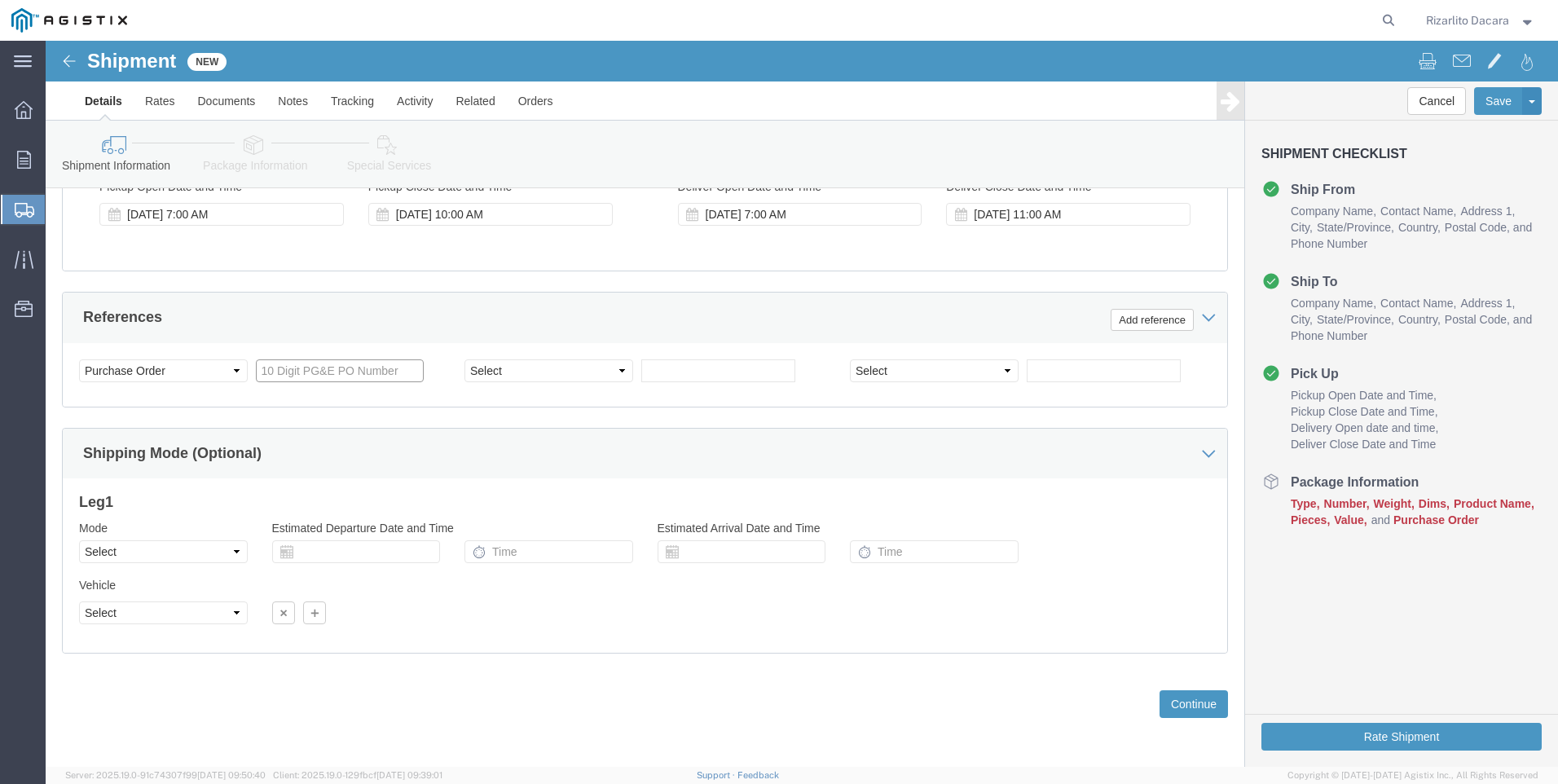
click input "text"
type input "3501414760"
click select "Select Account Type Activity ID Airline Appointment Number ASN Batch Request # …"
select select "SALEORDR"
click select "Select Account Type Activity ID Airline Appointment Number ASN Batch Request # …"
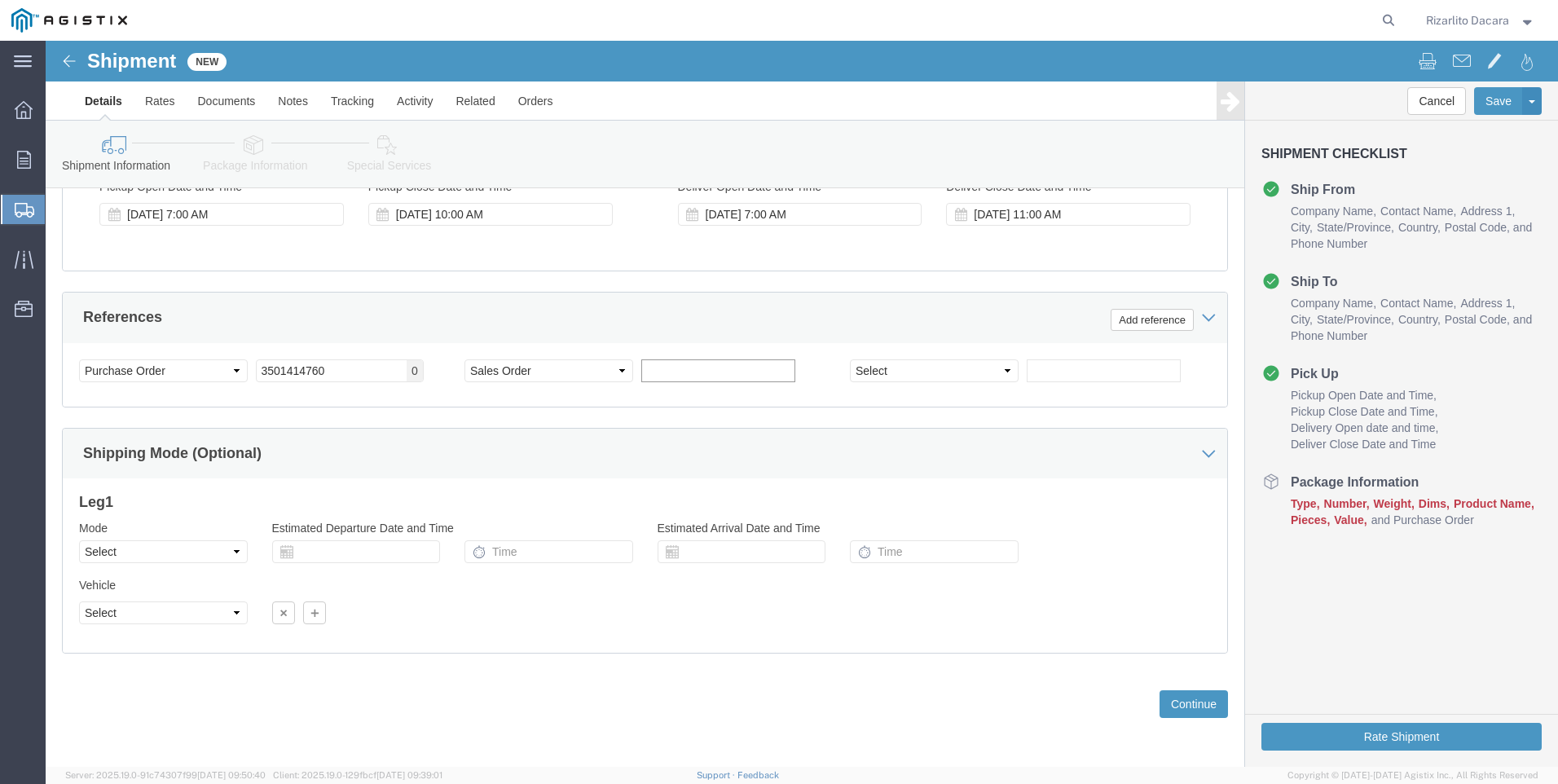
click input "text"
type input "6074803"
click button "Continue"
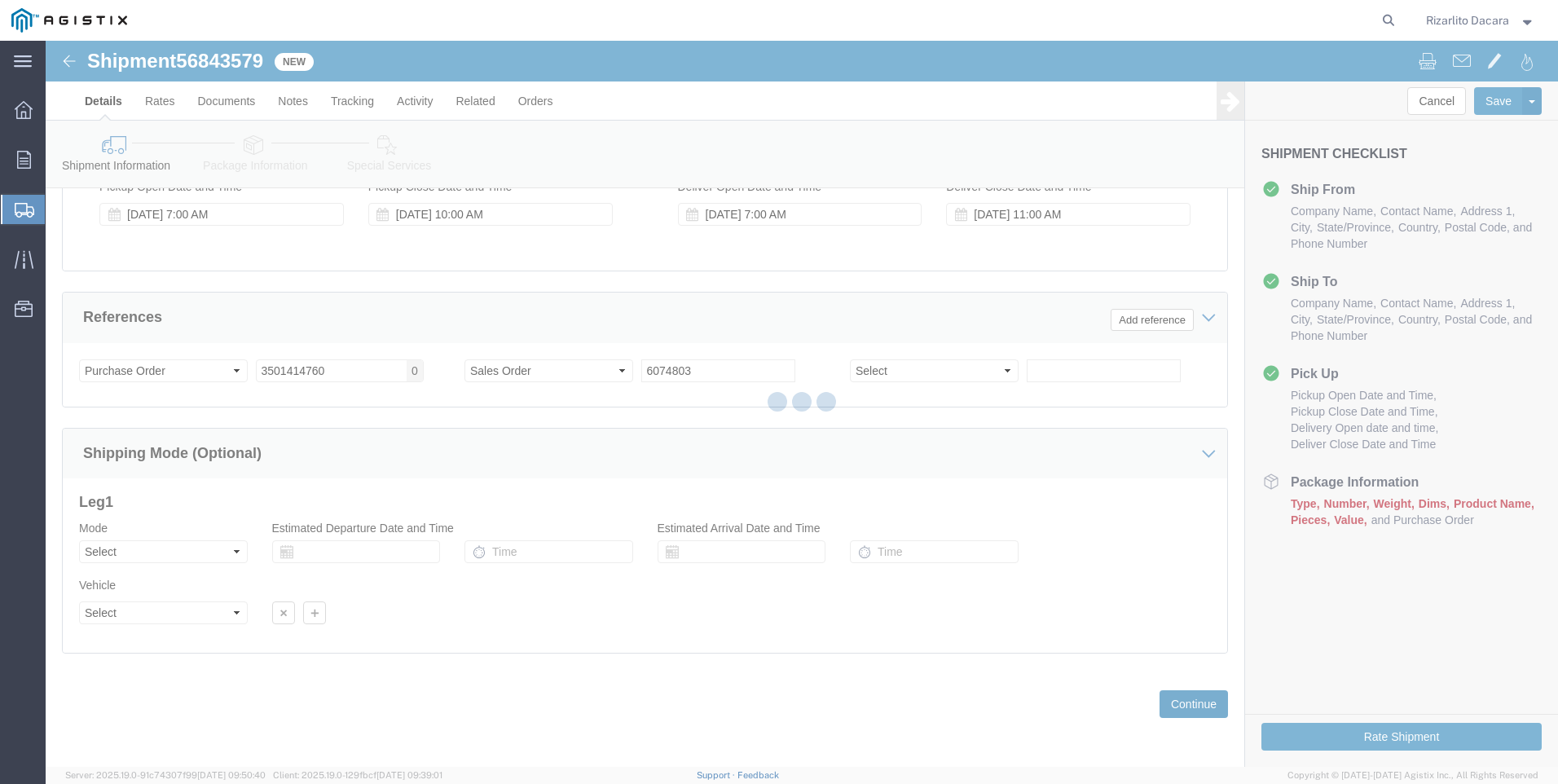
select select "21483"
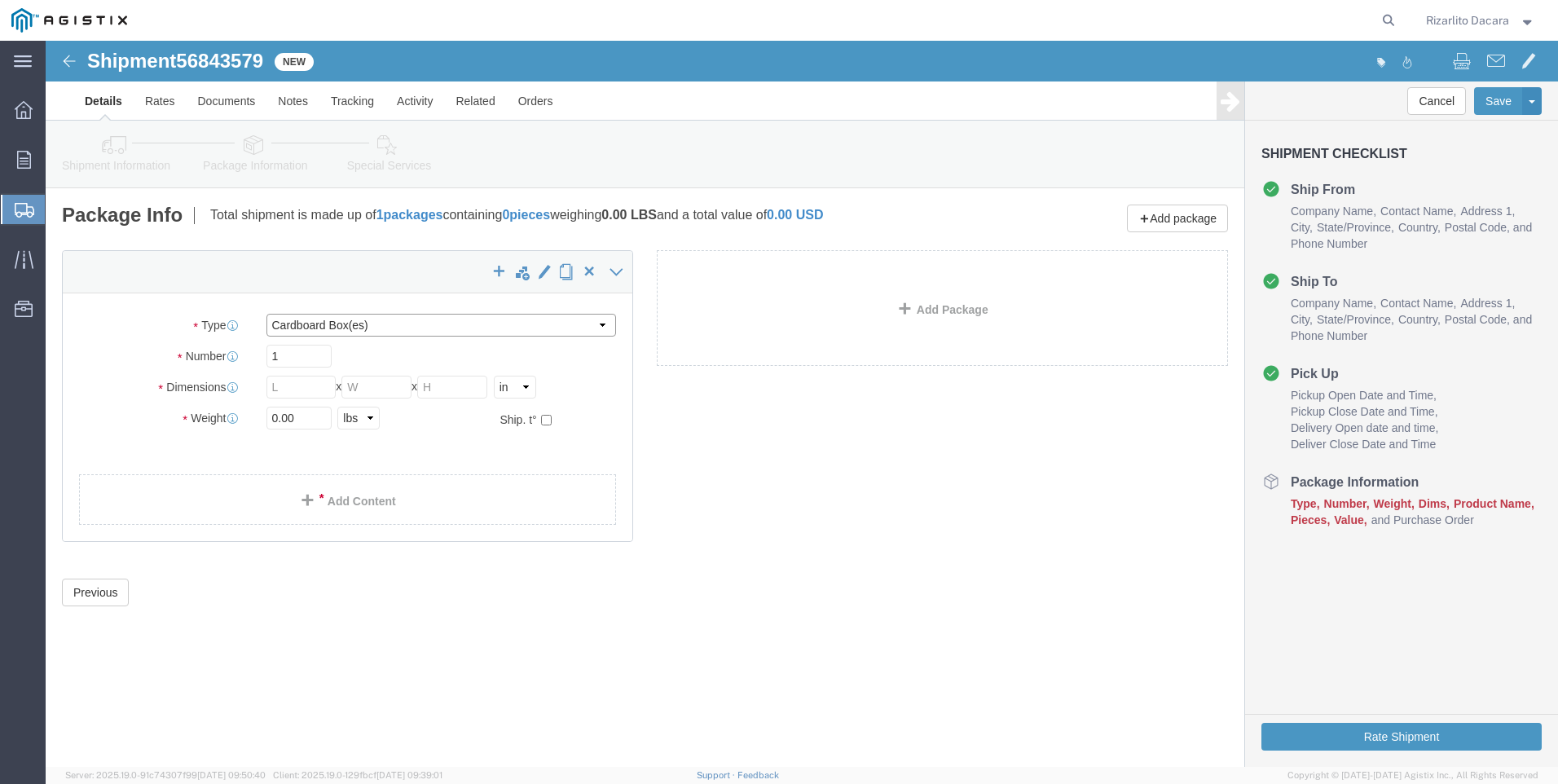
click select "Select Bulk Bundle(s) Cardboard Box(es) Carton(s) Crate(s) Drum(s) (Fiberboard)…"
select select "PONS"
click select "Select Bulk Bundle(s) Cardboard Box(es) Carton(s) Crate(s) Drum(s) (Fiberboard)…"
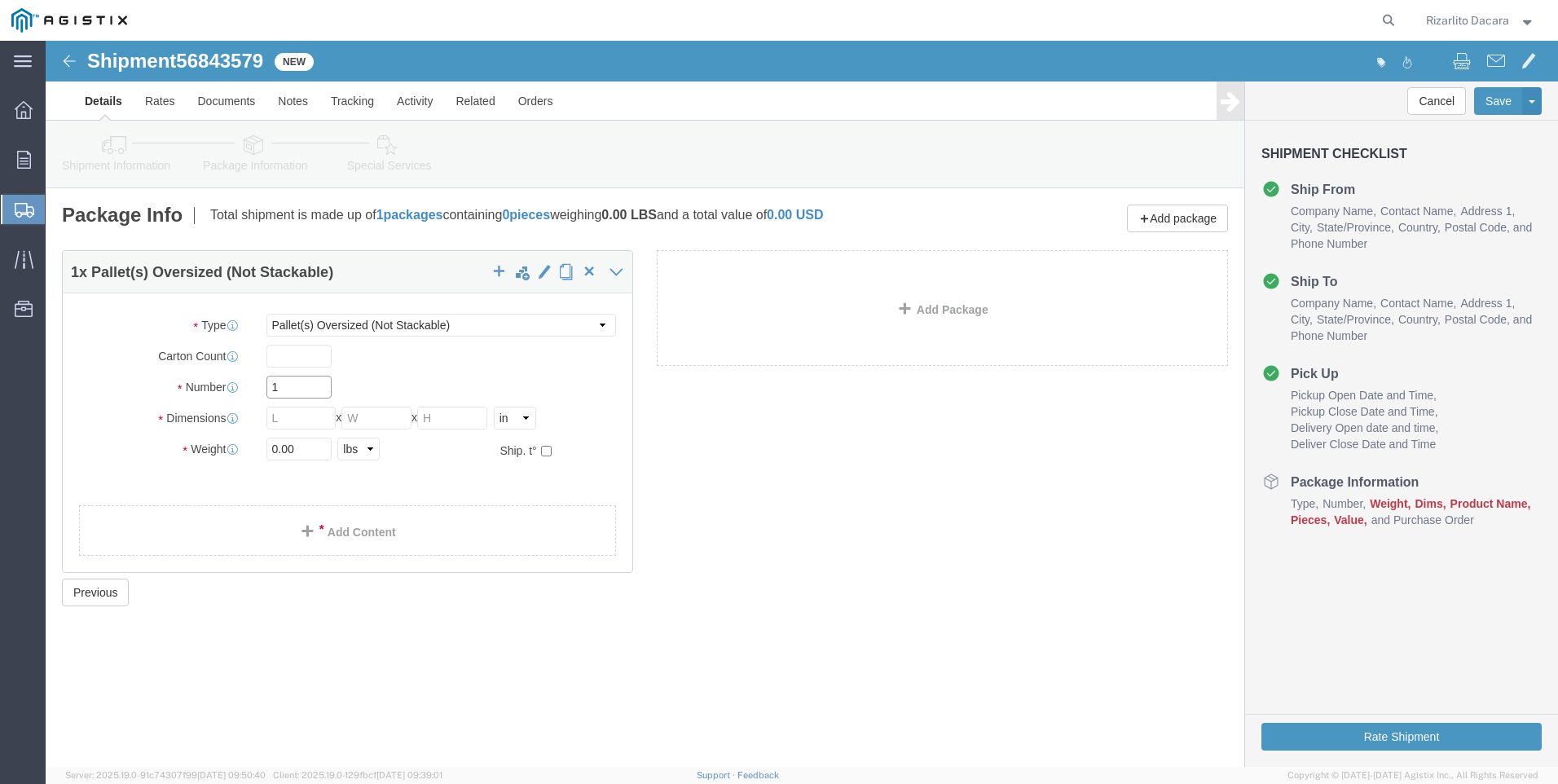
click input "1"
type input "7"
click input "text"
type input "78"
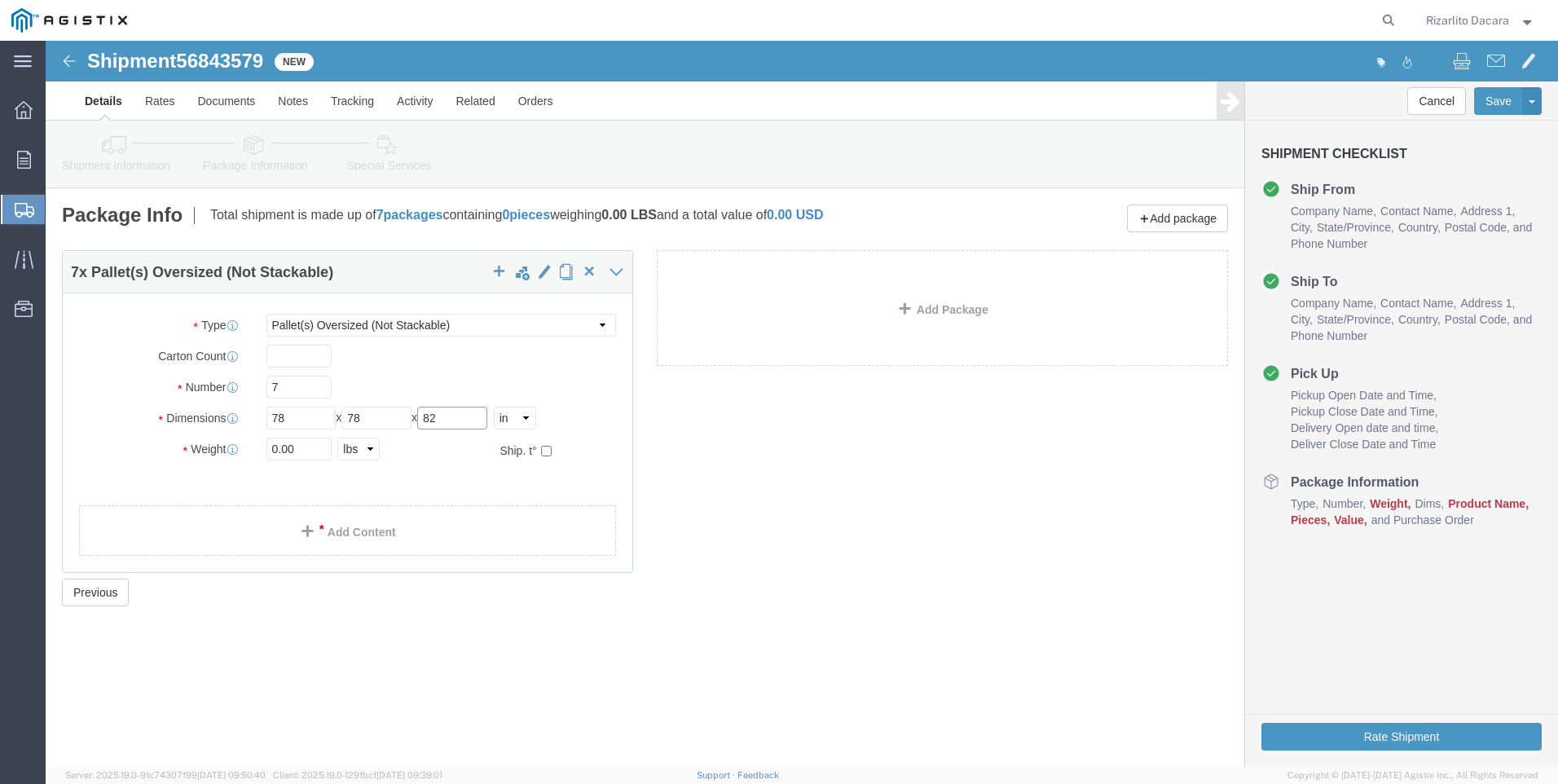
type input "82"
type input "13790"
click span
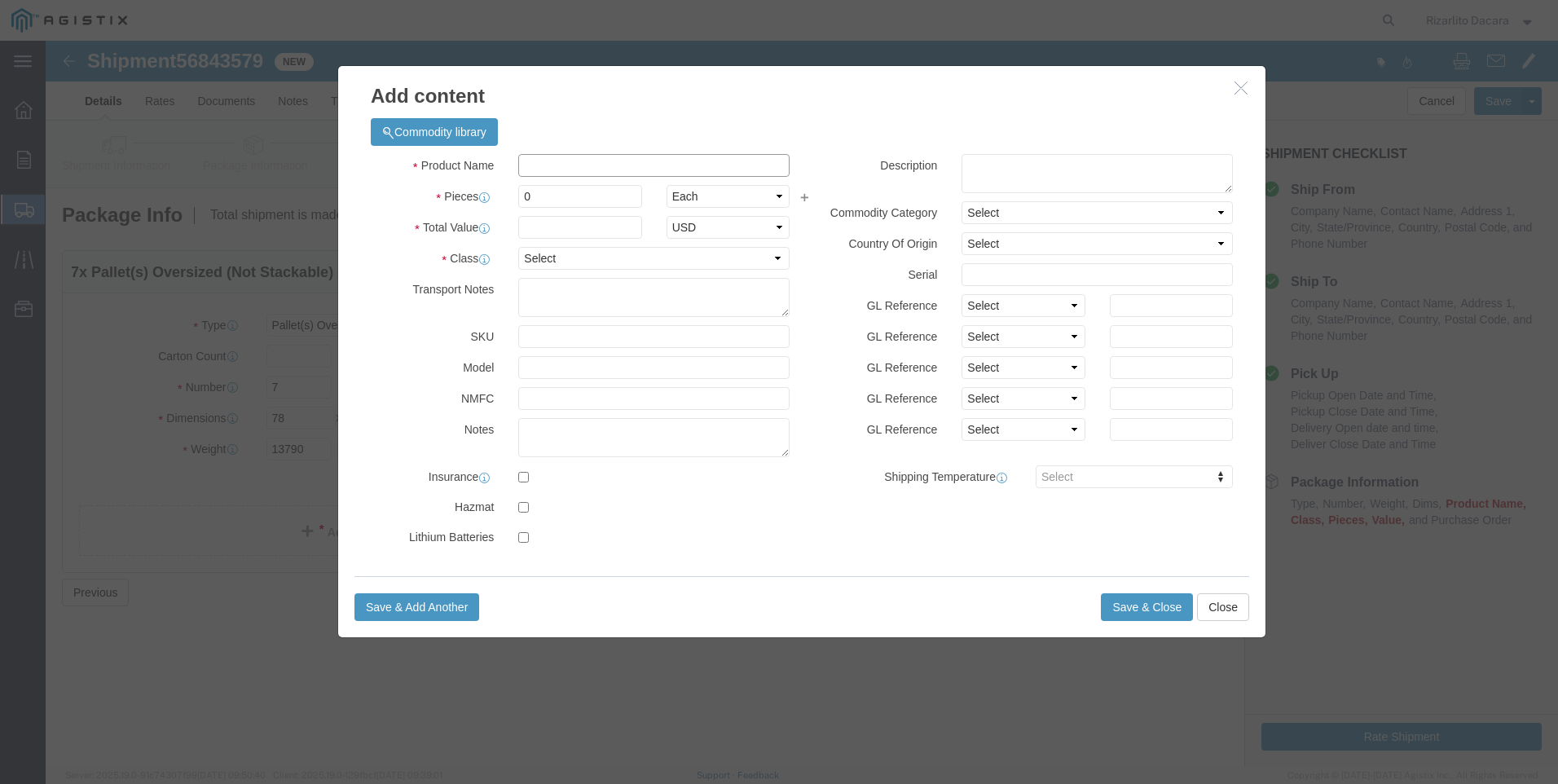
click input "text"
type input "2 yellow gas pipe 1500ft coil"
select select "US"
click input "0"
type input "14"
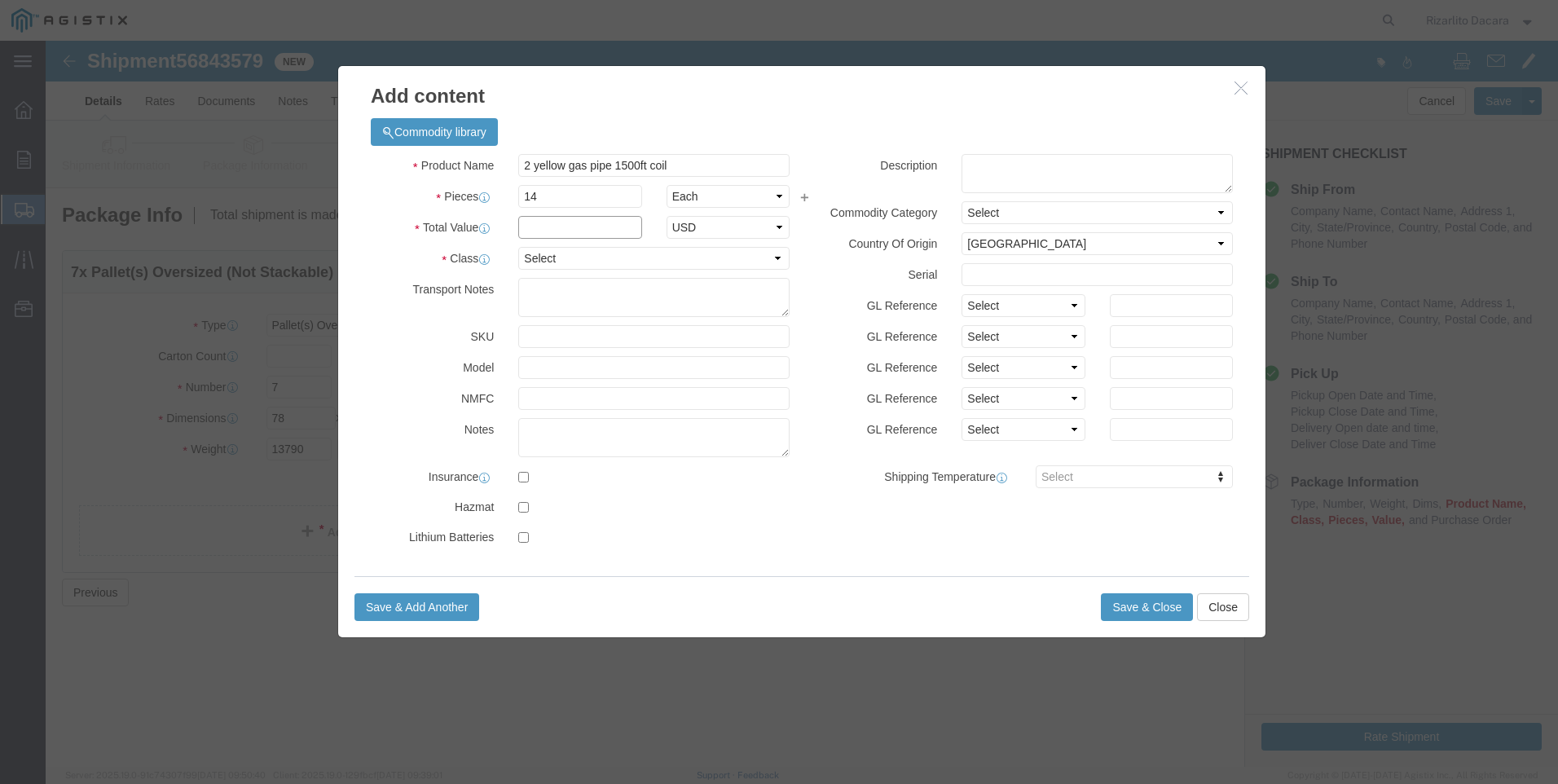
click input "text"
type input "33,390"
click select "Select 50 55 60 65 70 85 92.5 100 125 175 250 300 400"
select select "60"
click select "Select 50 55 60 65 70 85 92.5 100 125 175 250 300 400"
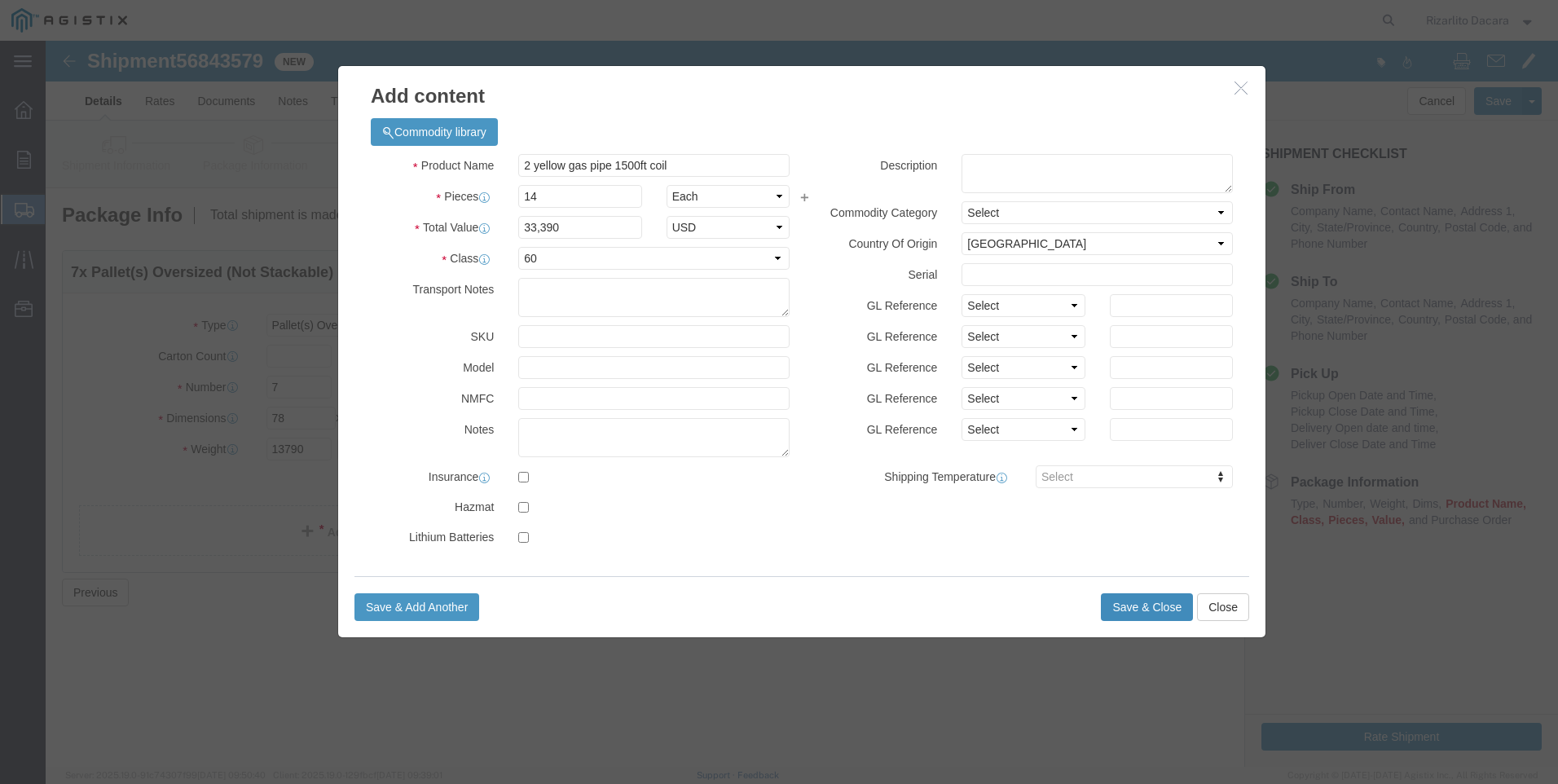
click button "Save & Close"
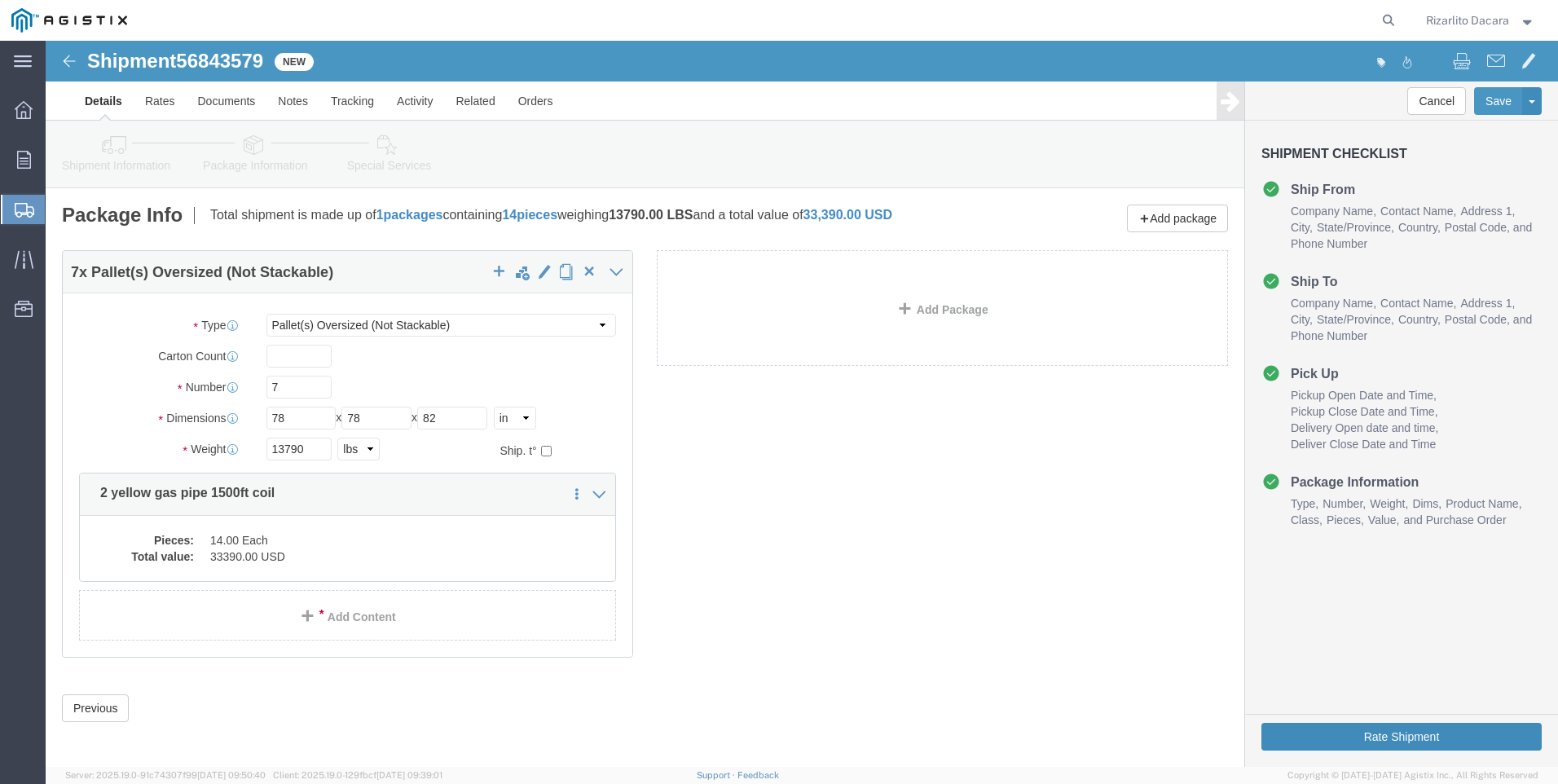
click button "Rate Shipment"
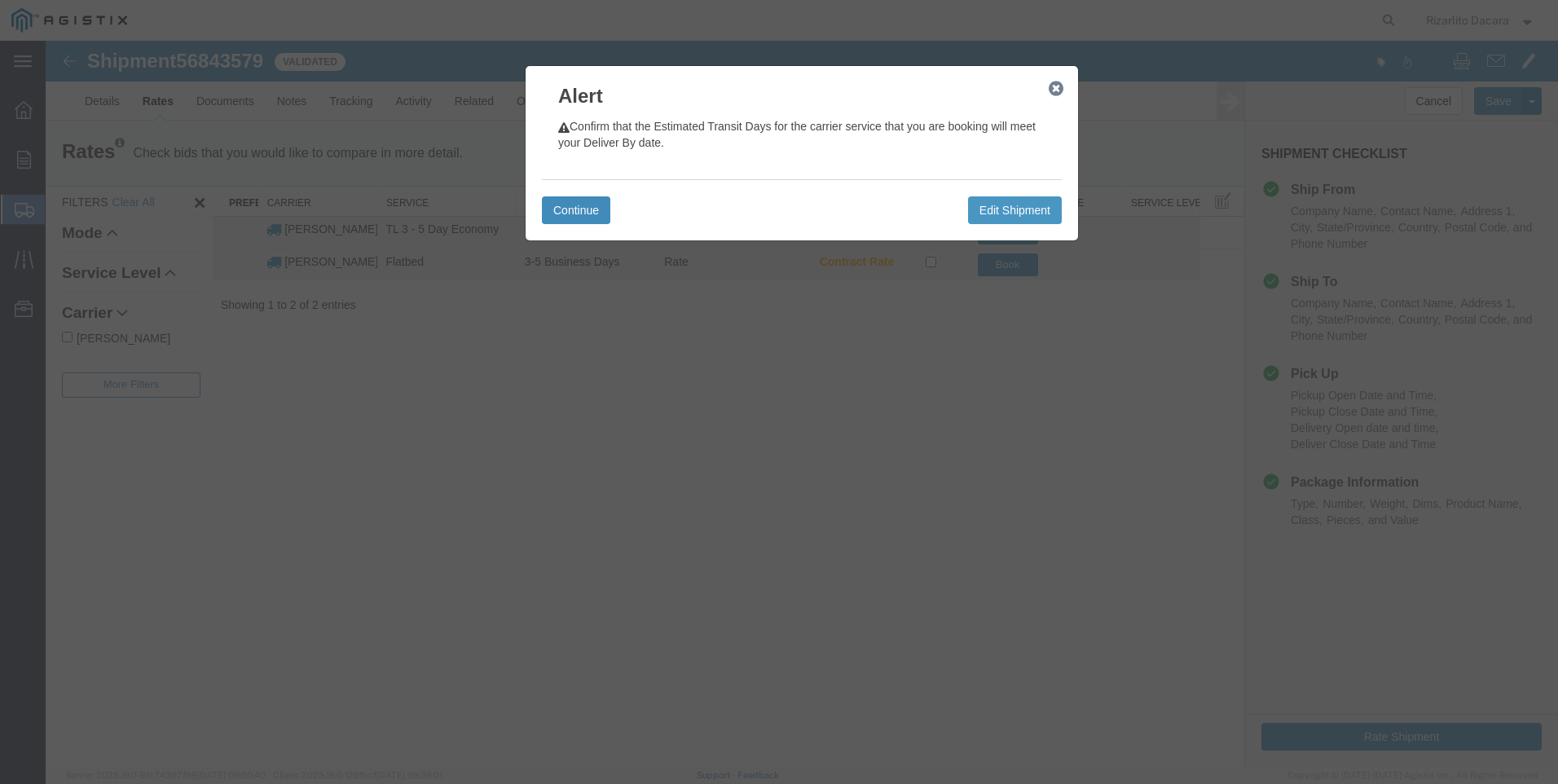
click at [562, 198] on button "Continue" at bounding box center [575, 210] width 69 height 28
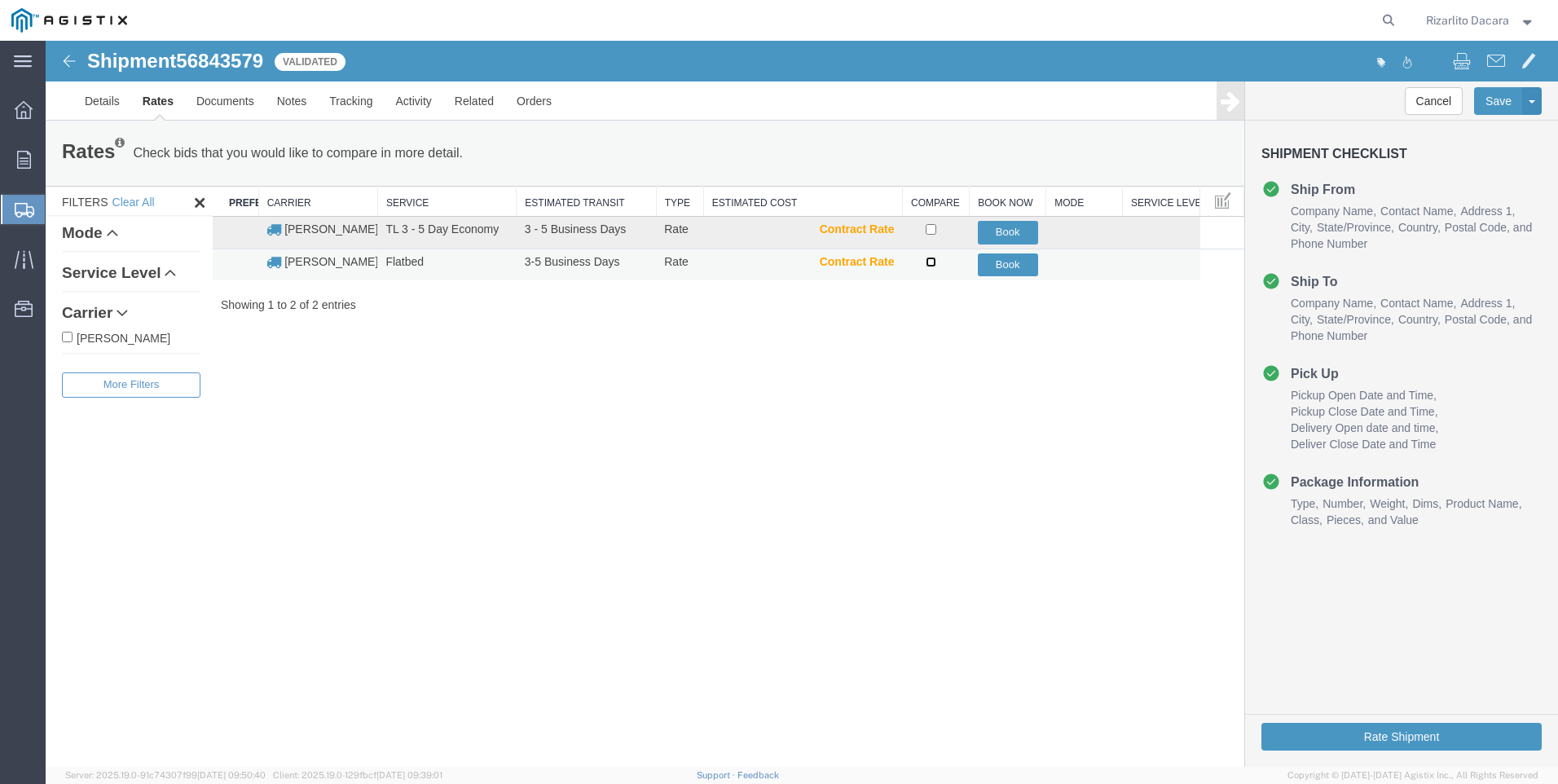
click at [932, 262] on input "checkbox" at bounding box center [930, 261] width 11 height 11
checkbox input "true"
click at [1007, 262] on button "Book" at bounding box center [1008, 265] width 60 height 23
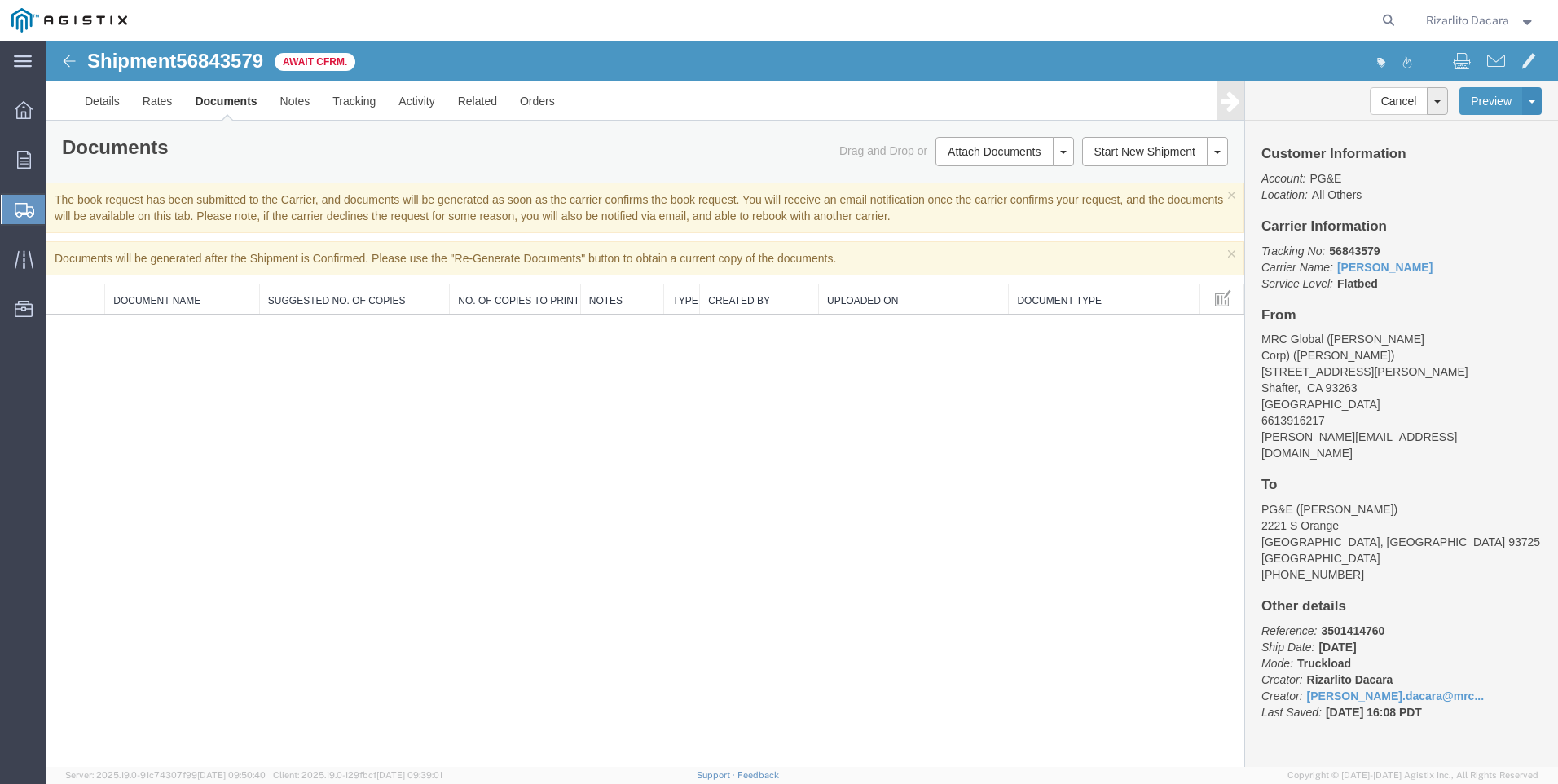
click at [0, 0] on span "Create Shipment" at bounding box center [0, 0] width 0 height 0
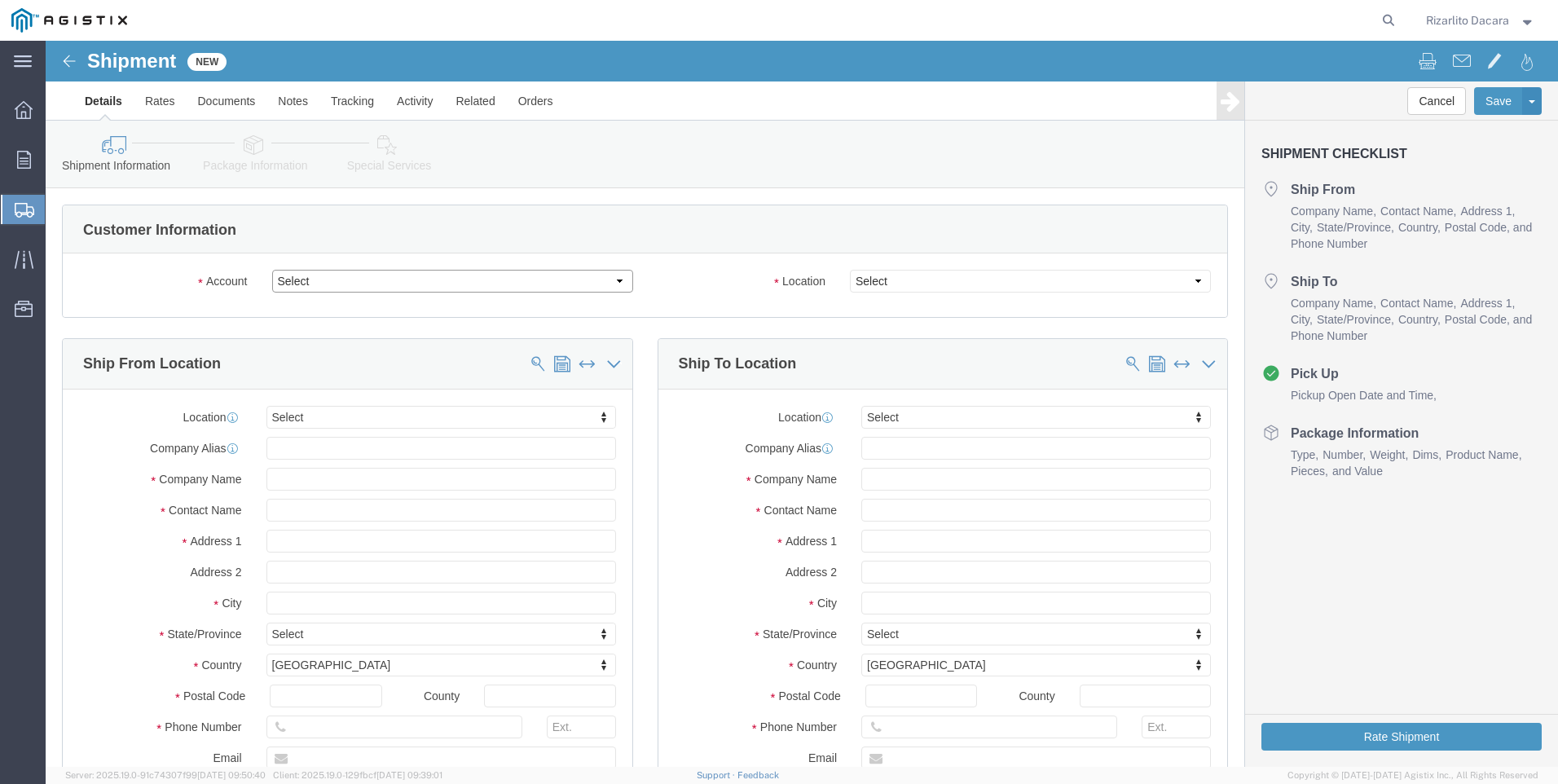
click select "Select MRC Global ([PERSON_NAME] Corp) PG&E"
select select "9596"
click select "Select MRC Global ([PERSON_NAME] Corp) PG&E"
select select "PURCHORD"
select select
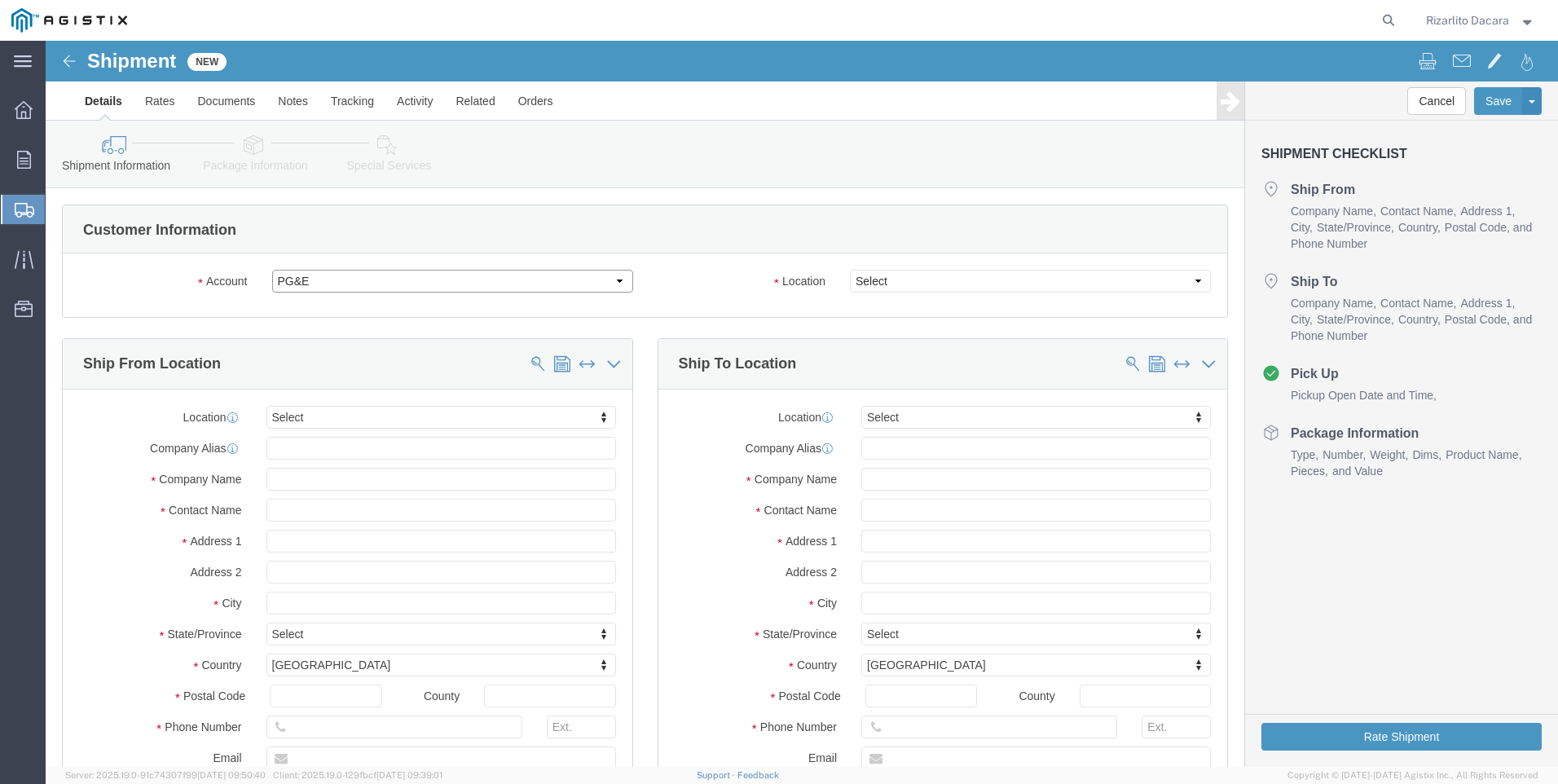
select select
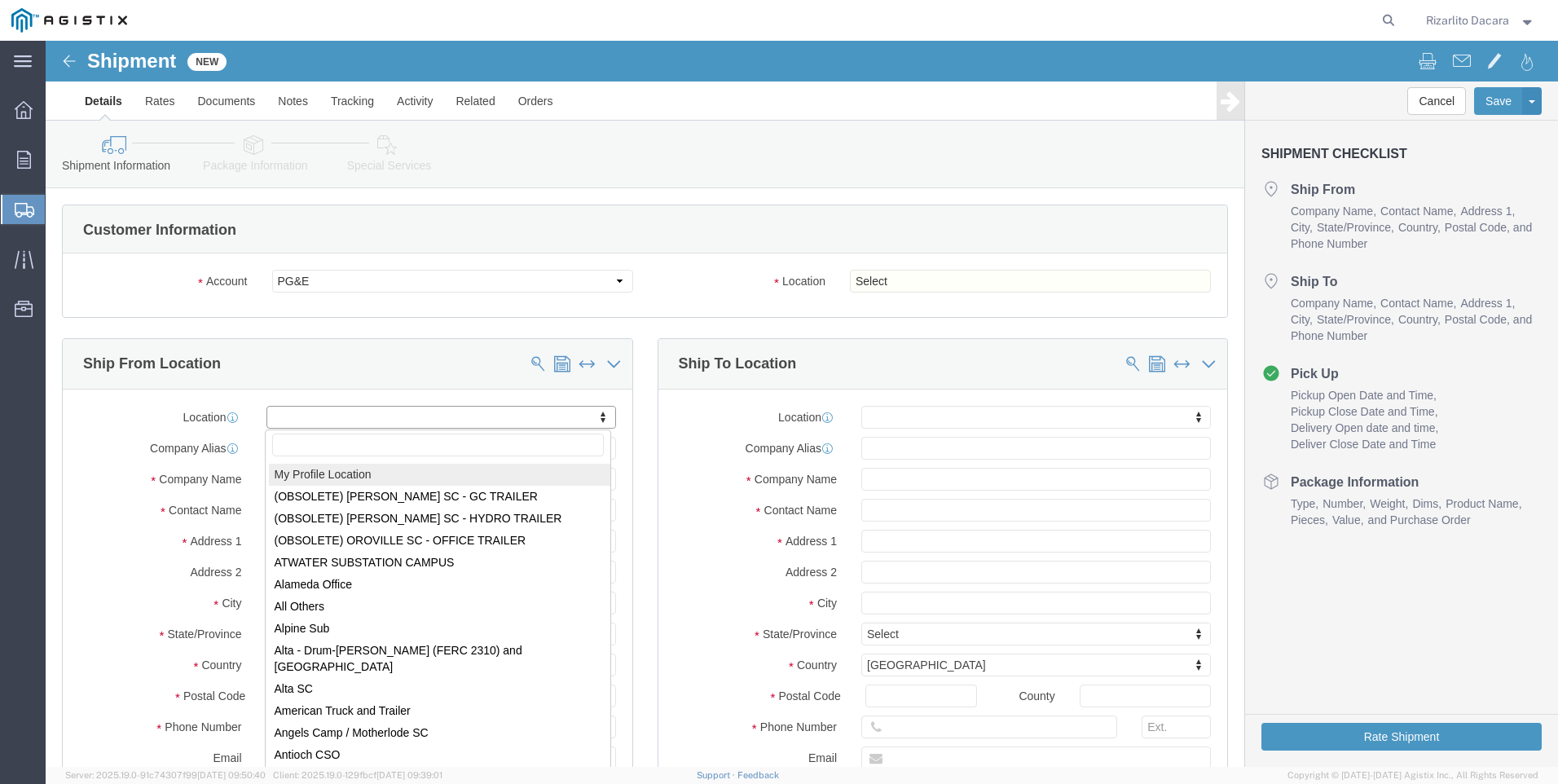
select select "MYPROFILE"
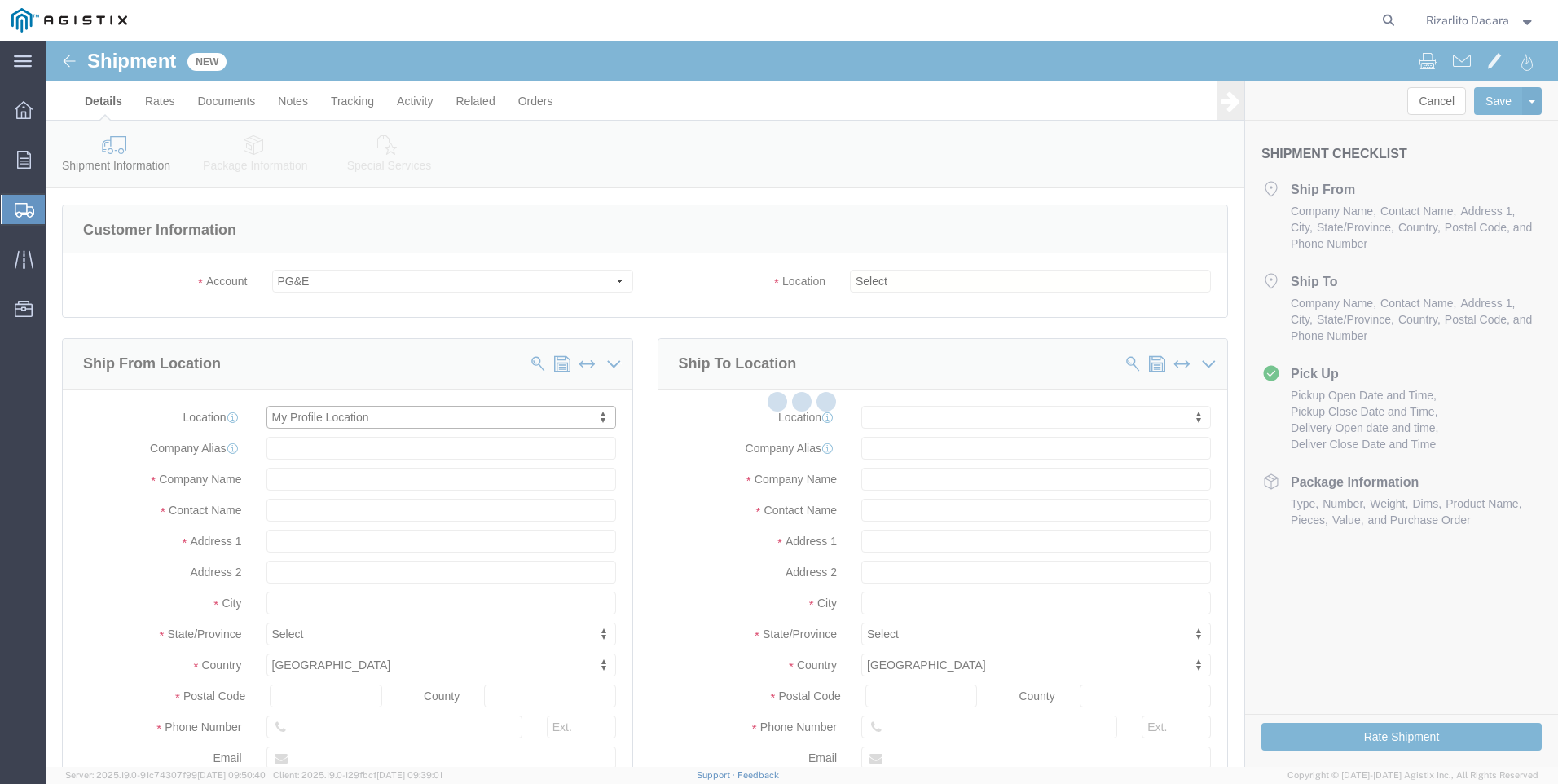
type input "[STREET_ADDRESS][PERSON_NAME]"
type input "93263"
type input "6613916218"
type input "[PERSON_NAME][EMAIL_ADDRESS][DOMAIN_NAME]"
checkbox input "true"
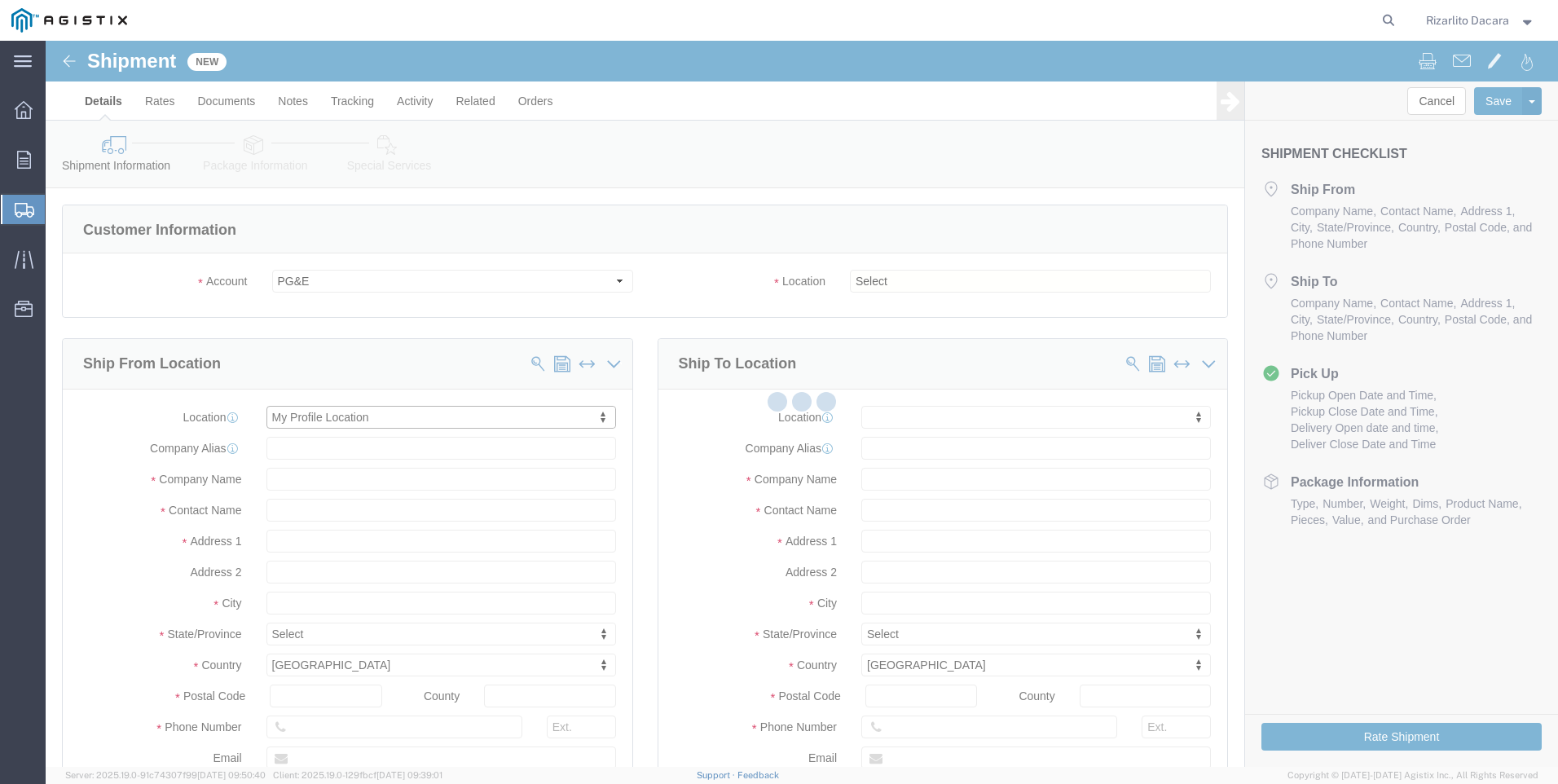
type input "MRC Global ([PERSON_NAME] Corp)"
type input "Rizarlito Dacara"
type input "Shafter"
select select "CA"
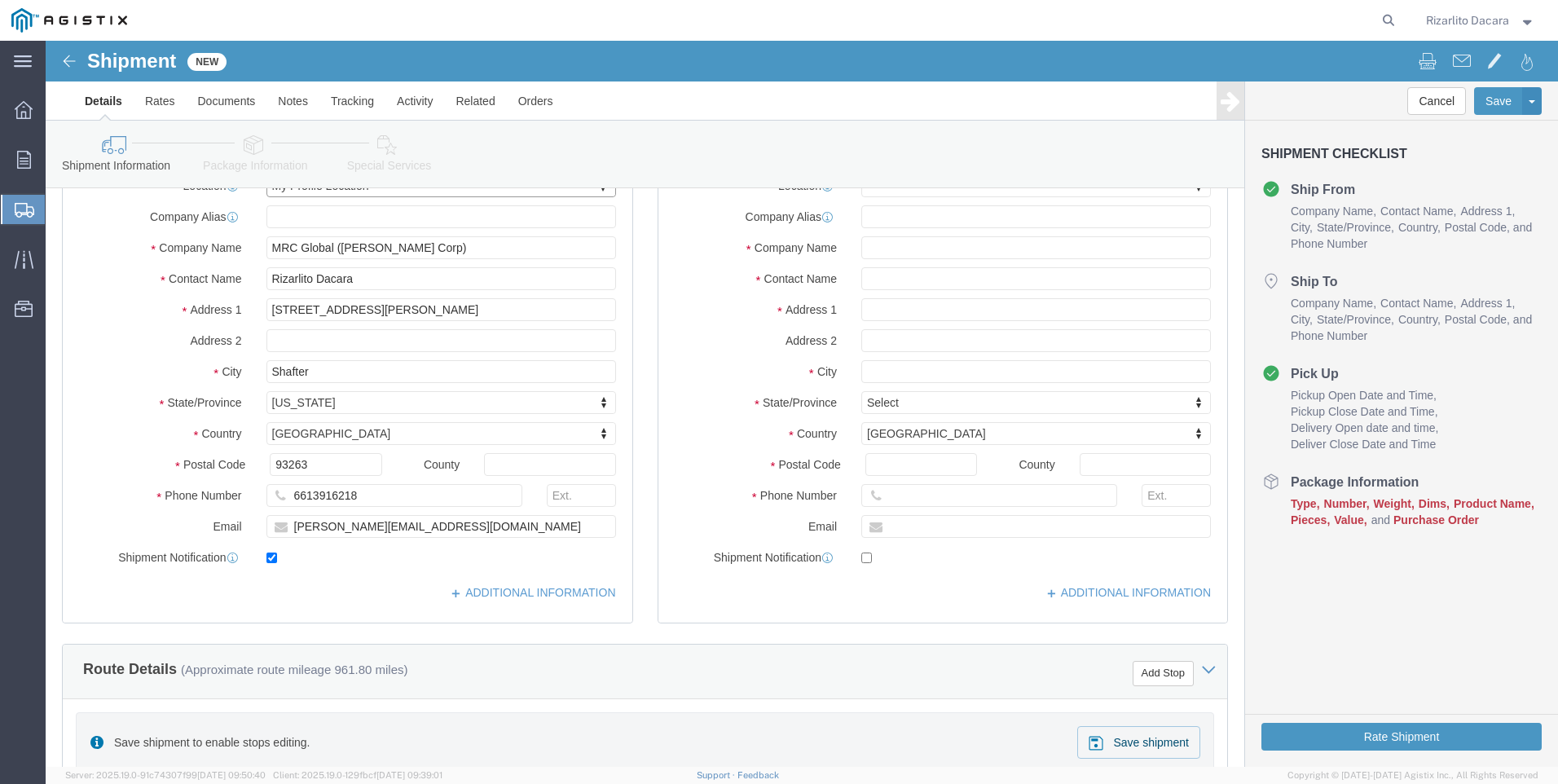
scroll to position [245, 0]
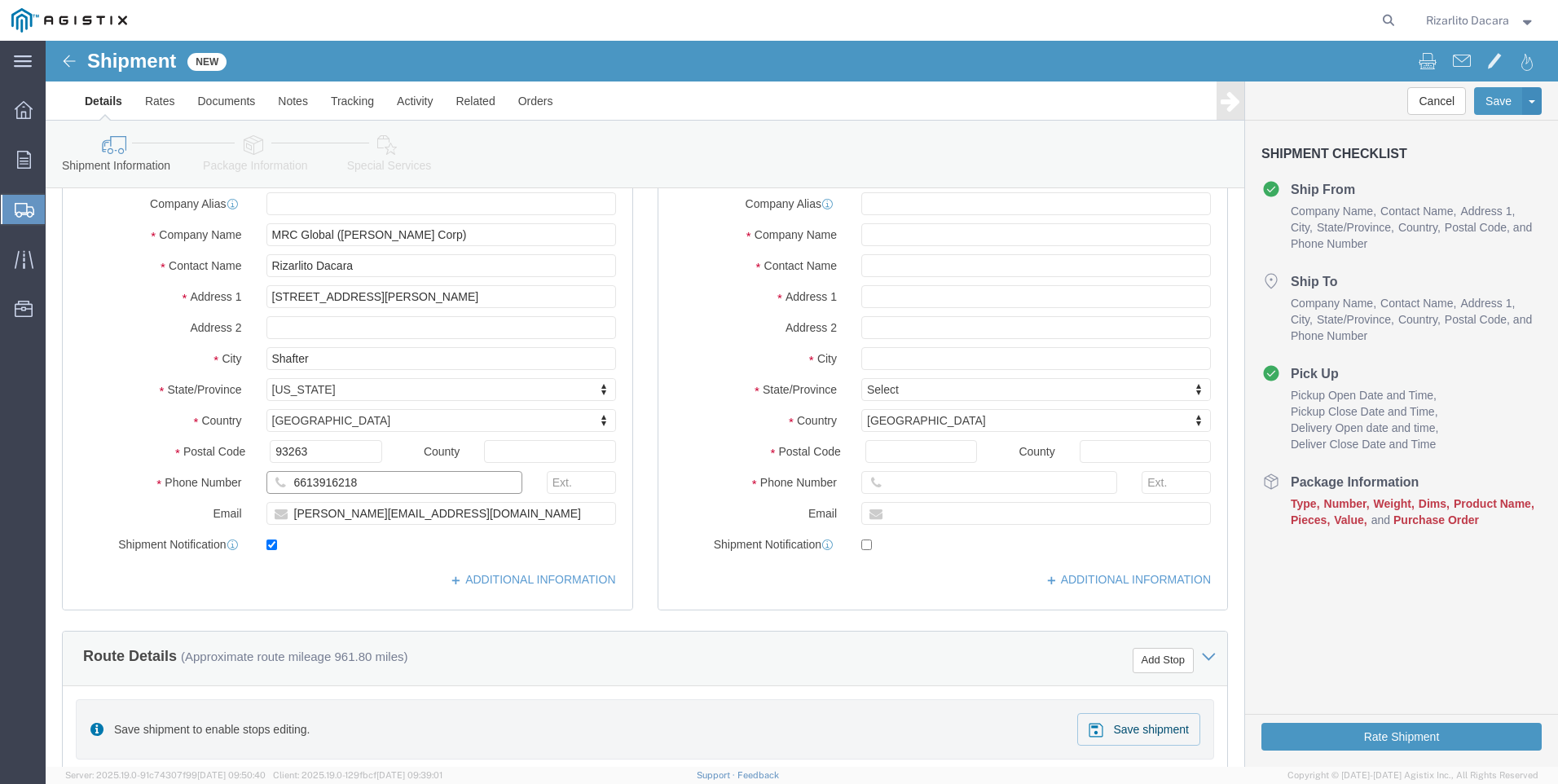
click input "6613916218"
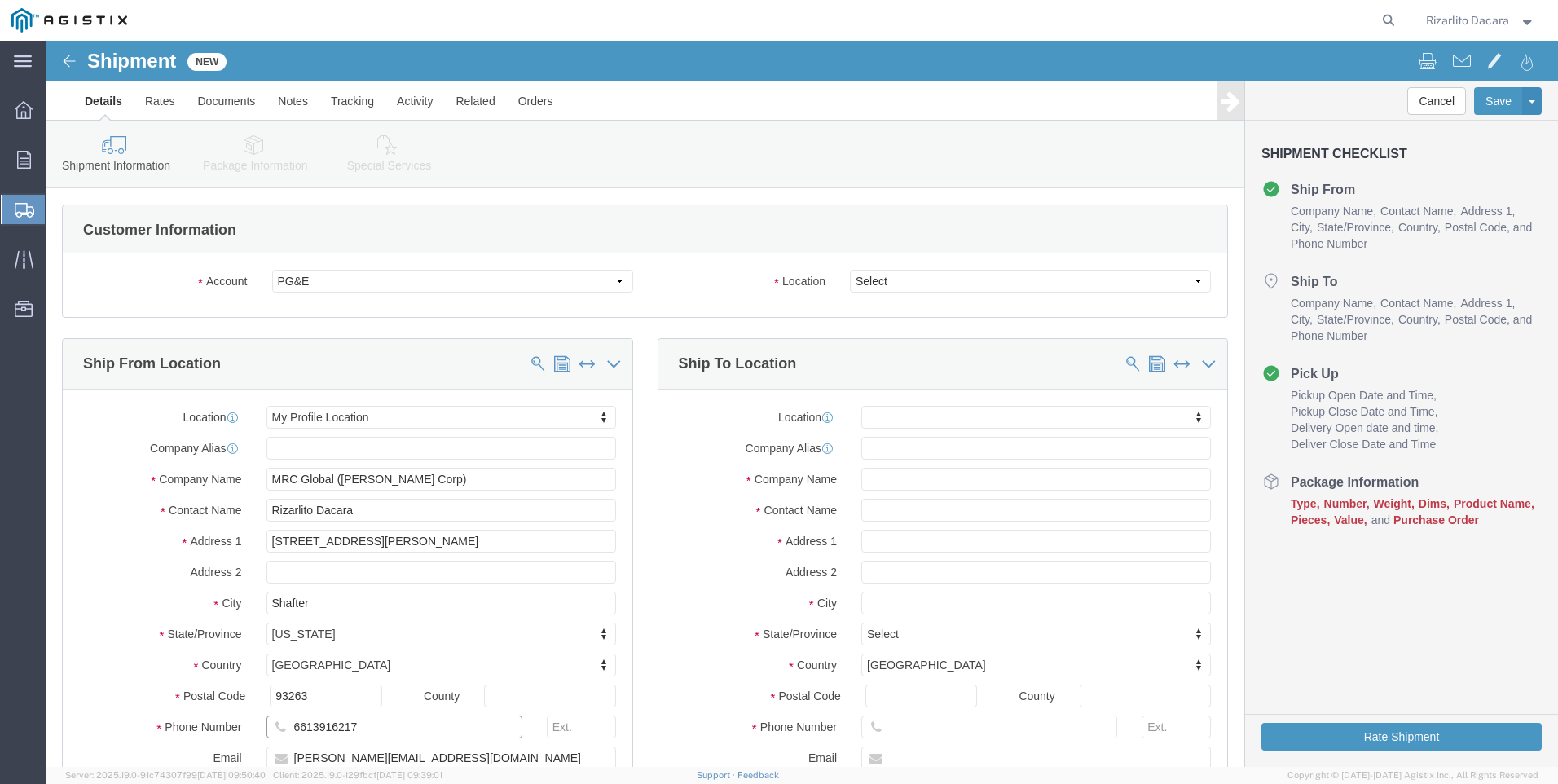
type input "6613916217"
click select "Select All Others [GEOGRAPHIC_DATA] [GEOGRAPHIC_DATA] [GEOGRAPHIC_DATA] [GEOGRA…"
select select "23082"
click select "Select All Others [GEOGRAPHIC_DATA] [GEOGRAPHIC_DATA] [GEOGRAPHIC_DATA] [GEOGRA…"
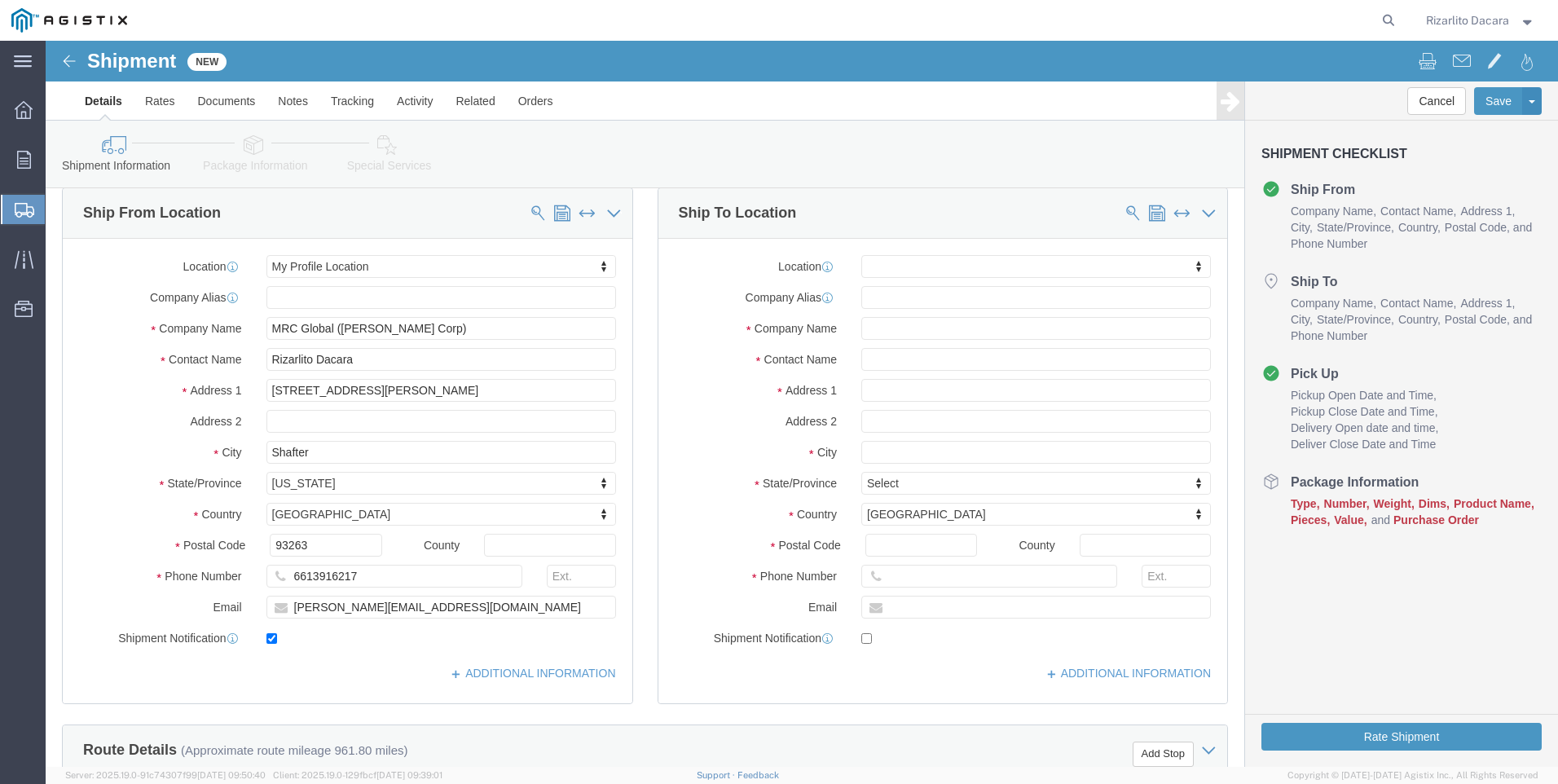
scroll to position [163, 0]
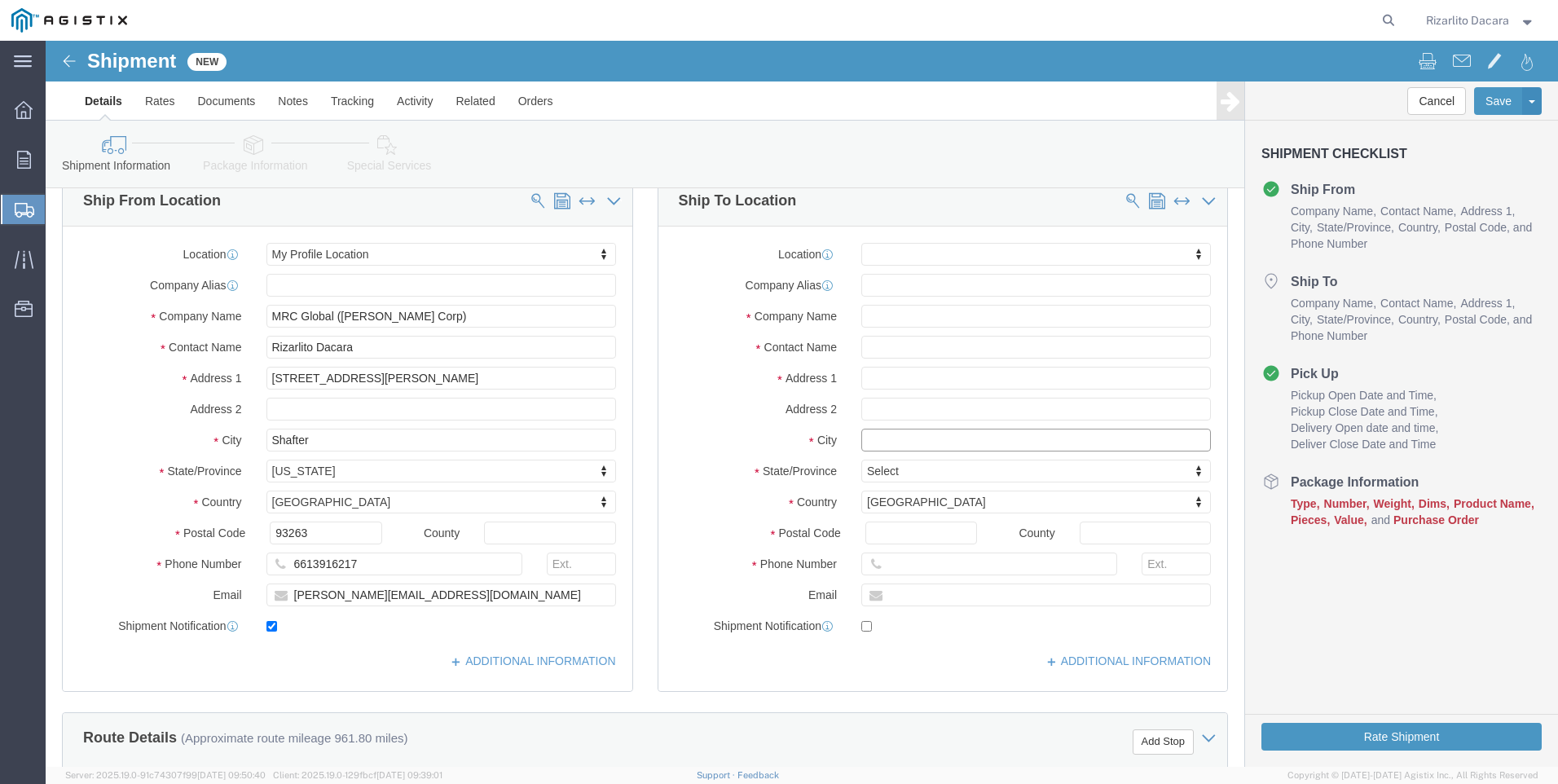
click input "text"
type input "FRES"
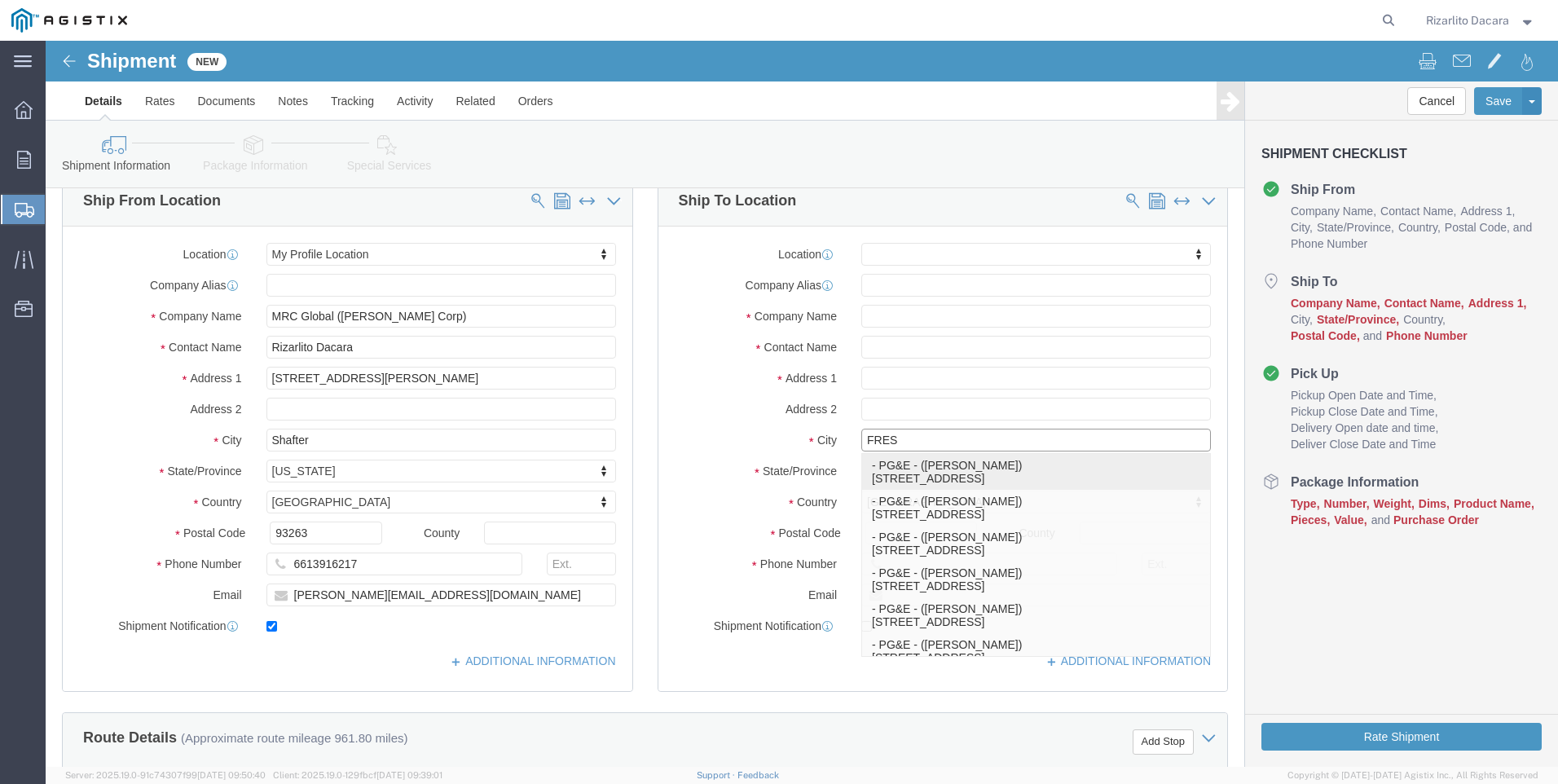
click p "- PG&E - ([PERSON_NAME]) [STREET_ADDRESS]"
select select
type input "2221 S Orange"
type input "93725"
type input "[PHONE_NUMBER]"
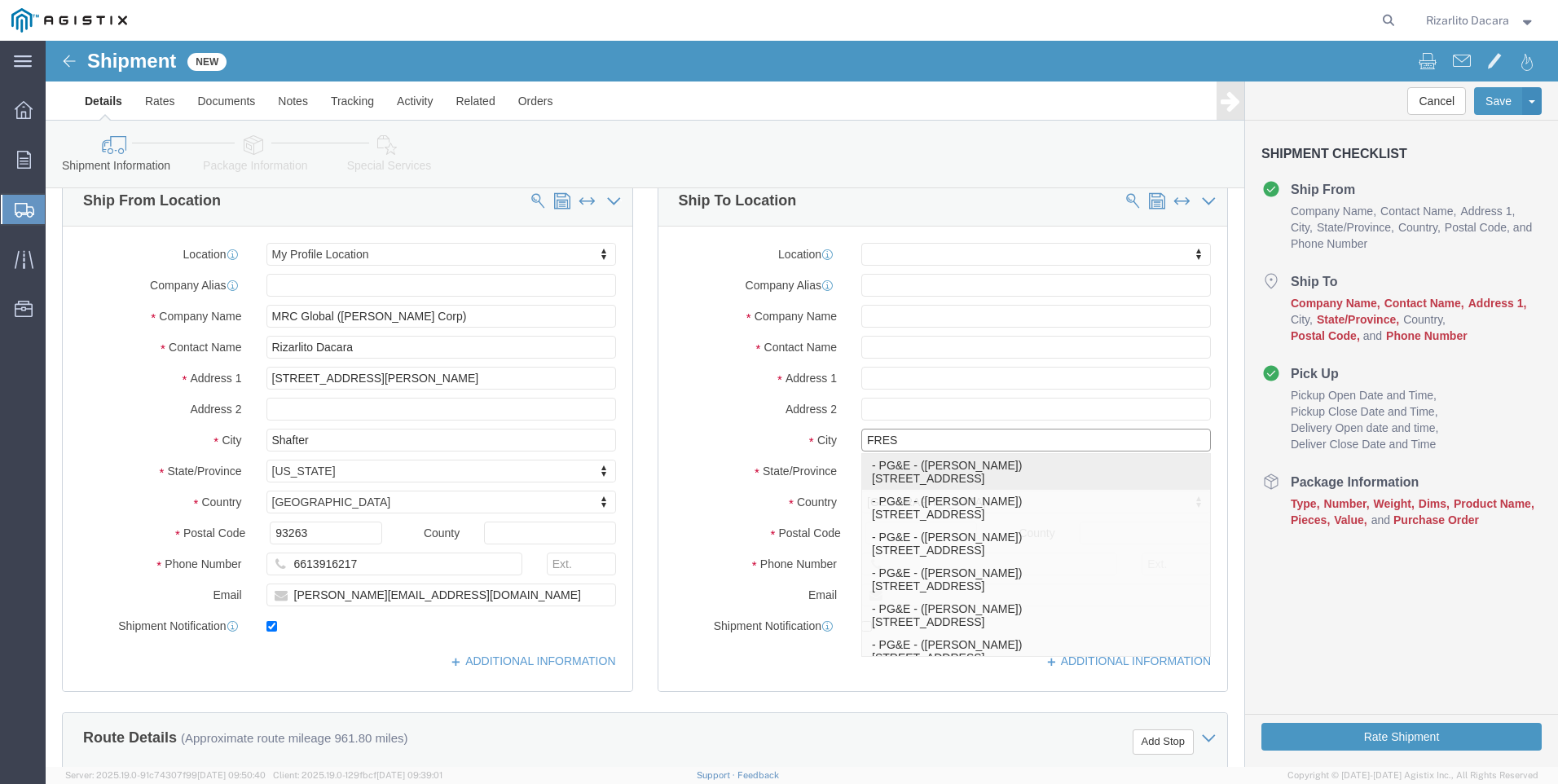
type input "PG&E"
type input "[PERSON_NAME]"
type input "[GEOGRAPHIC_DATA]"
select select "CA"
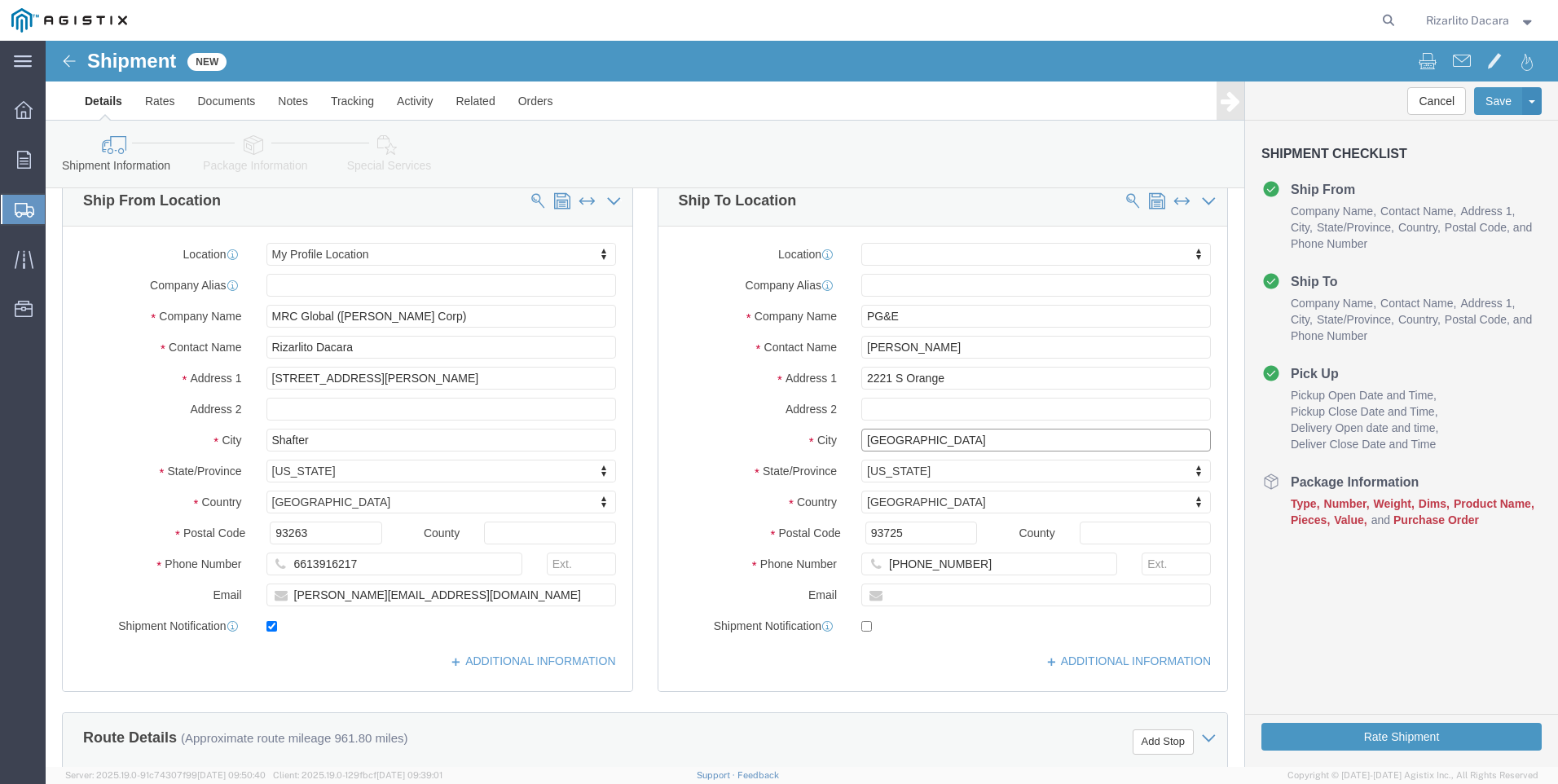
type input "[GEOGRAPHIC_DATA]"
select select
click input "[PERSON_NAME]"
type input "R"
type input "[PERSON_NAME]"
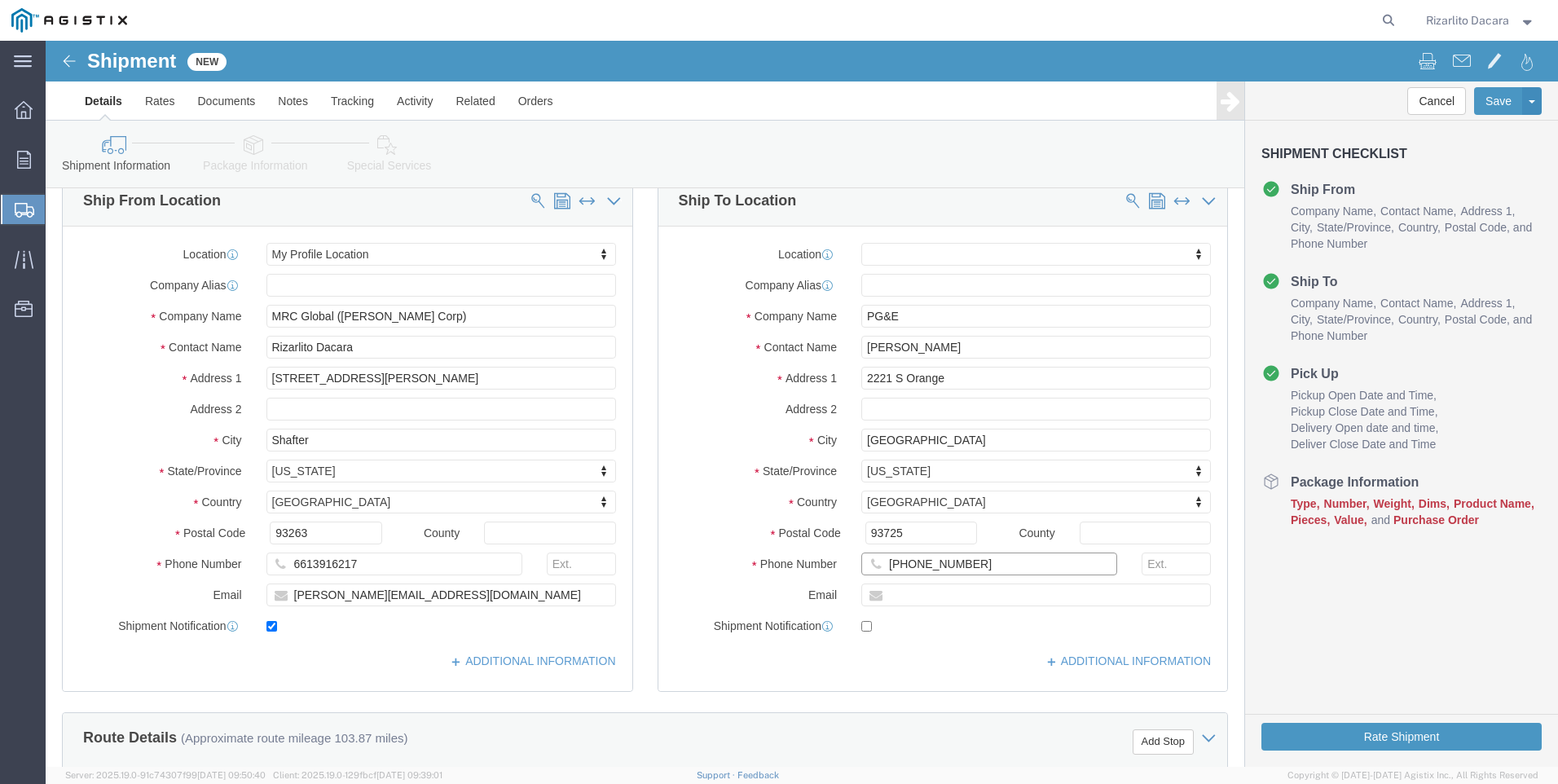
click input "[PHONE_NUMBER]"
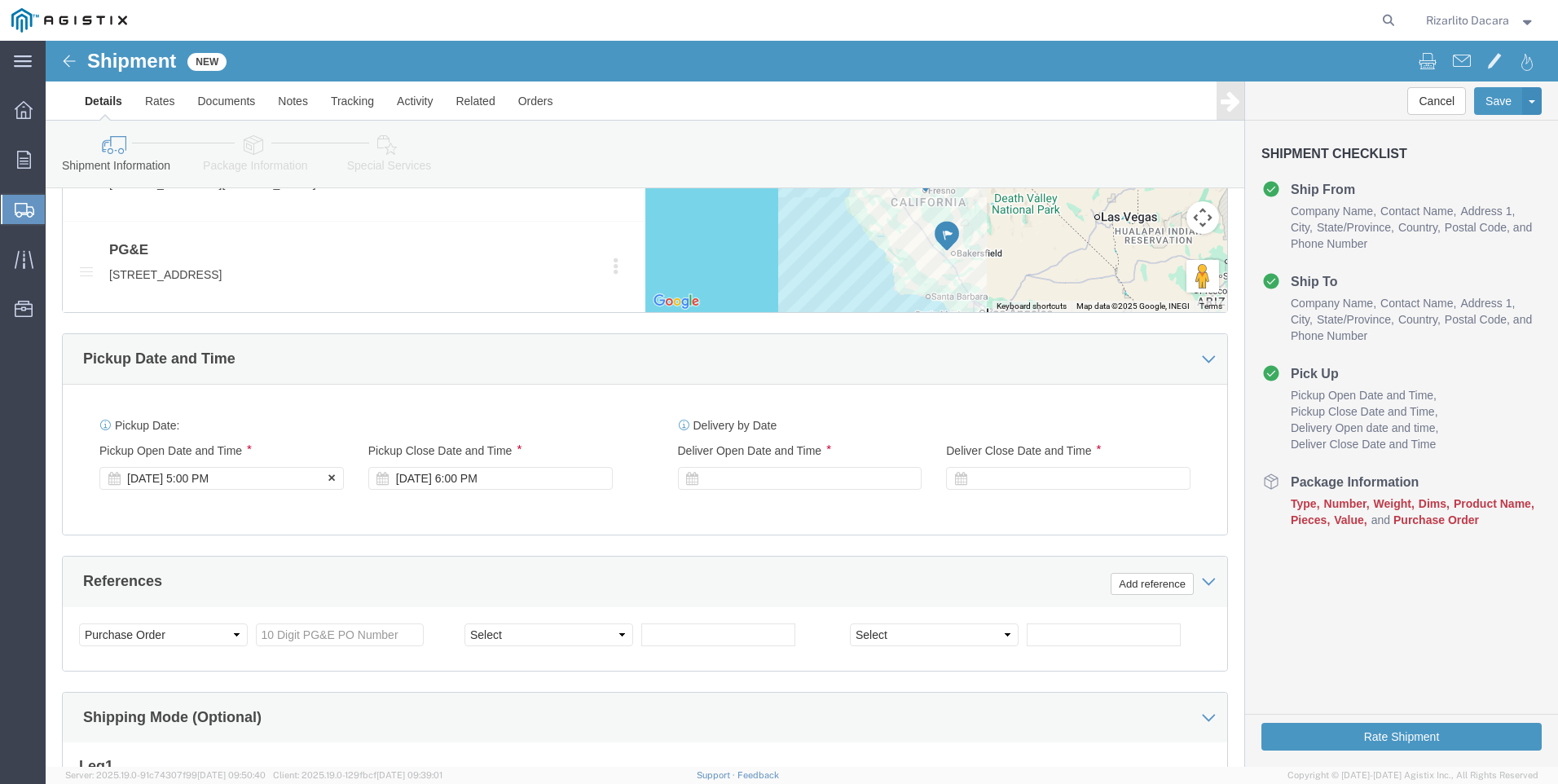
scroll to position [896, 0]
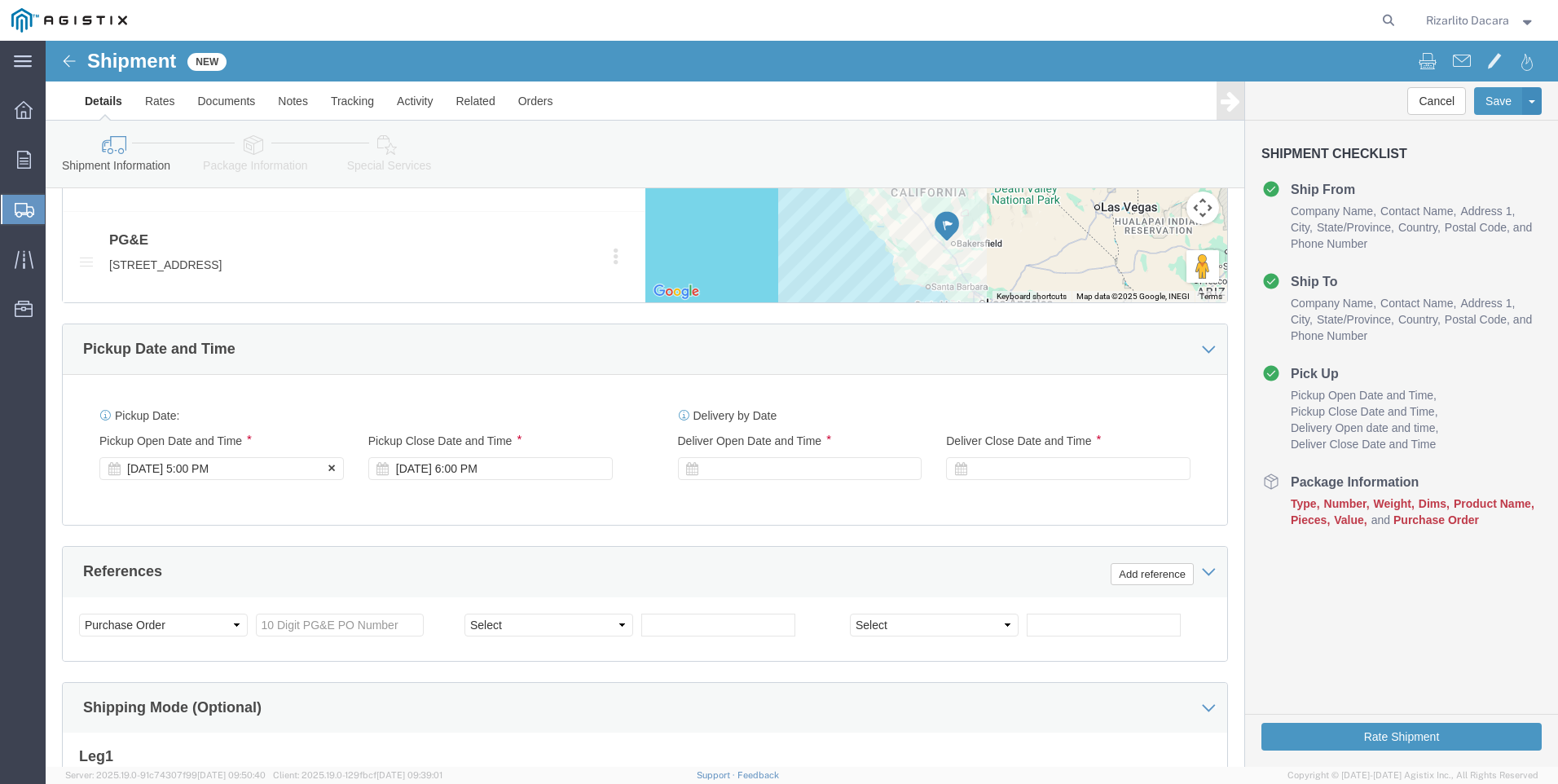
type input "[PHONE_NUMBER]"
click div "[DATE] 5:00 PM"
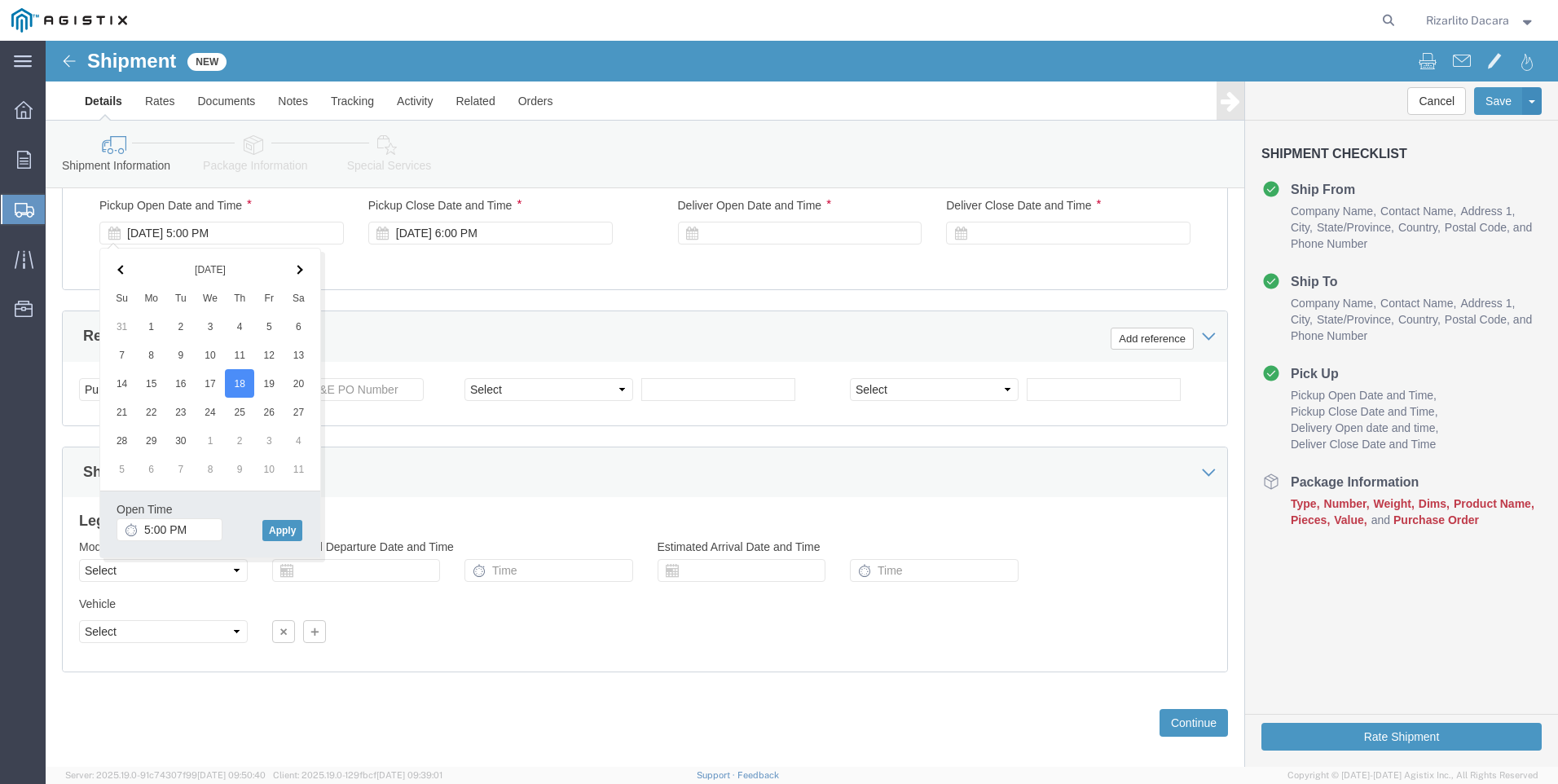
scroll to position [1151, 0]
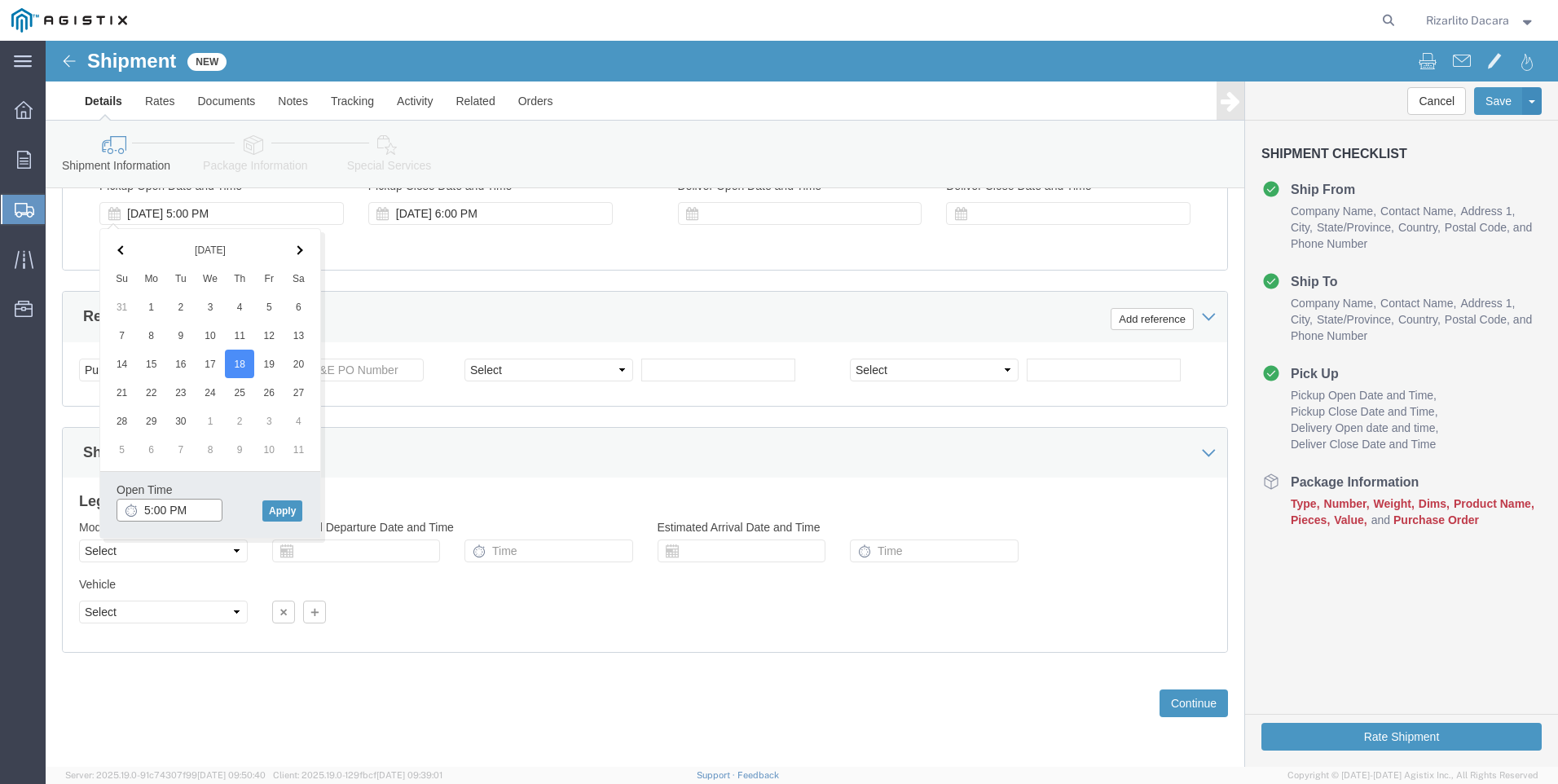
click input "5:00 PM"
type input "7:00 AM"
click button "Apply"
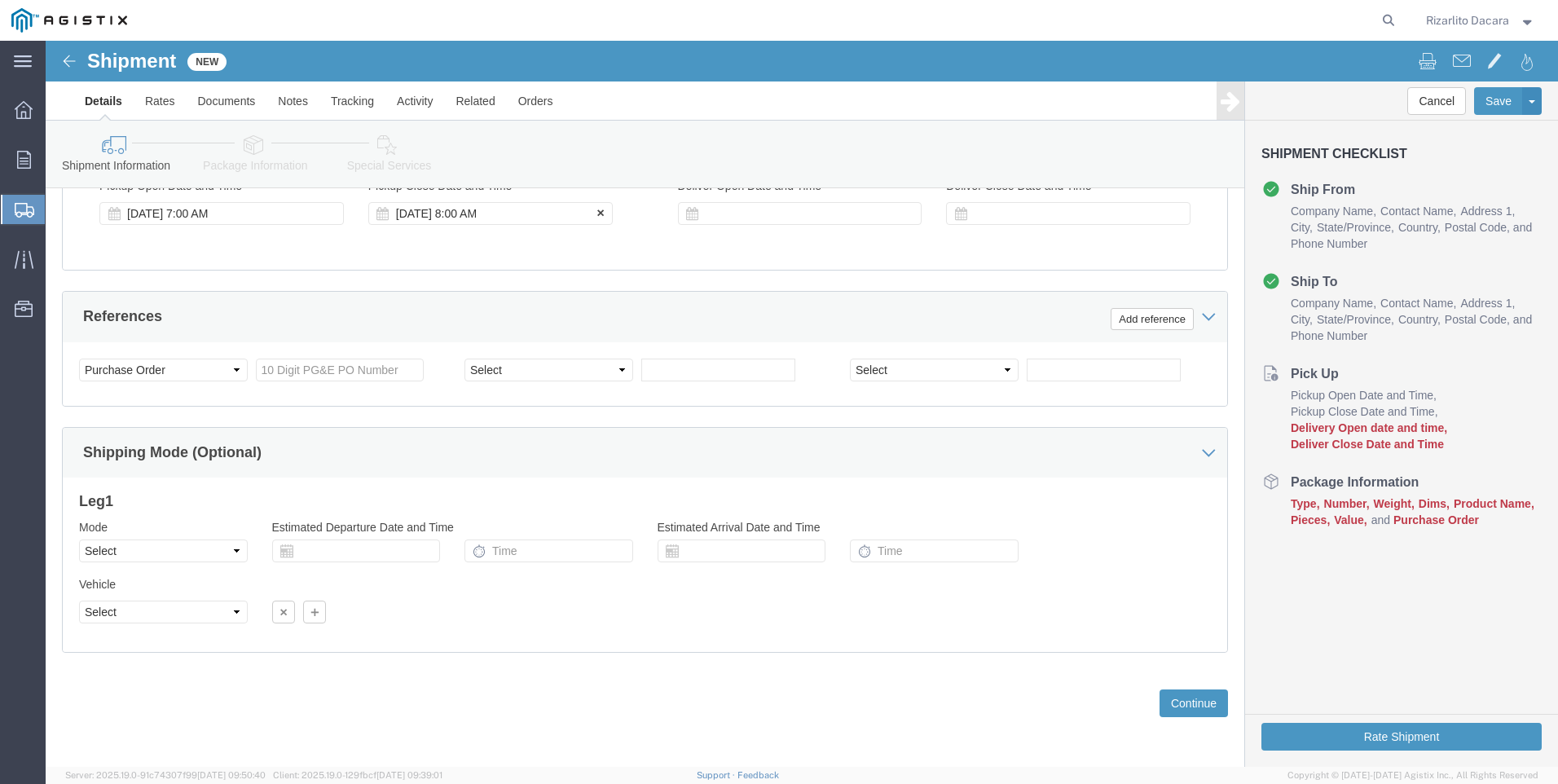
click div "[DATE] 8:00 AM"
type input "10:00 AM"
click button "Apply"
click div
click input "11:00 AM"
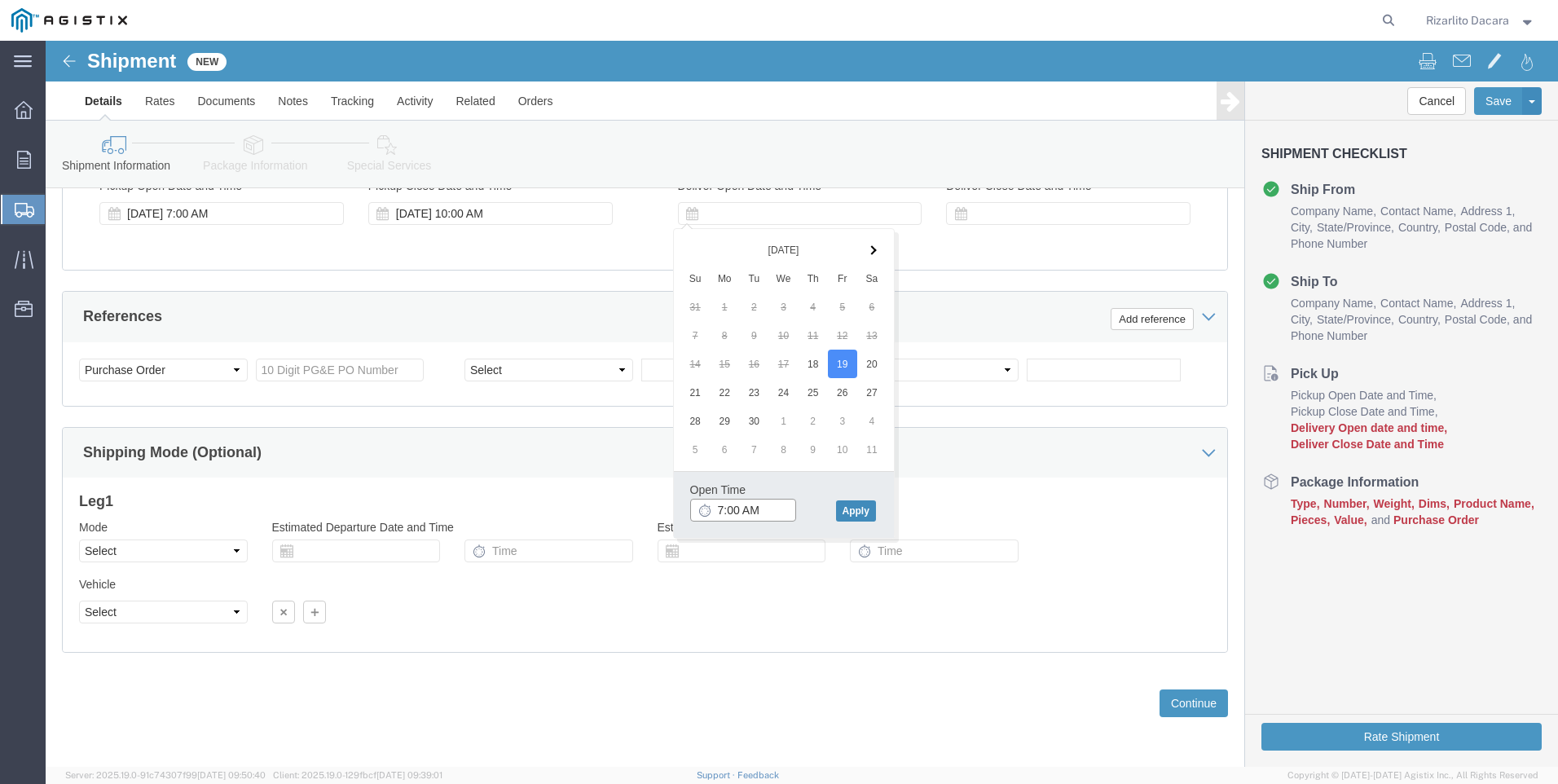
type input "7:00 AM"
click button "Apply"
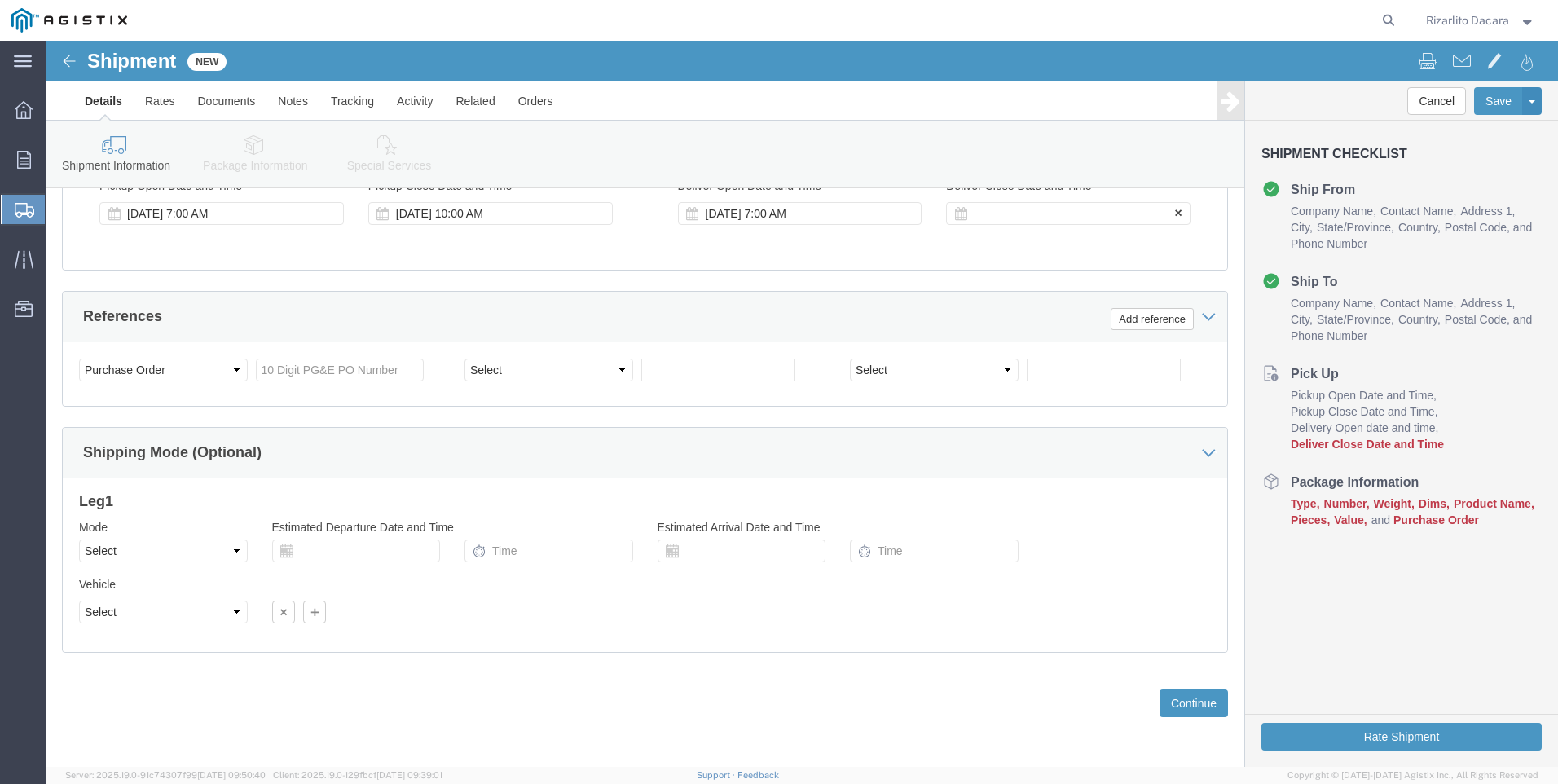
click div
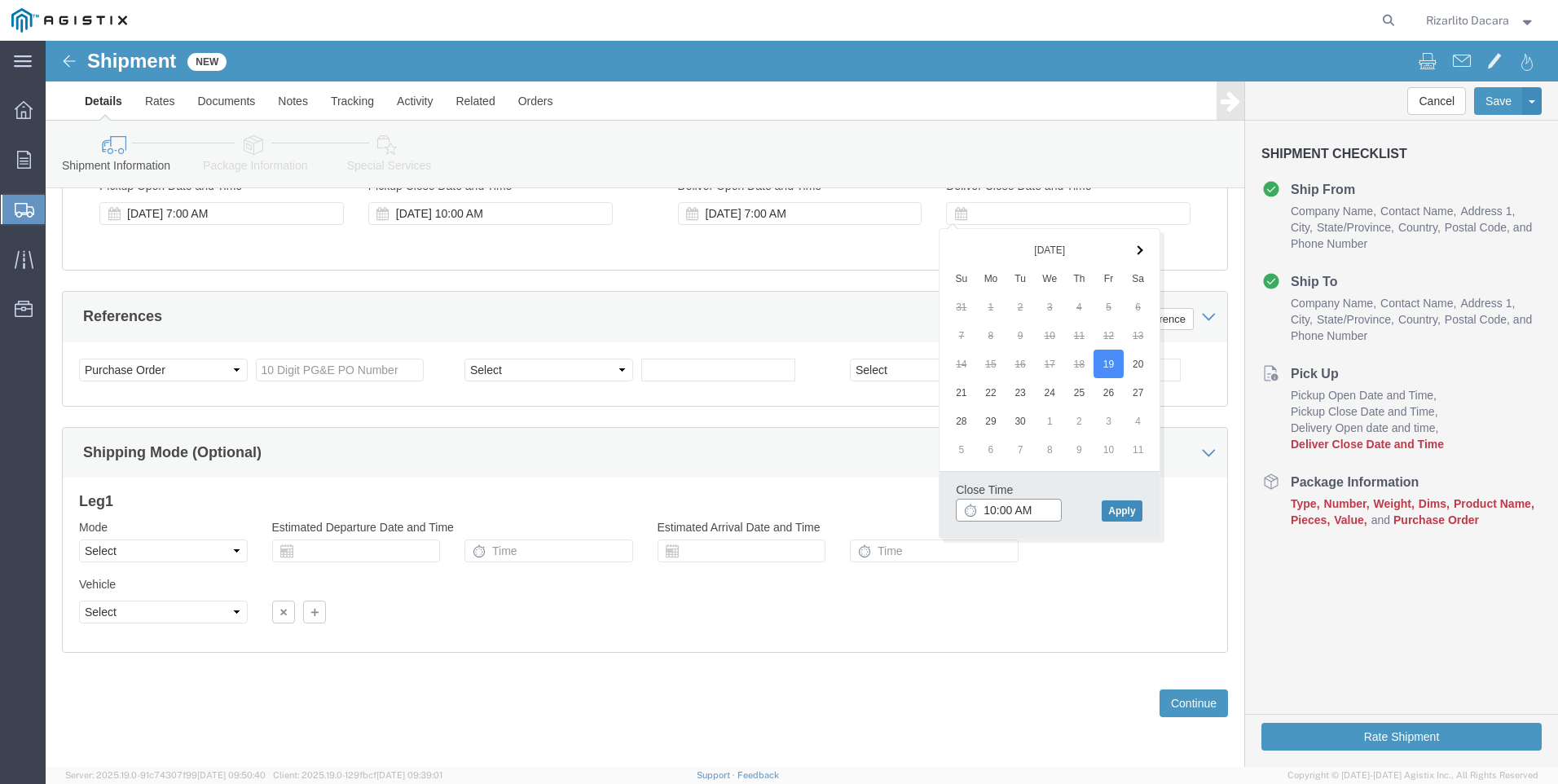
type input "10:00 AM"
drag, startPoint x: 1075, startPoint y: 469, endPoint x: 1069, endPoint y: 458, distance: 12.5
click button "Apply"
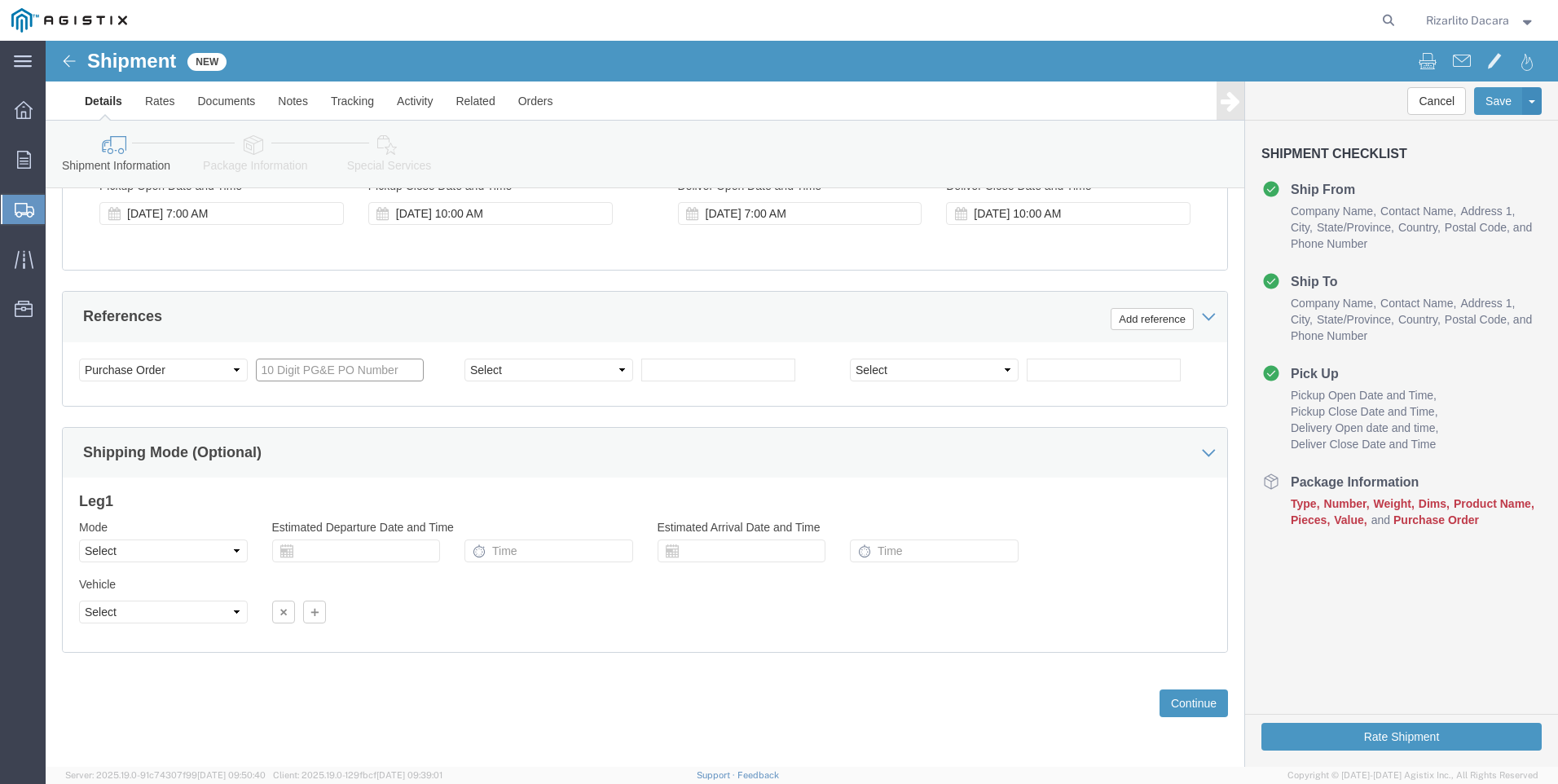
click input "text"
type input "3501408936"
click select "Select Account Type Activity ID Airline Appointment Number ASN Batch Request # …"
select select "SALEORDR"
click select "Select Account Type Activity ID Airline Appointment Number ASN Batch Request # …"
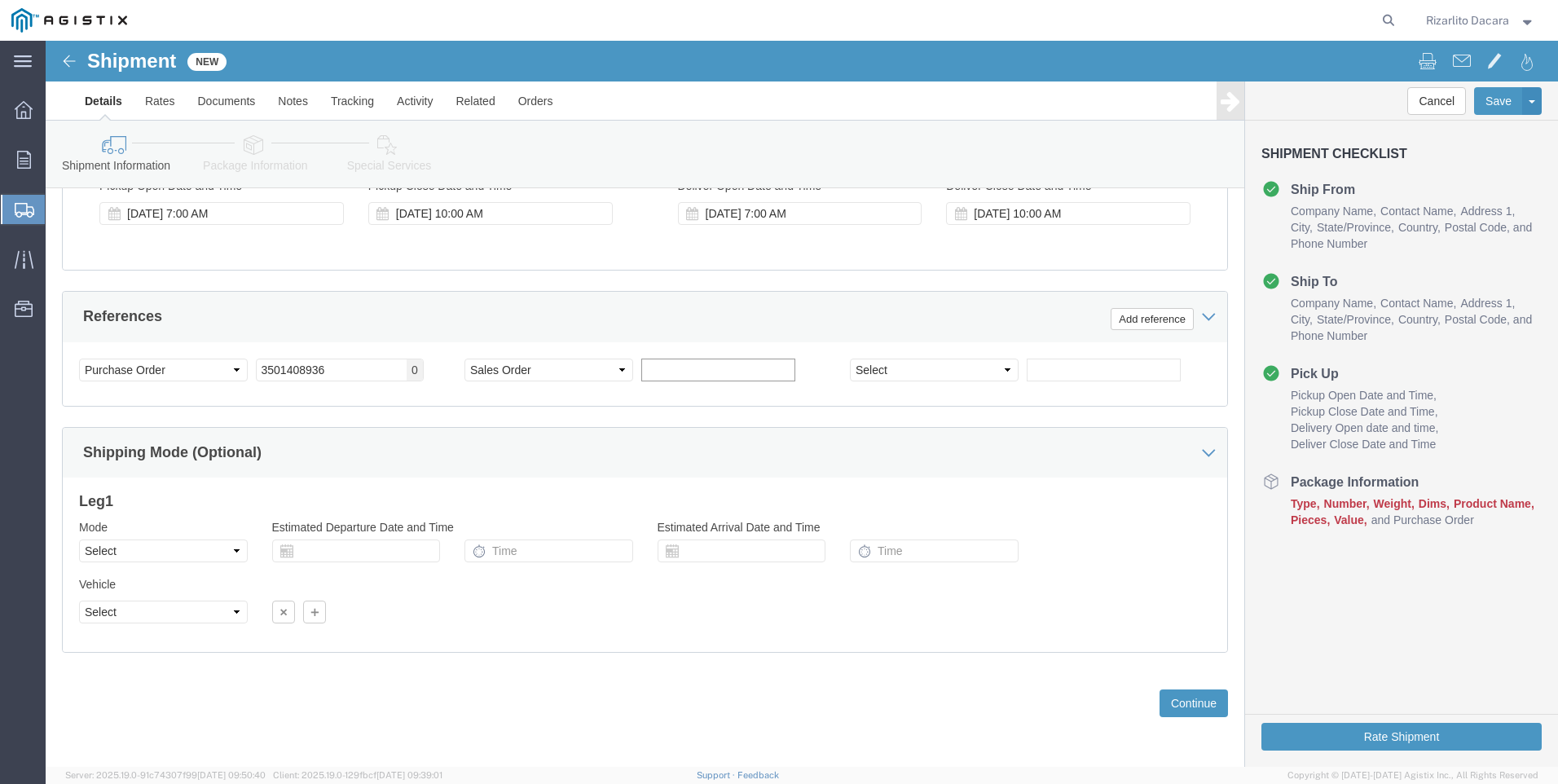
click input "text"
type input "5868295"
click button "Continue"
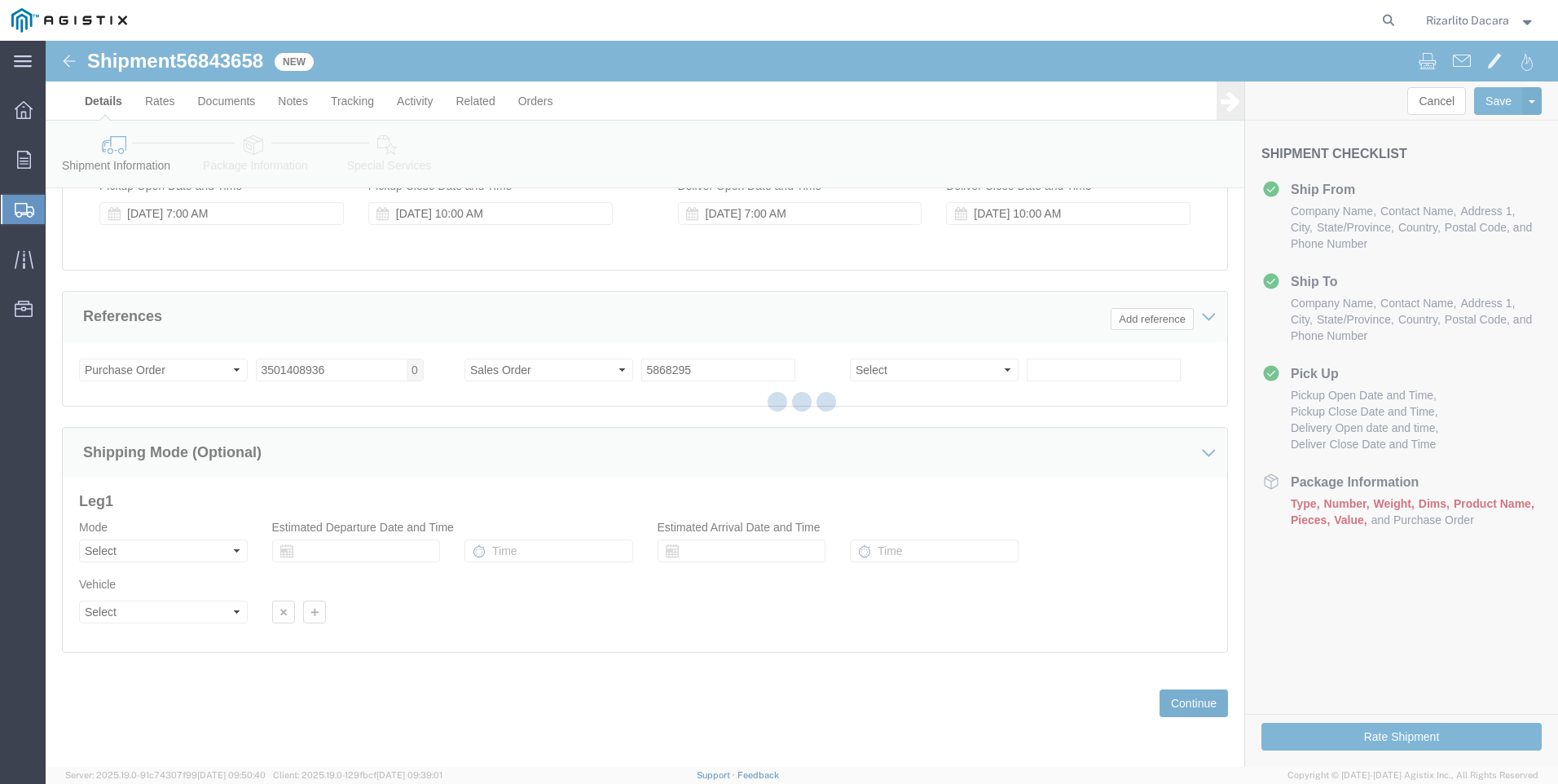
select select "21483"
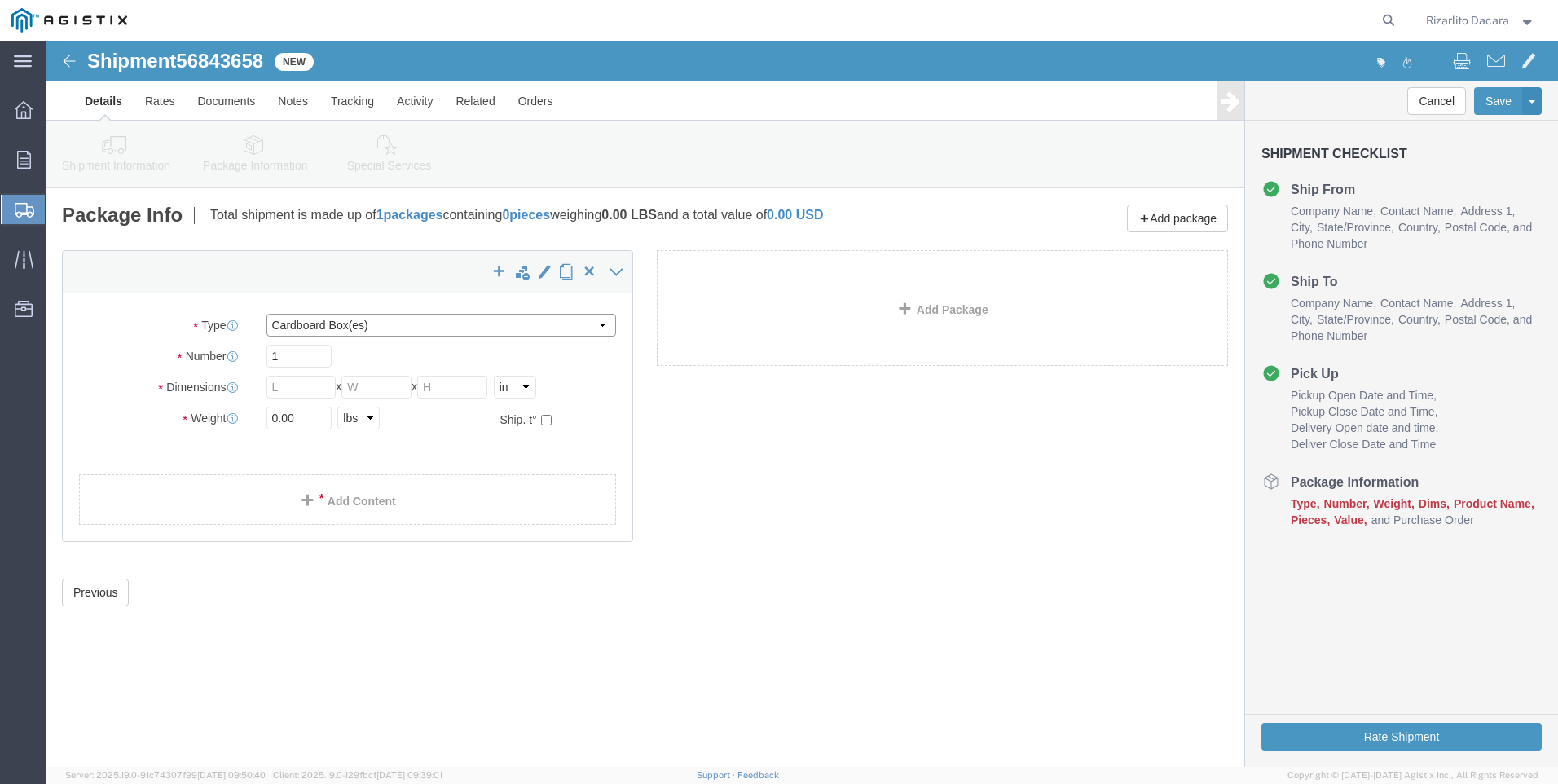
click select "Select Bulk Bundle(s) Cardboard Box(es) Carton(s) Crate(s) Drum(s) (Fiberboard)…"
select select "PONS"
click select "Select Bulk Bundle(s) Cardboard Box(es) Carton(s) Crate(s) Drum(s) (Fiberboard)…"
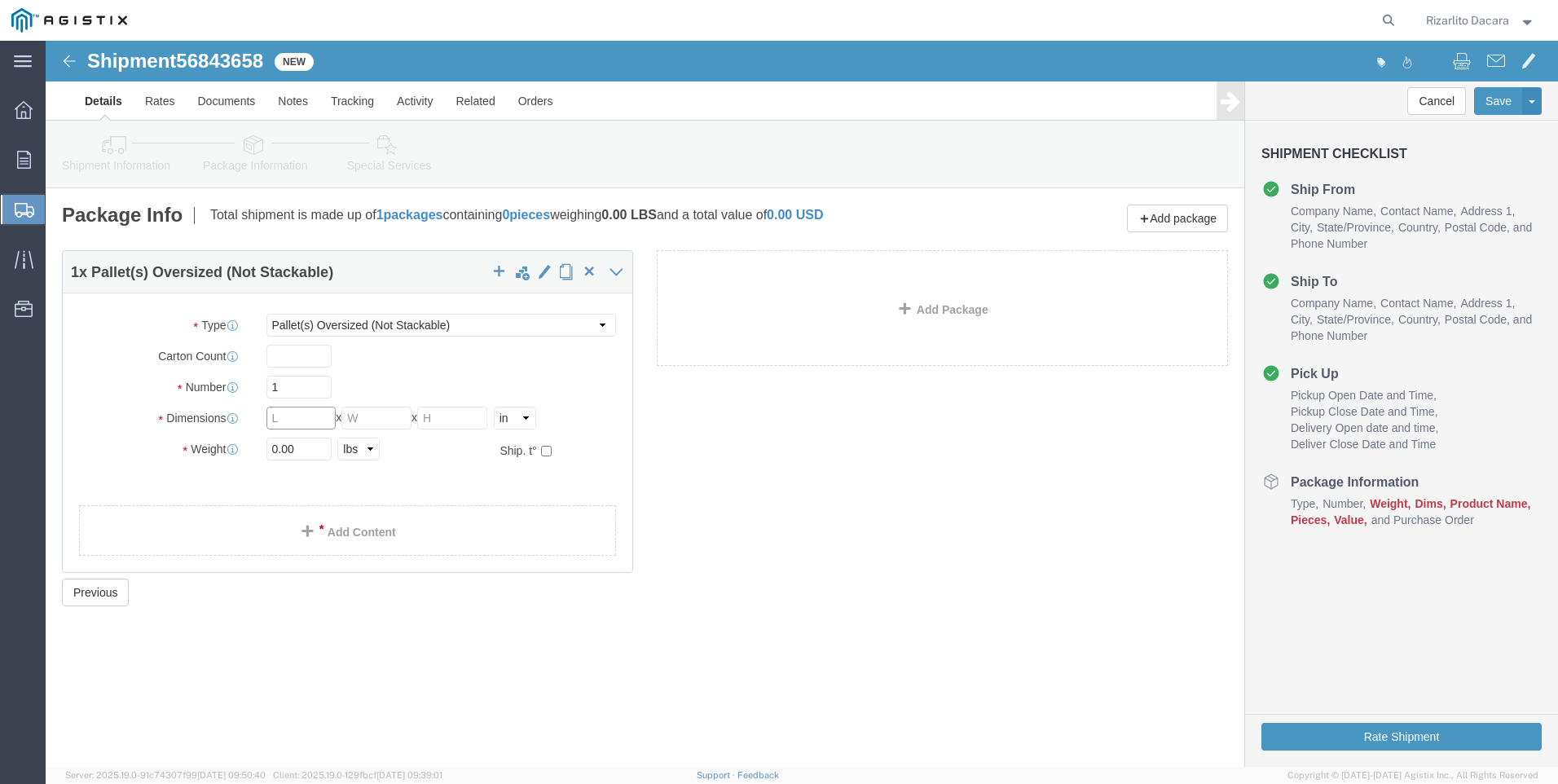
click input "text"
type input "78"
type input "82"
type input "1970"
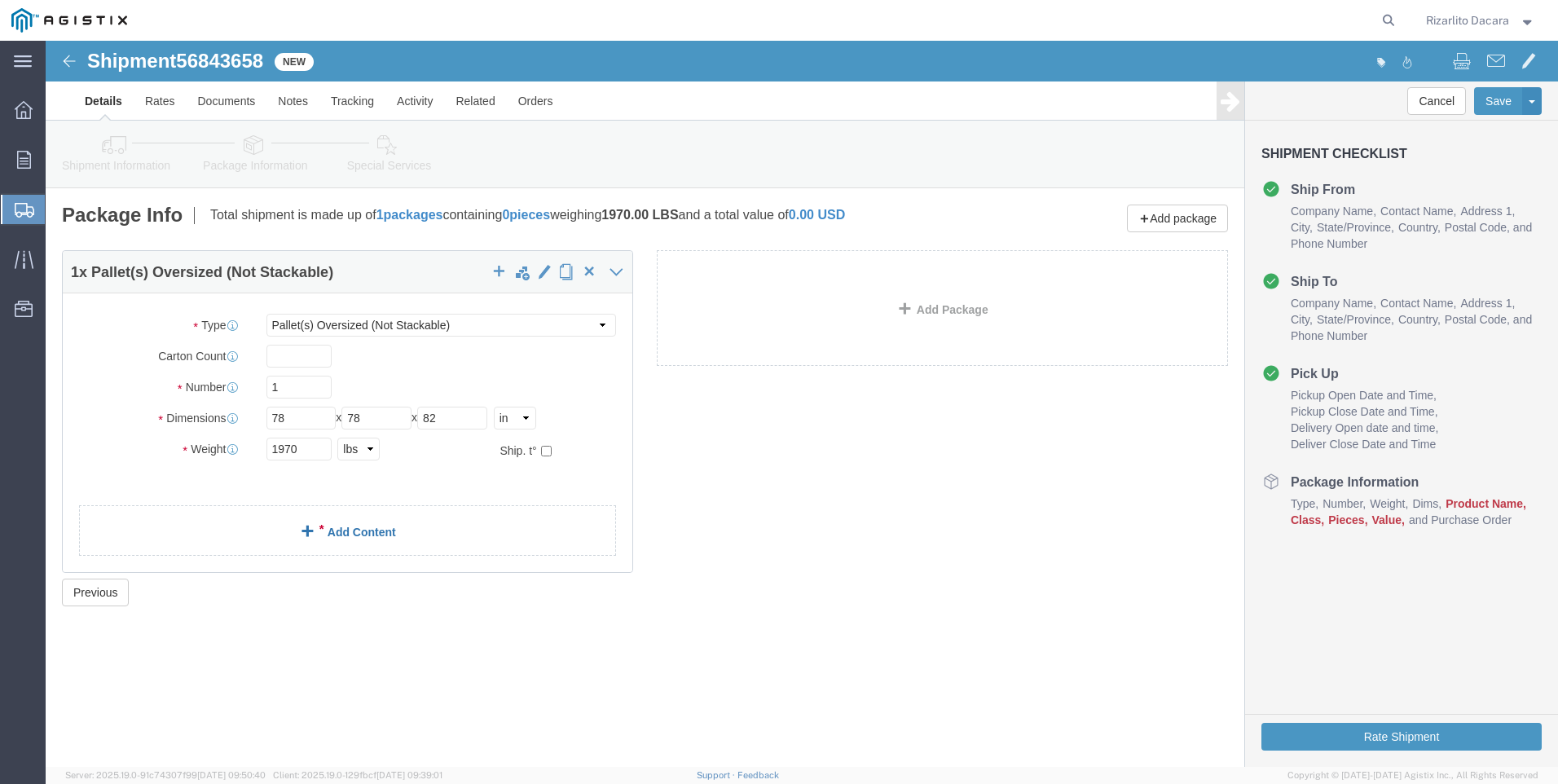
click span
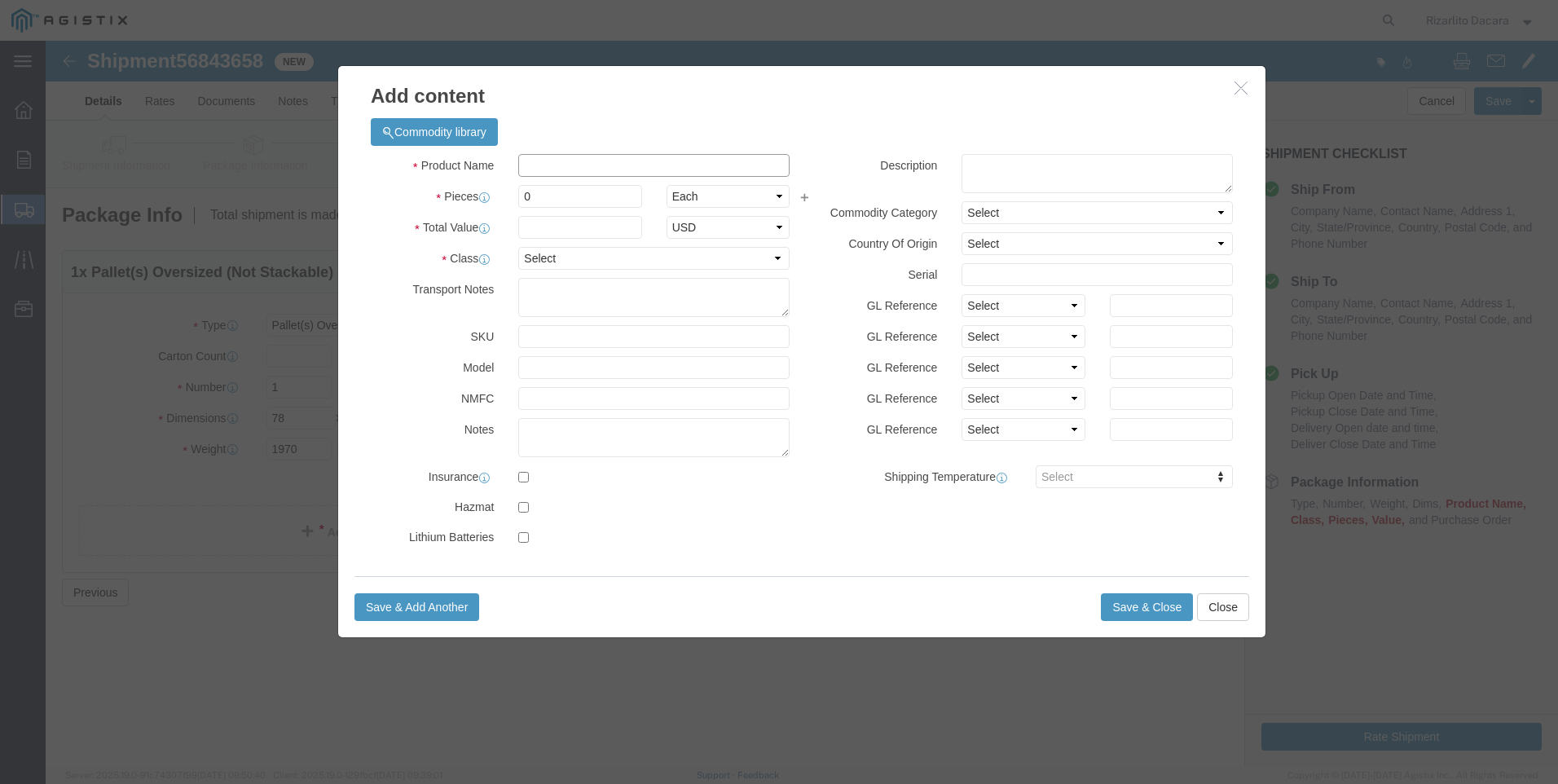
click input "text"
type input "2 yellow gas pipe 1500ft coil"
select select "US"
click input "0"
type input "2"
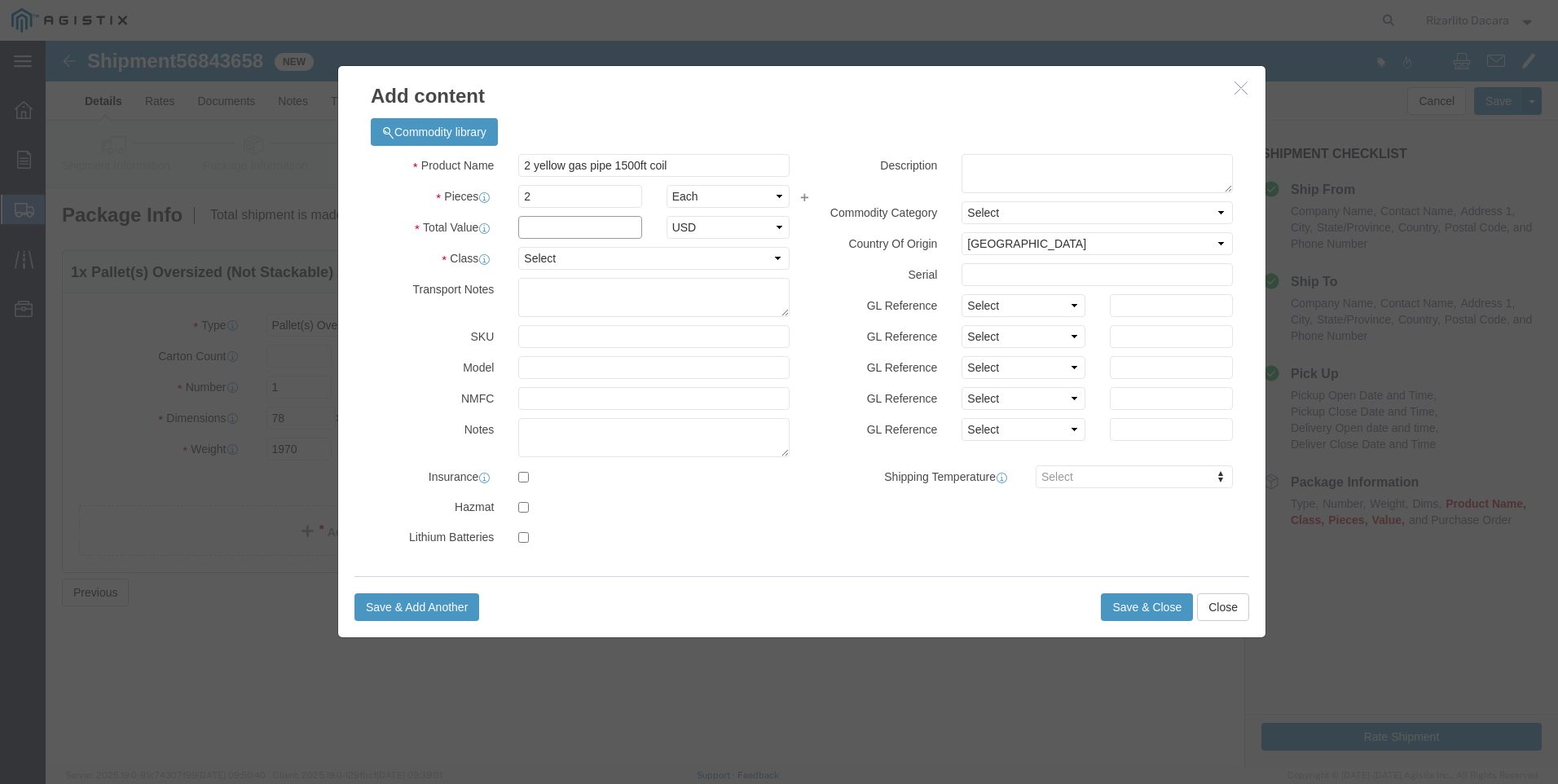
click input "text"
type input "4,770"
click select "Select 50 55 60 65 70 85 92.5 100 125 175 250 300 400"
select select "60"
click select "Select 50 55 60 65 70 85 92.5 100 125 175 250 300 400"
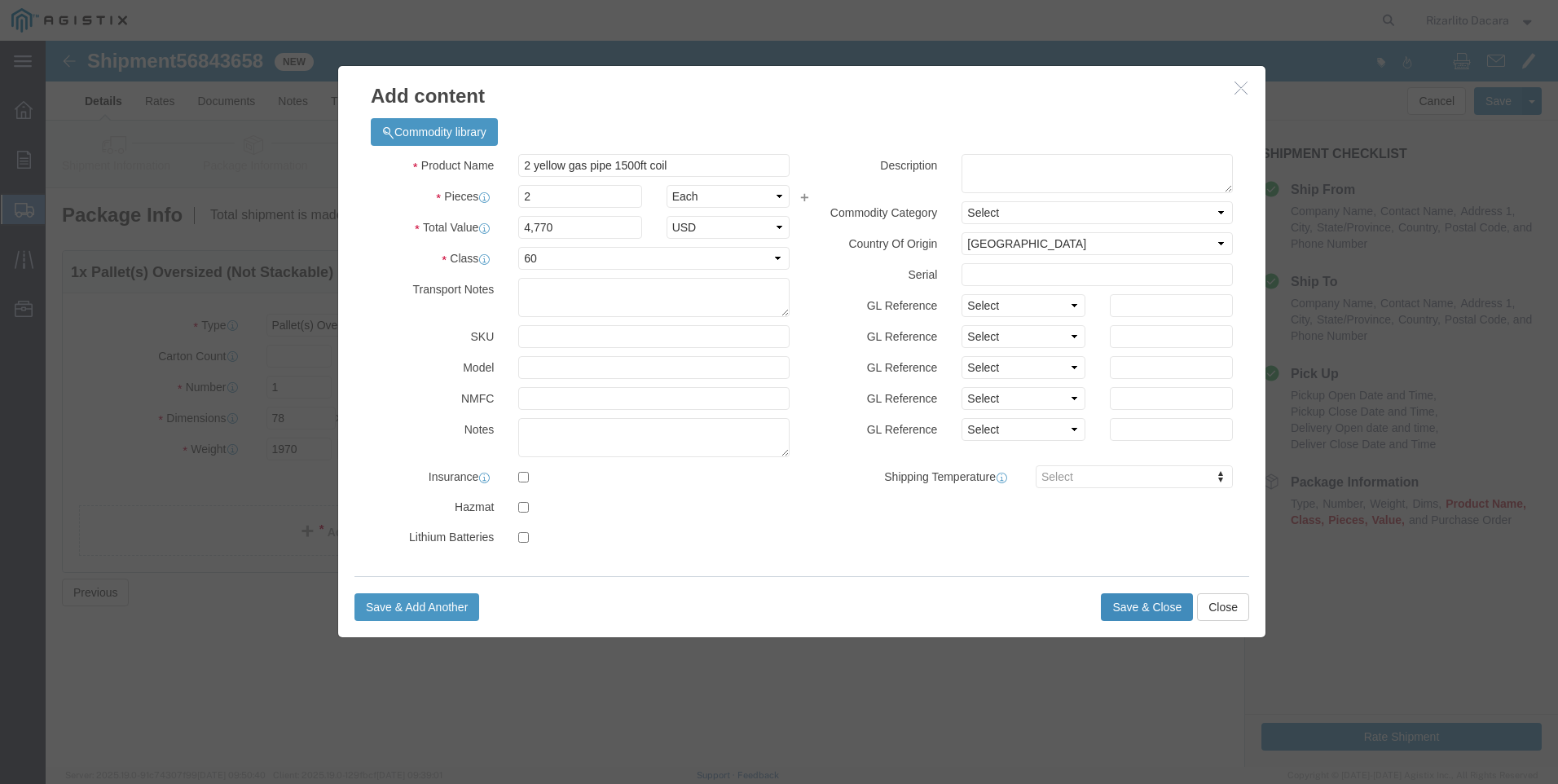
click button "Save & Close"
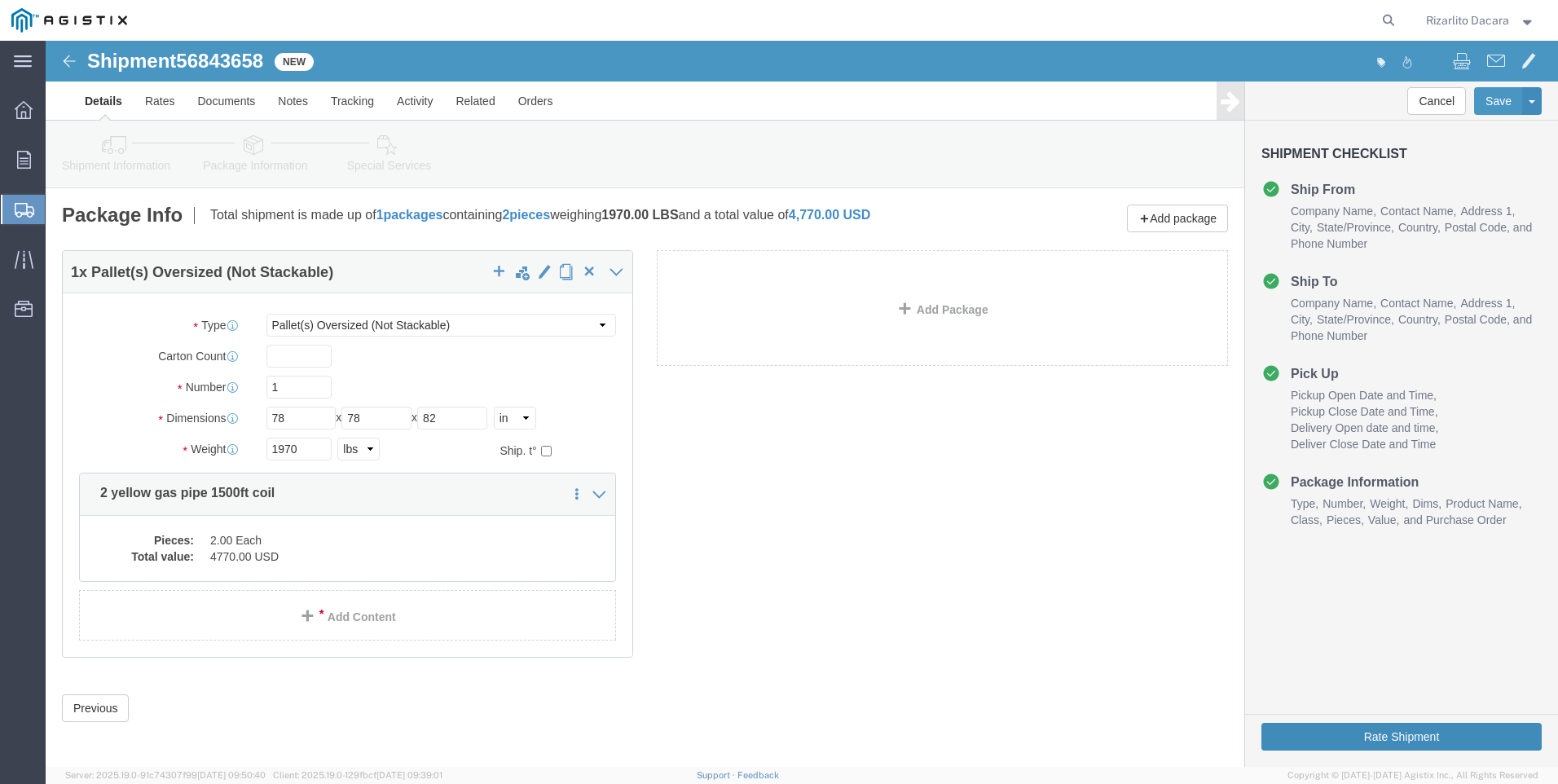
click button "Rate Shipment"
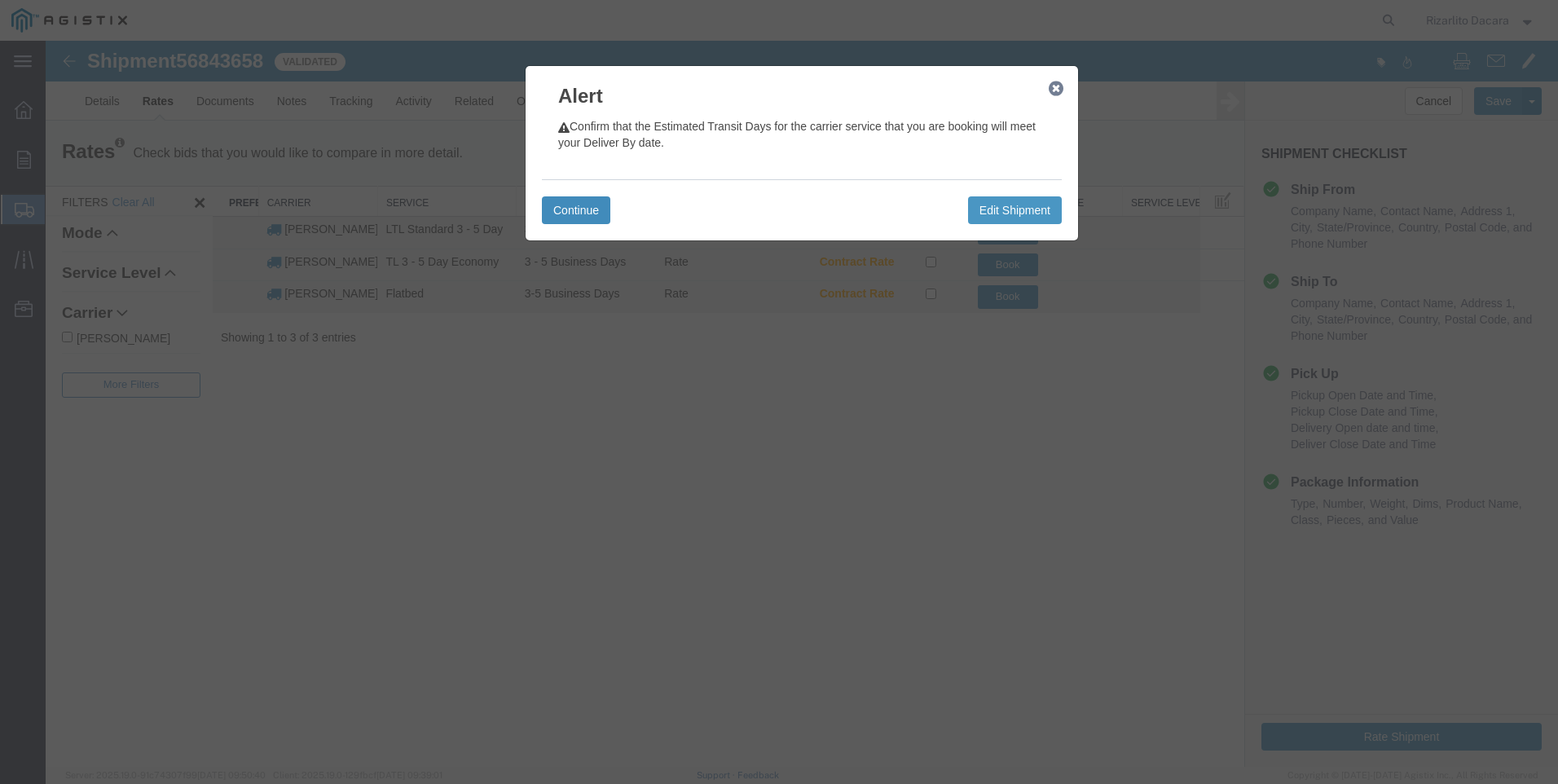
click at [572, 210] on button "Continue" at bounding box center [575, 210] width 69 height 28
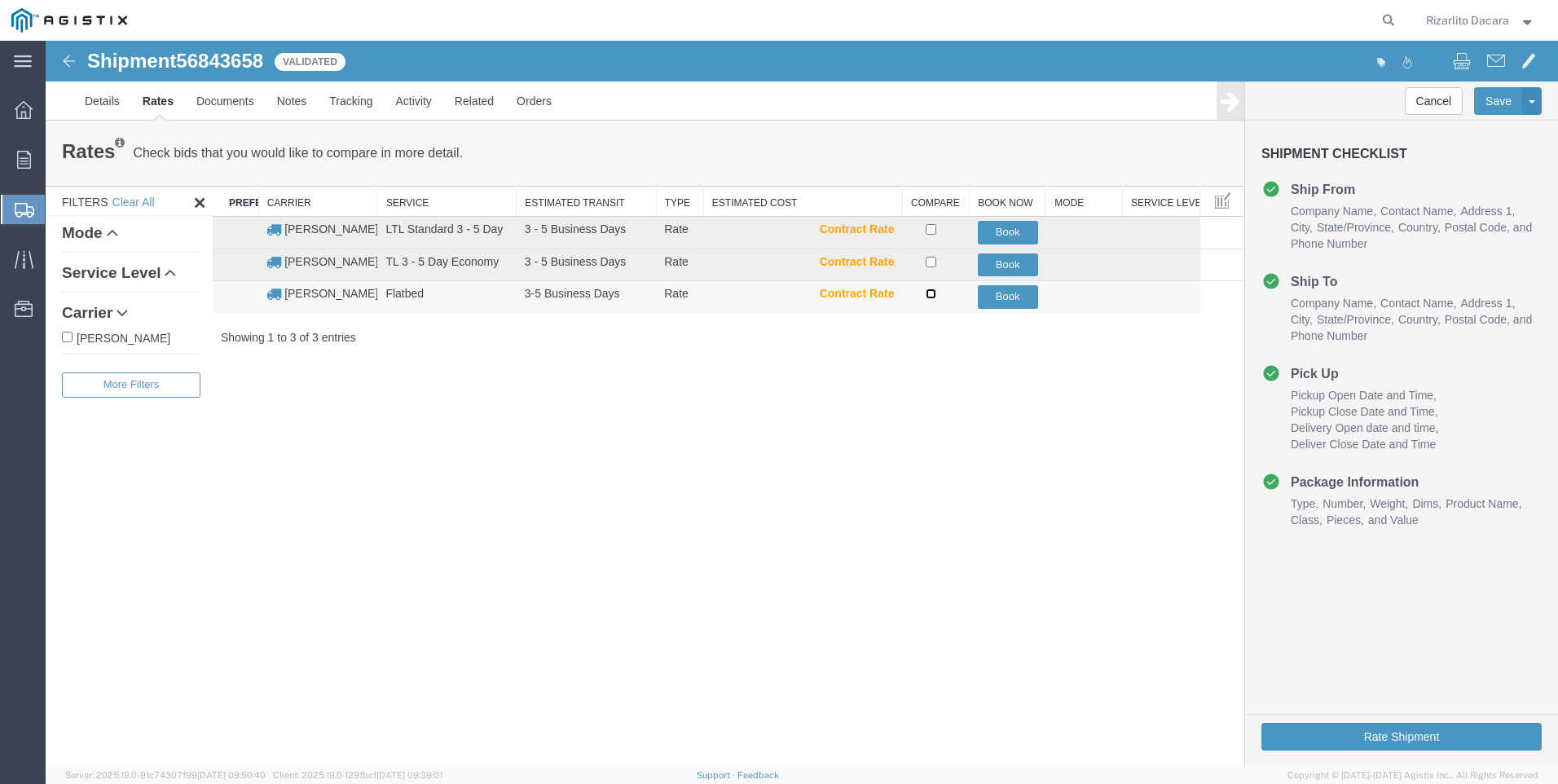
click at [928, 293] on input "checkbox" at bounding box center [930, 293] width 11 height 11
checkbox input "true"
click at [1021, 292] on button "Book" at bounding box center [1008, 297] width 60 height 23
